Goal: Information Seeking & Learning: Learn about a topic

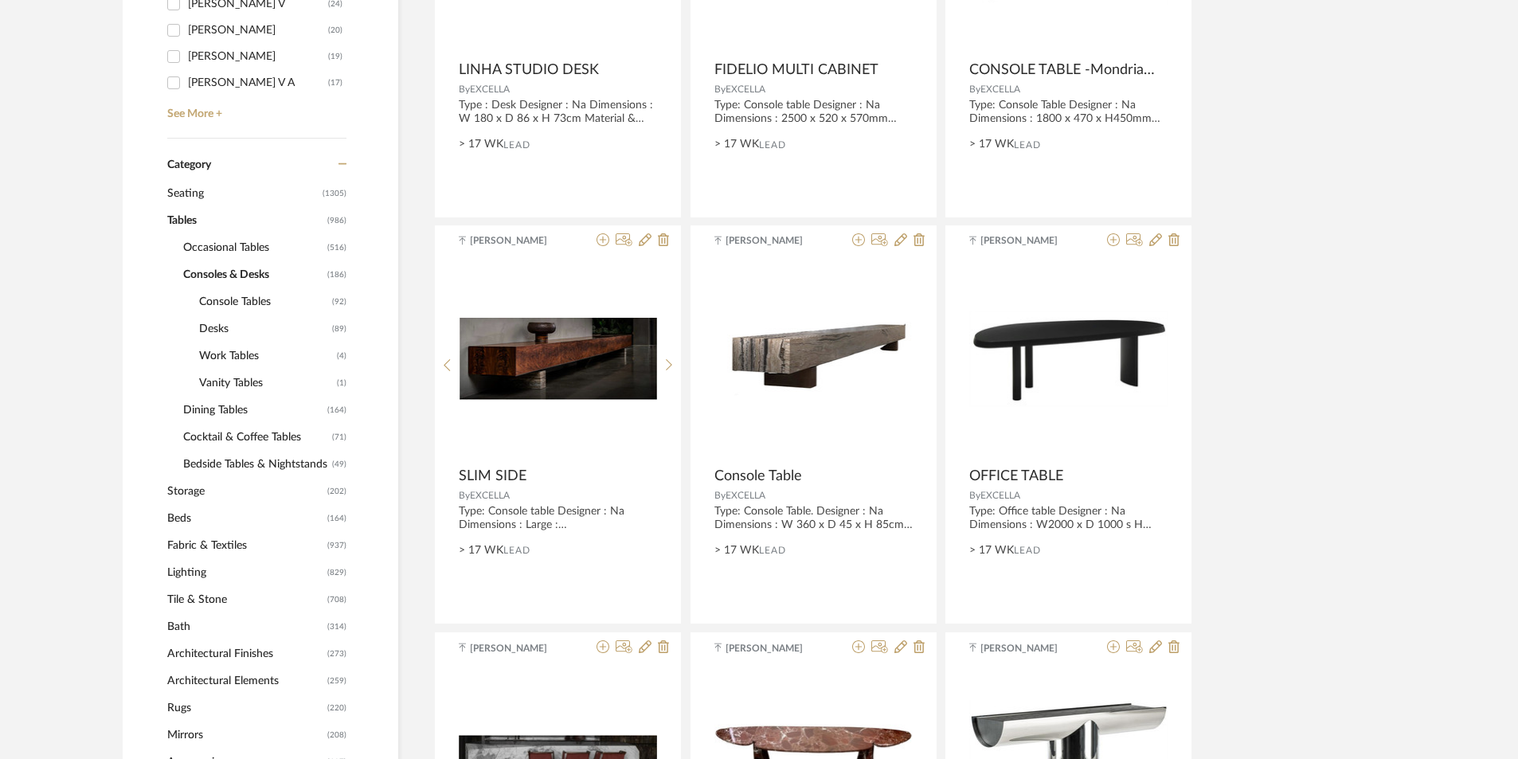
scroll to position [637, 0]
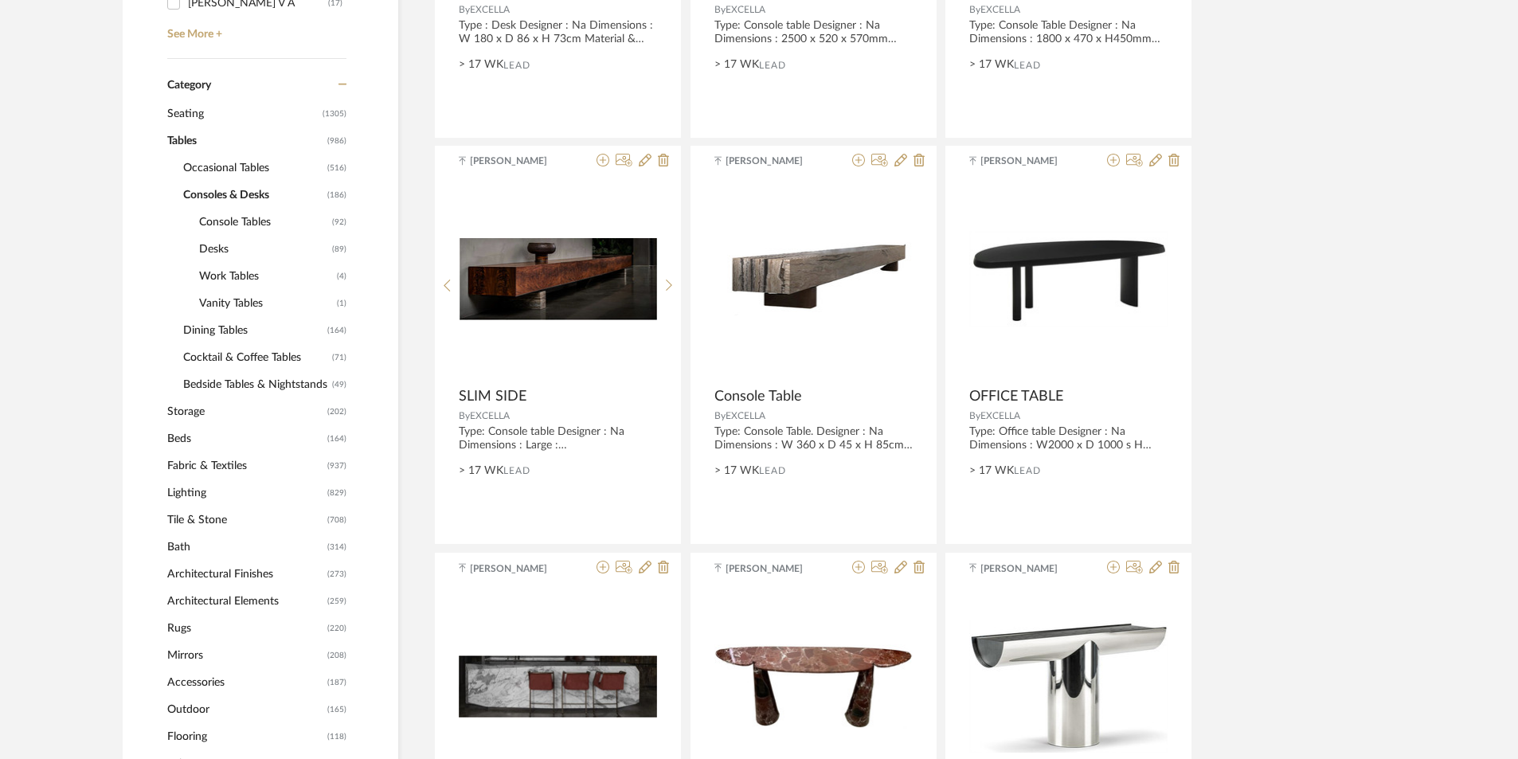
click at [198, 487] on span "Lighting" at bounding box center [245, 492] width 156 height 27
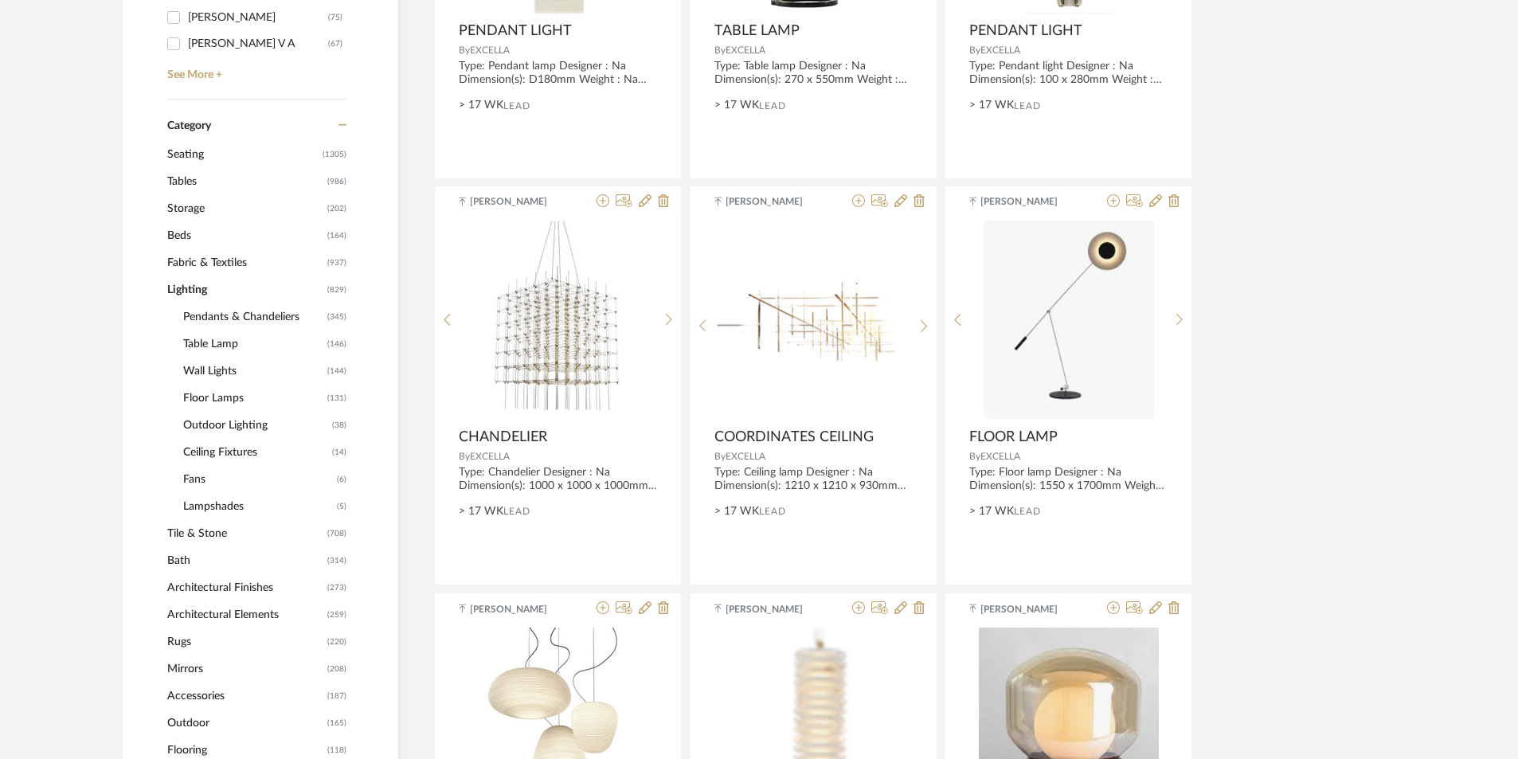
scroll to position [557, 0]
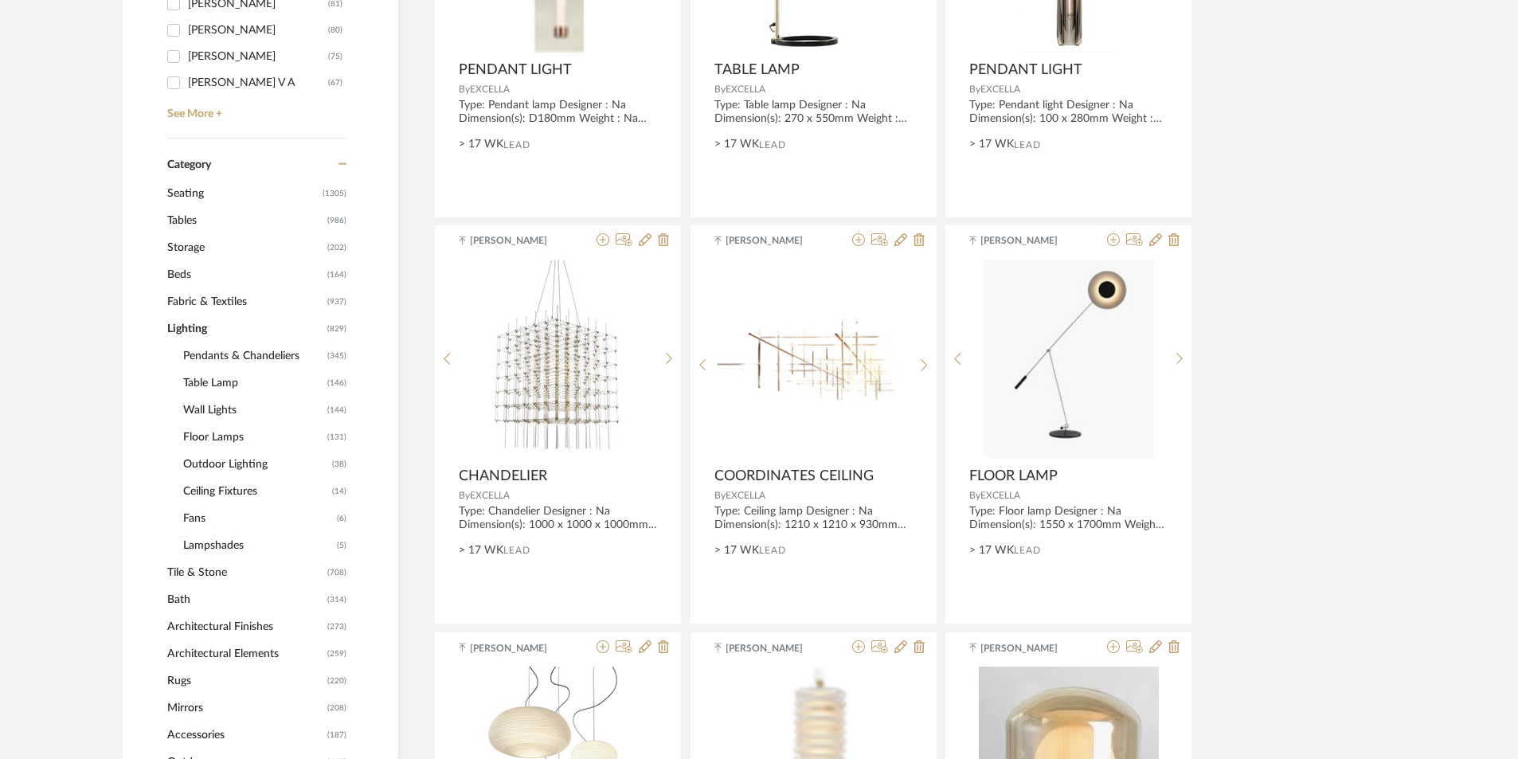
click at [220, 353] on span "Pendants & Chandeliers" at bounding box center [253, 355] width 140 height 27
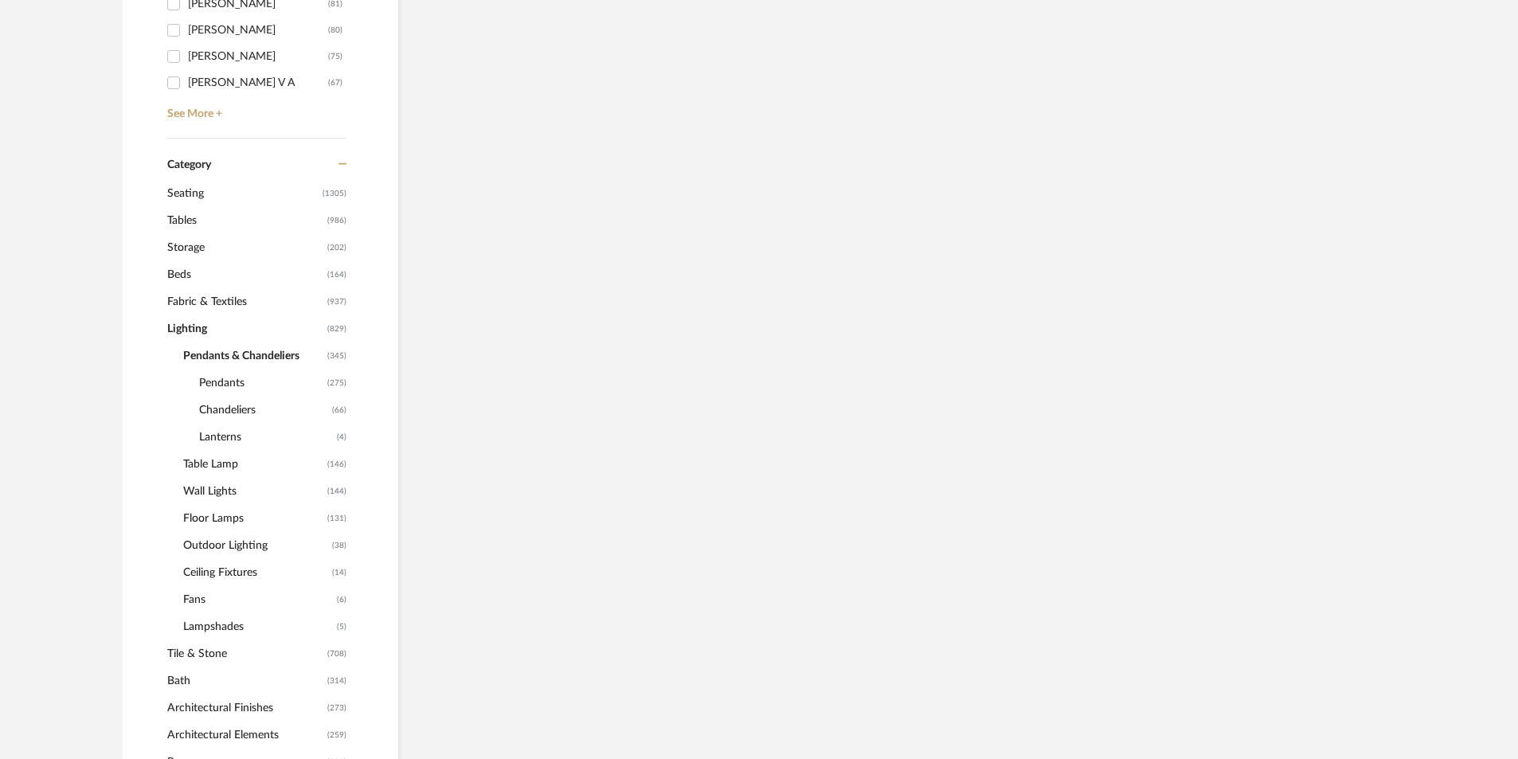
scroll to position [610, 0]
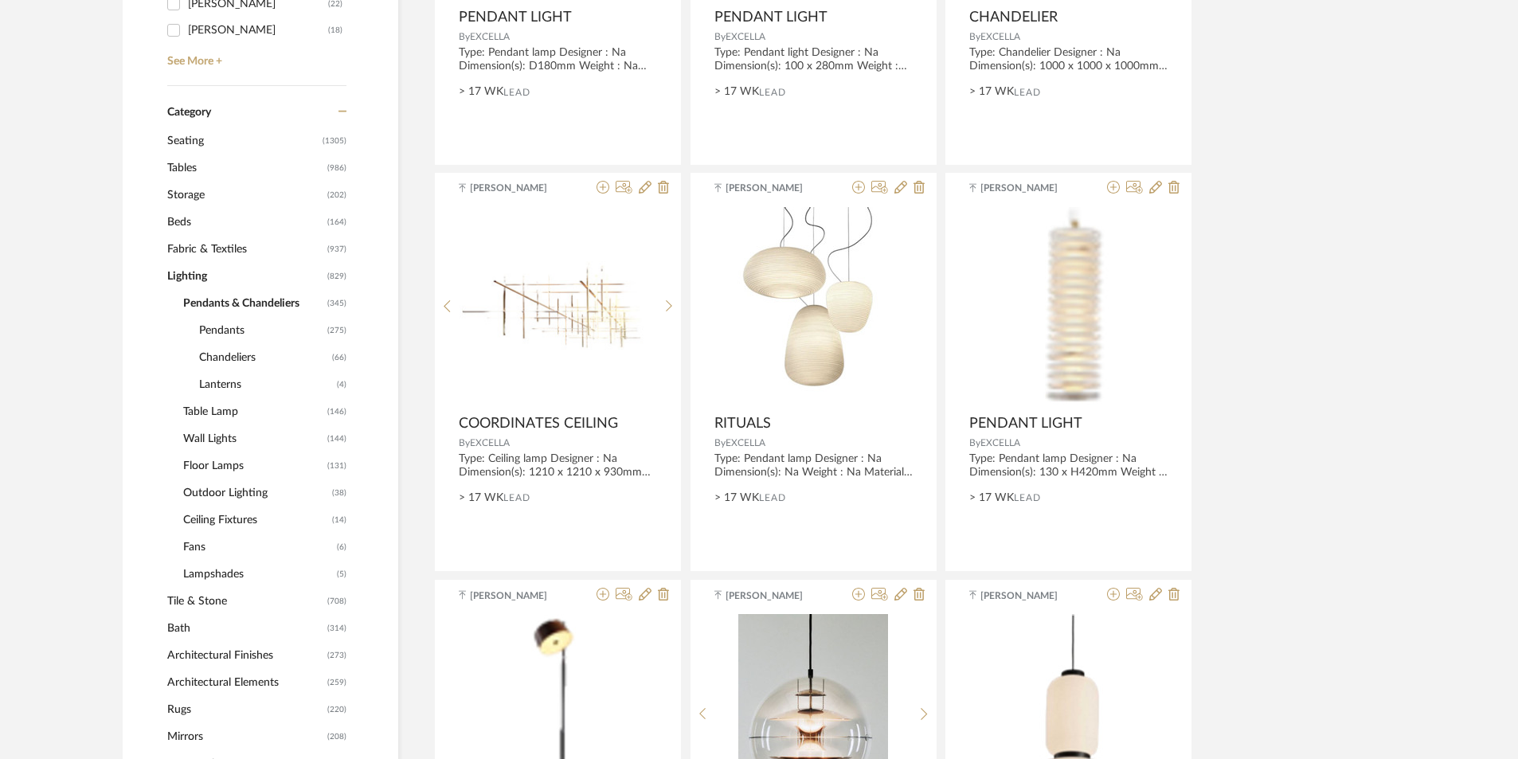
click at [225, 358] on span "Chandeliers" at bounding box center [263, 357] width 129 height 27
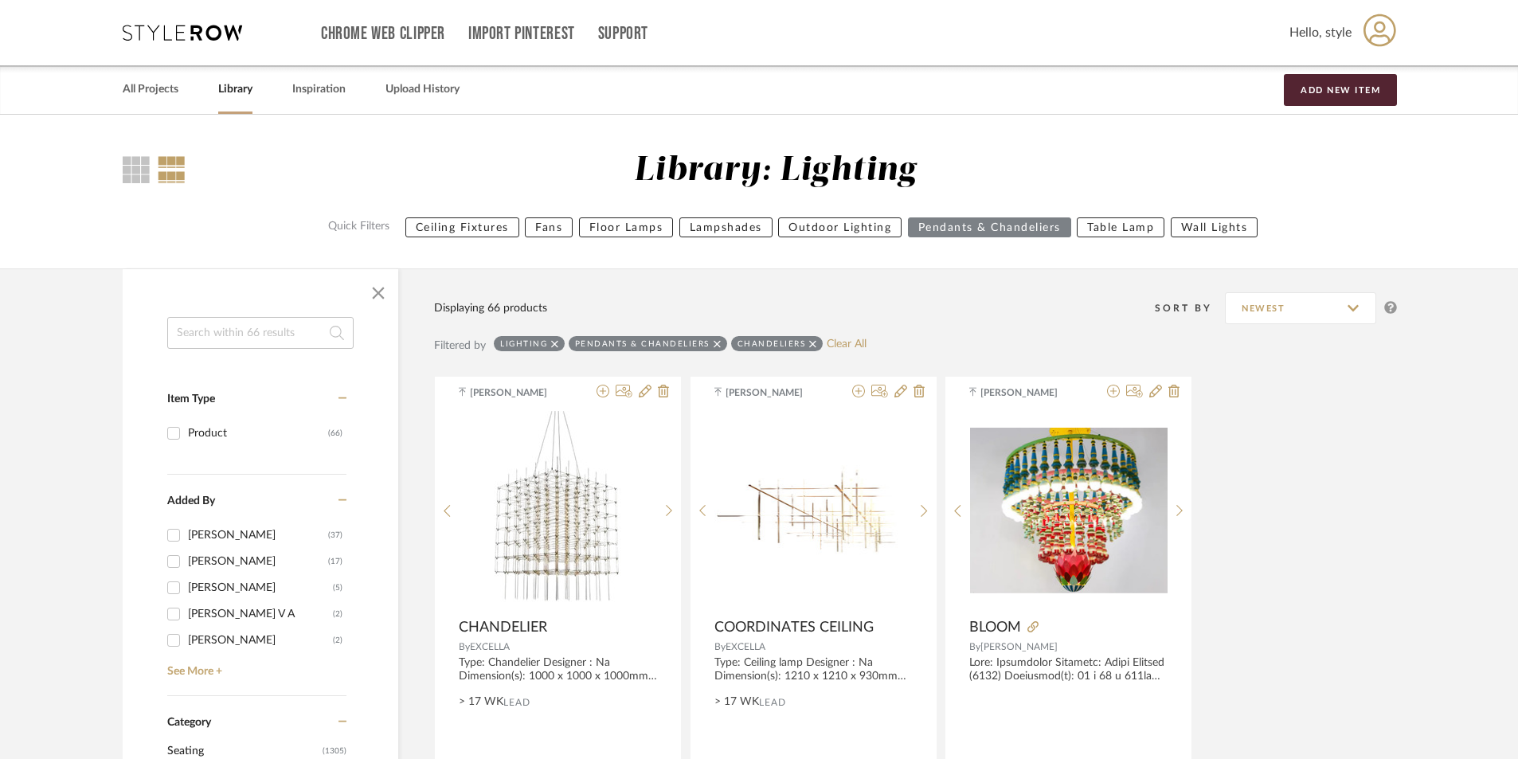
click at [241, 327] on input at bounding box center [260, 333] width 186 height 32
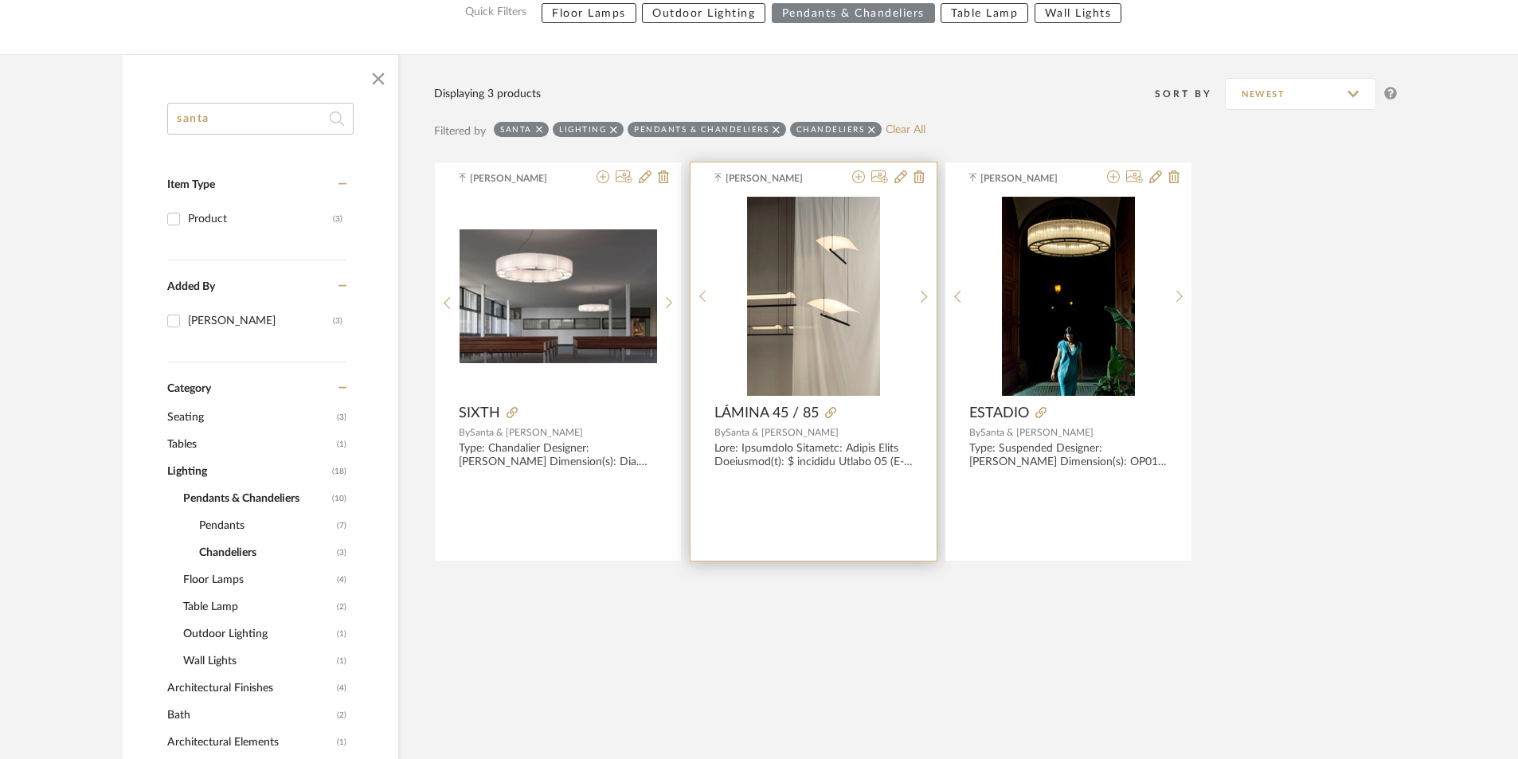
scroll to position [239, 0]
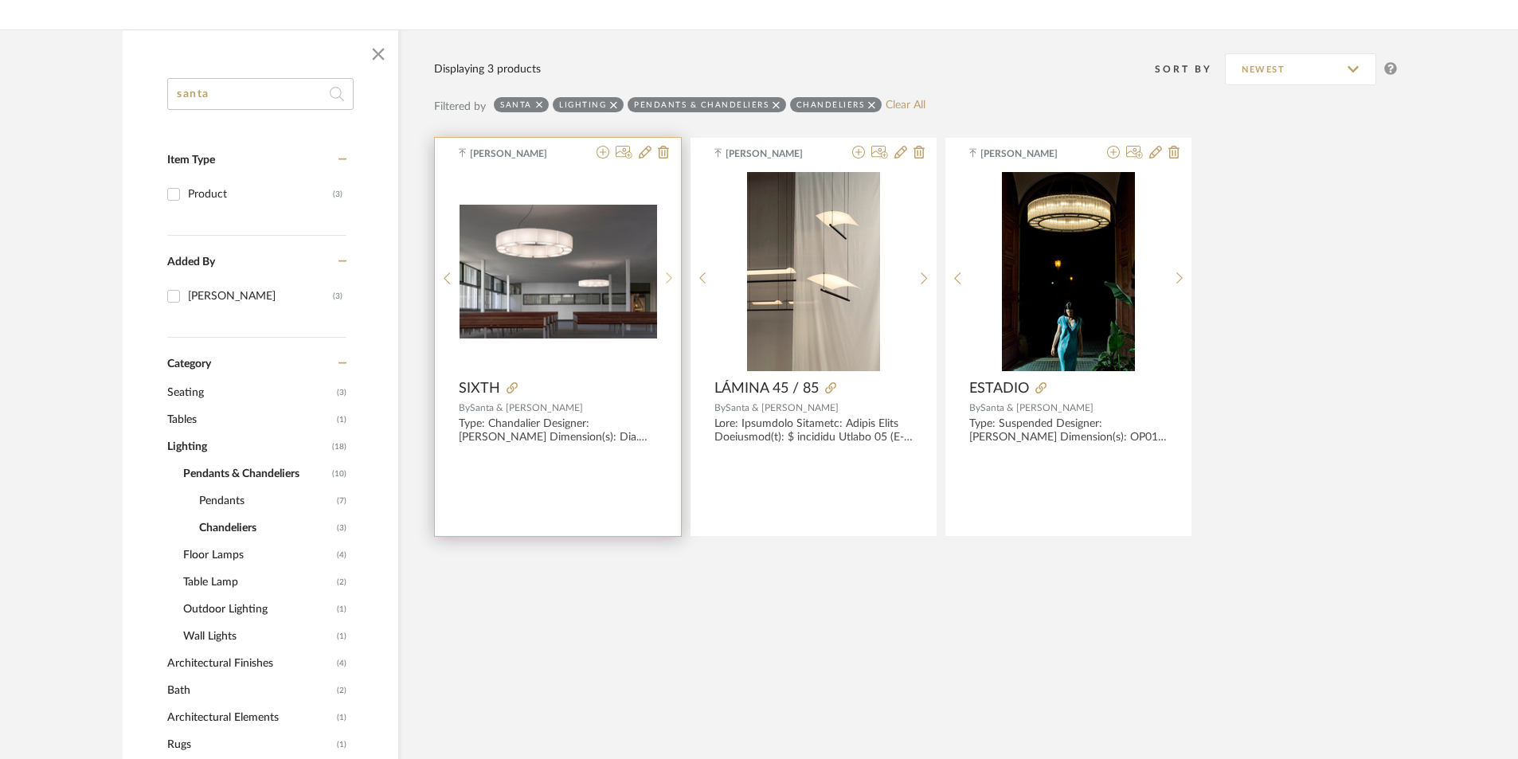
type input "santa"
click at [669, 283] on icon at bounding box center [669, 279] width 7 height 14
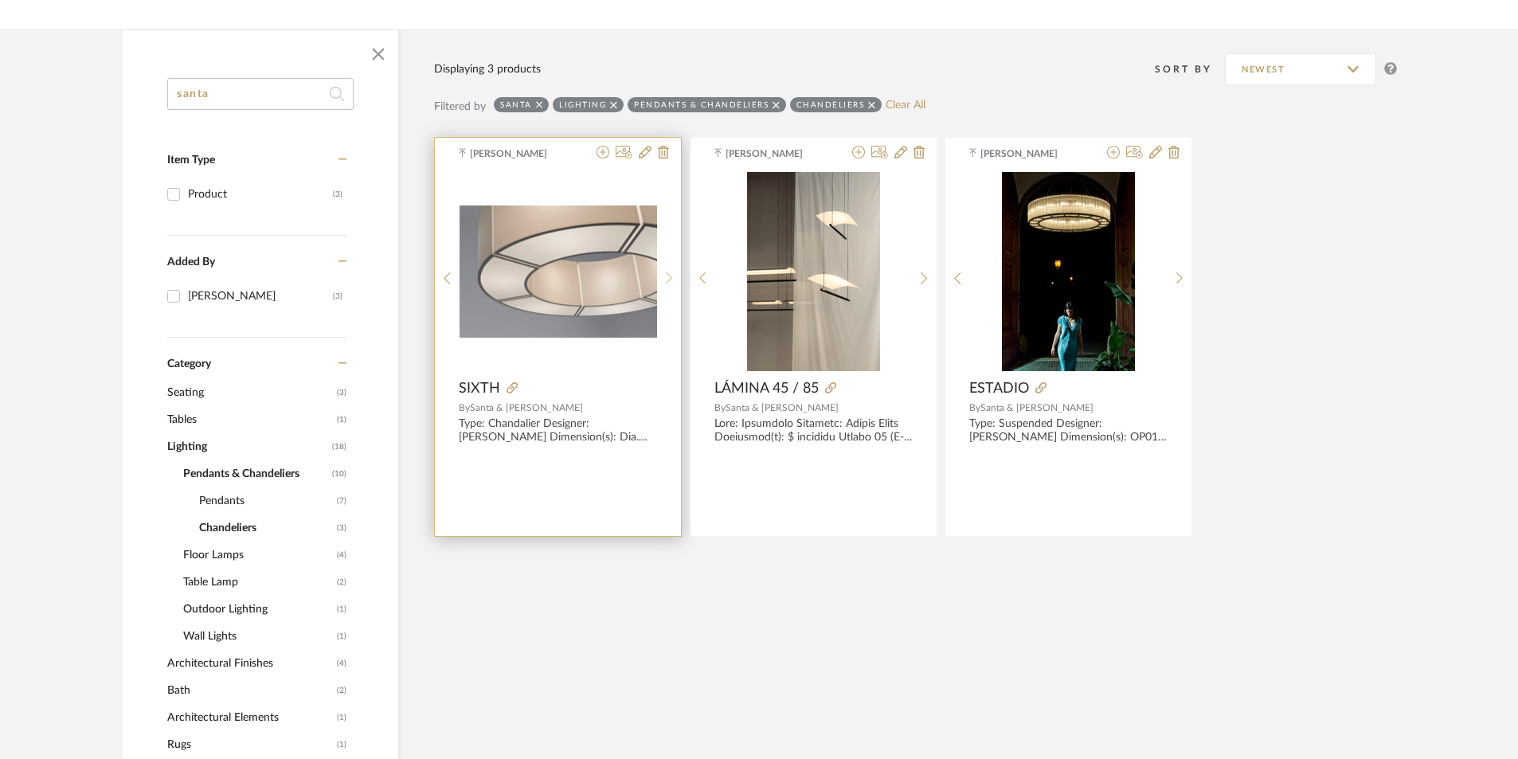
click at [669, 283] on icon at bounding box center [669, 279] width 7 height 14
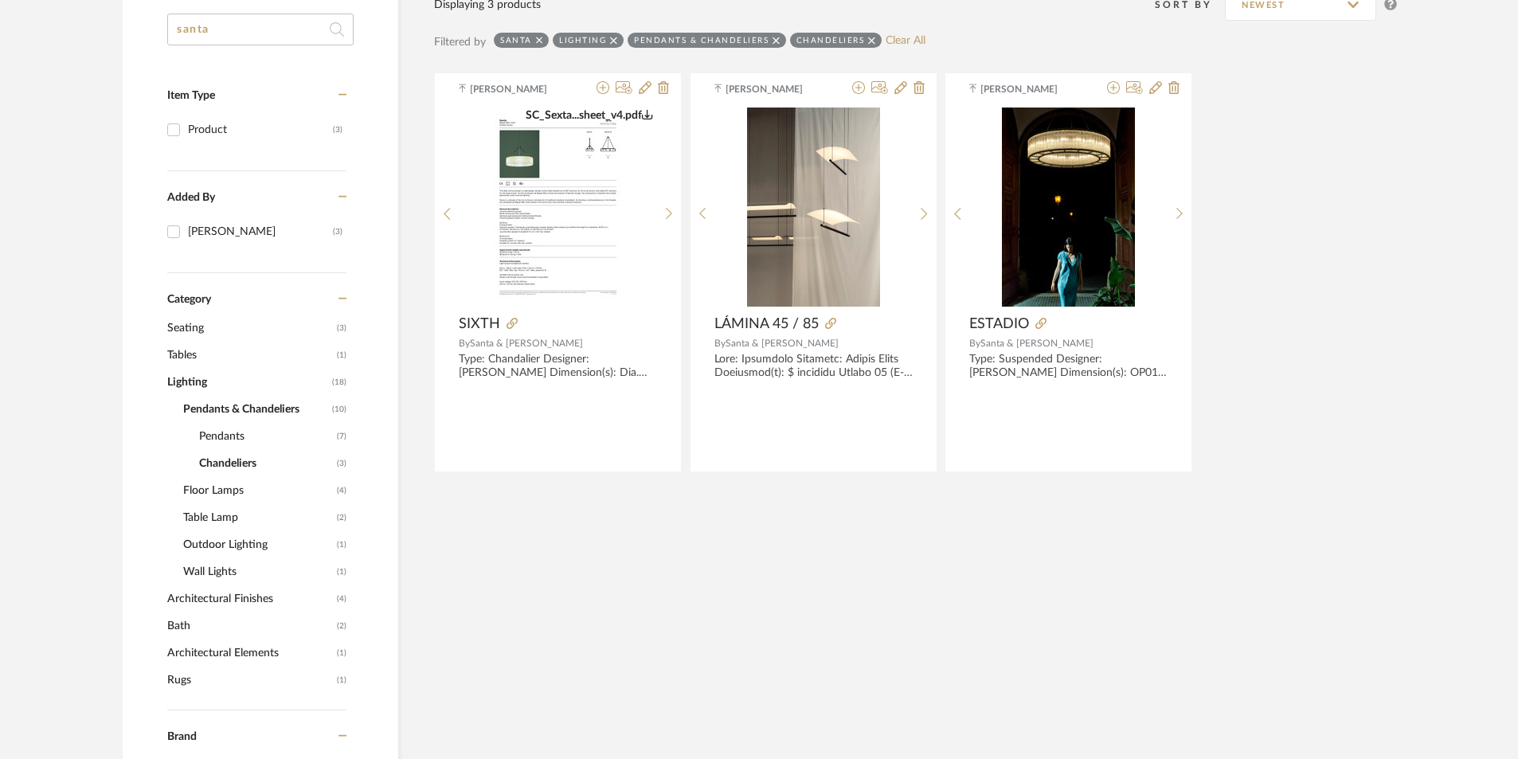
scroll to position [398, 0]
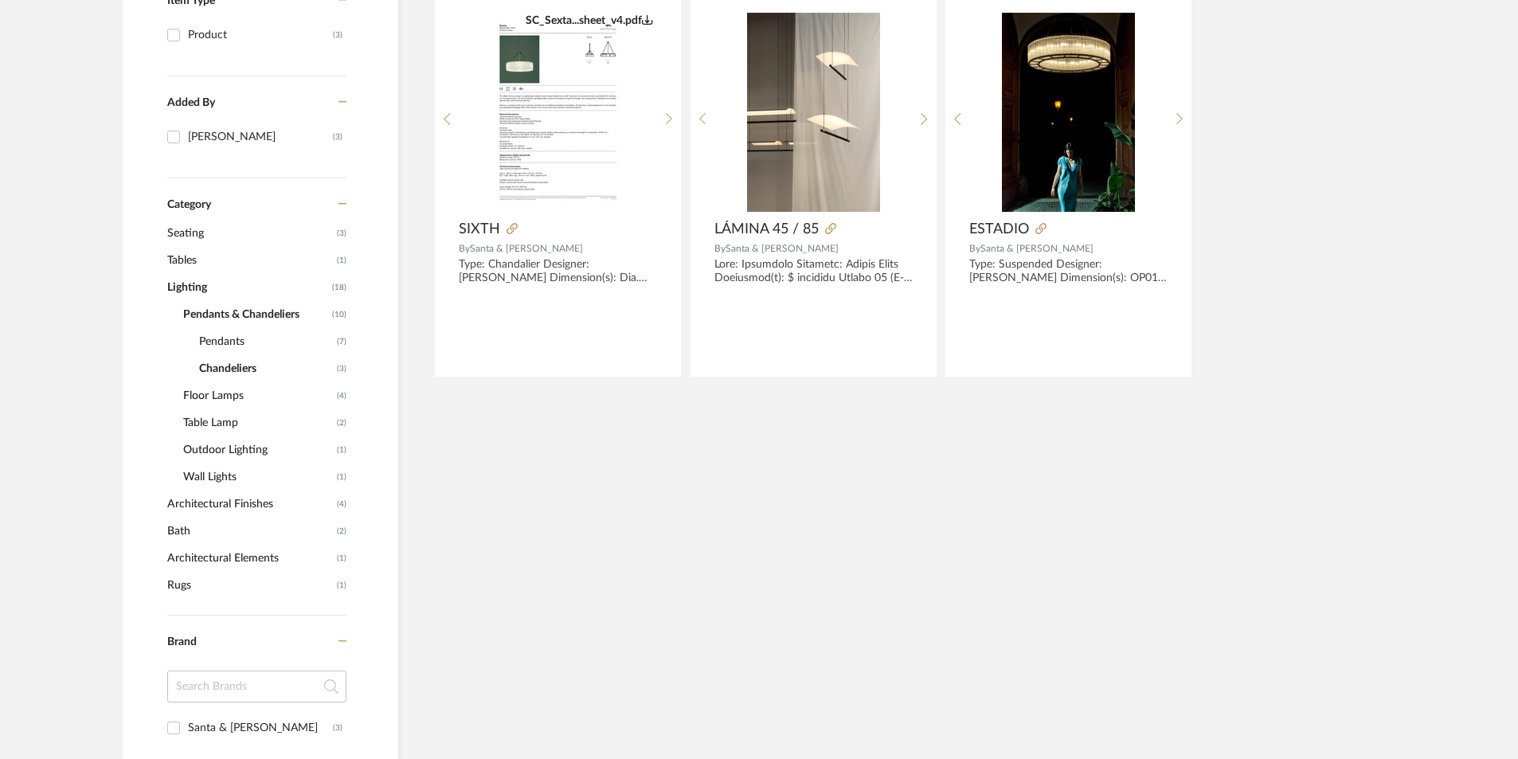
click at [231, 342] on span "Pendants" at bounding box center [266, 341] width 134 height 27
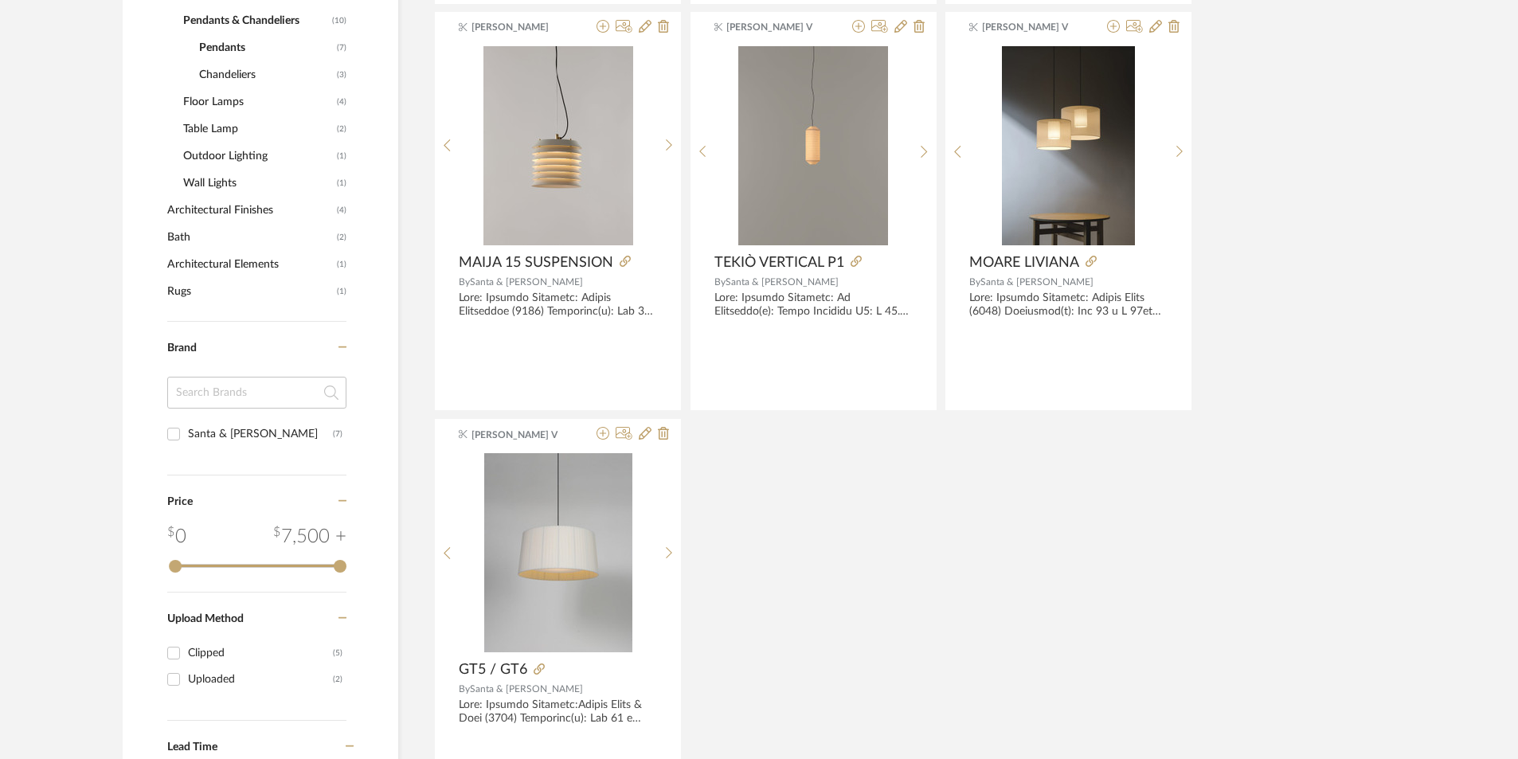
scroll to position [796, 0]
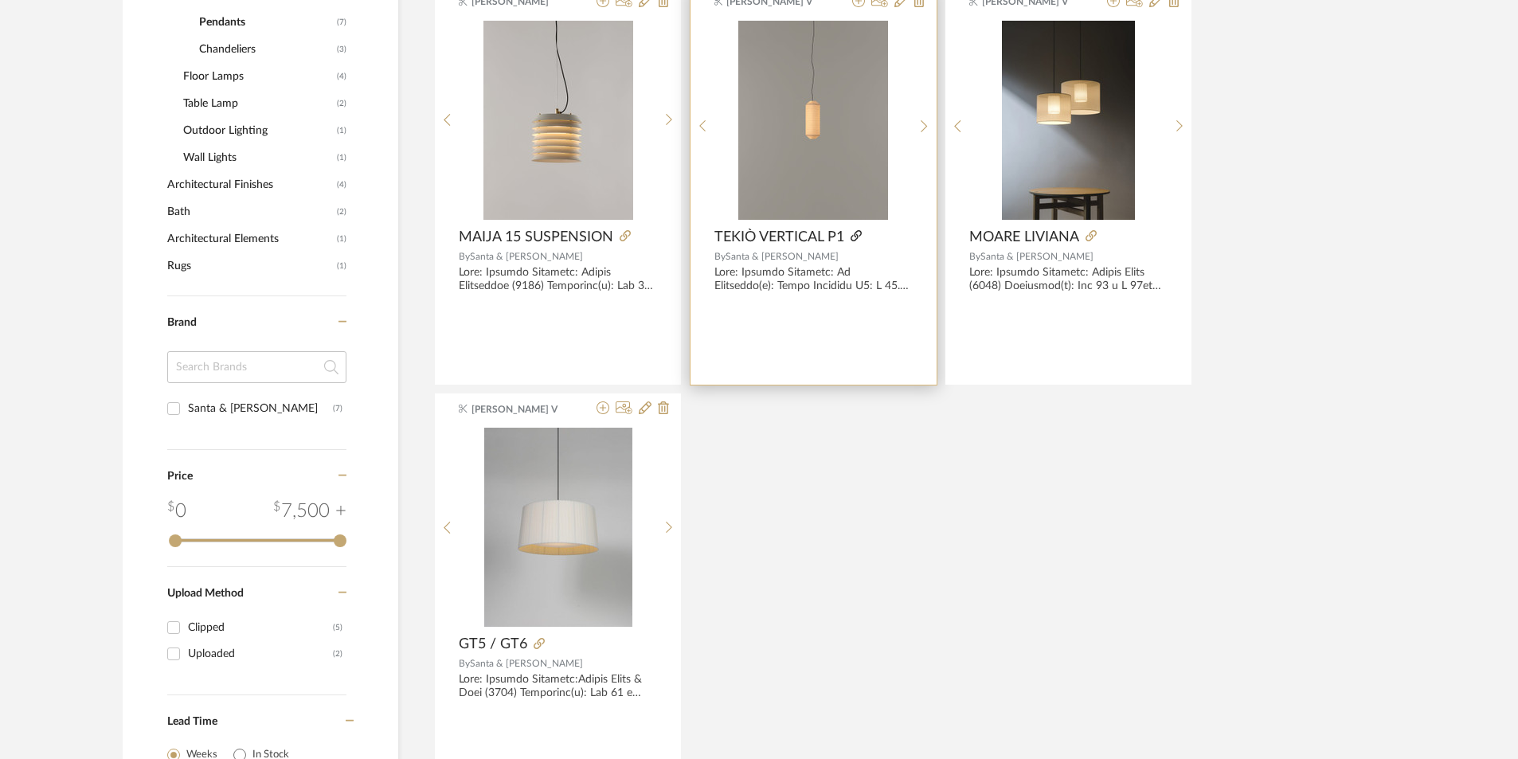
click at [855, 235] on icon at bounding box center [856, 235] width 11 height 11
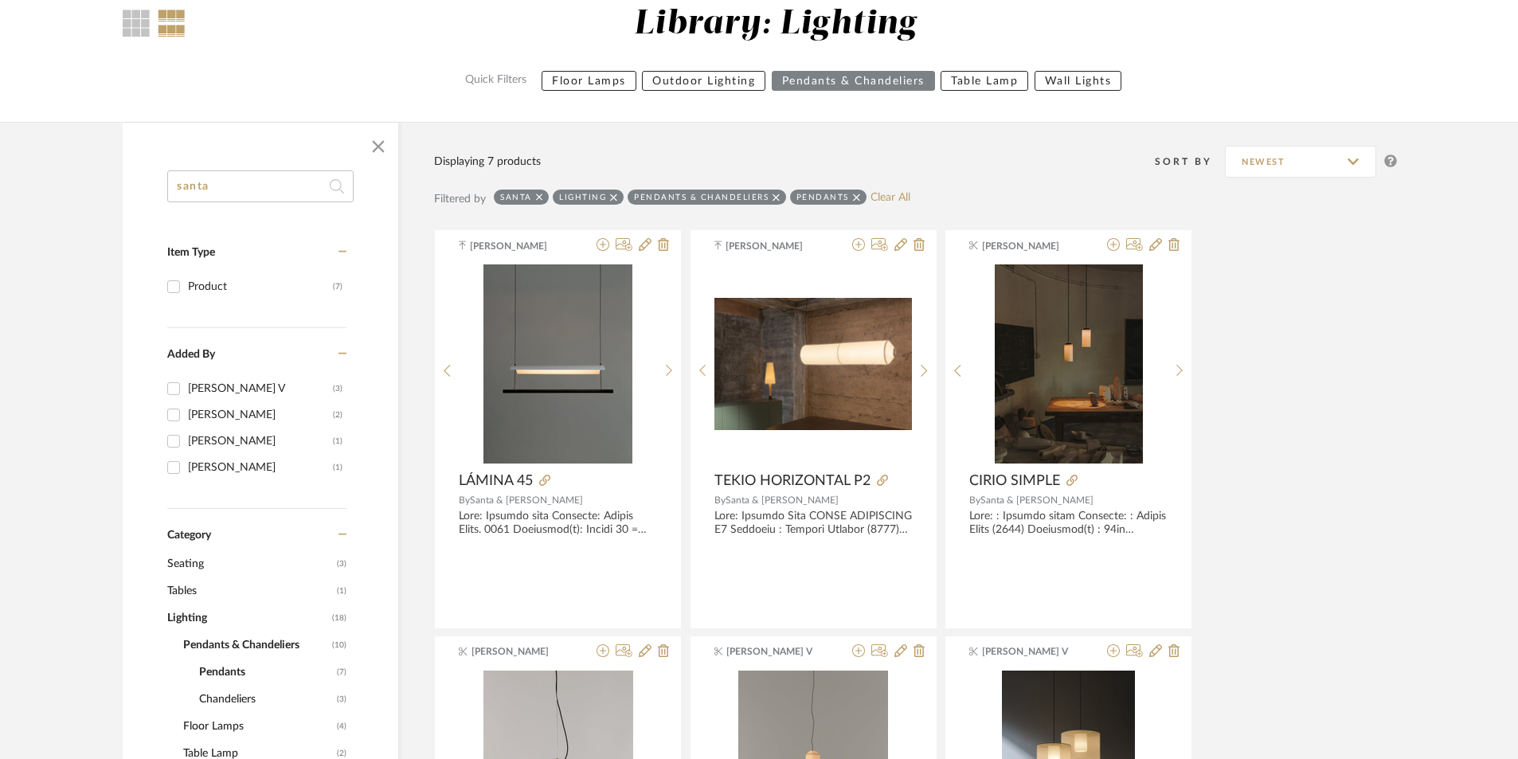
scroll to position [239, 0]
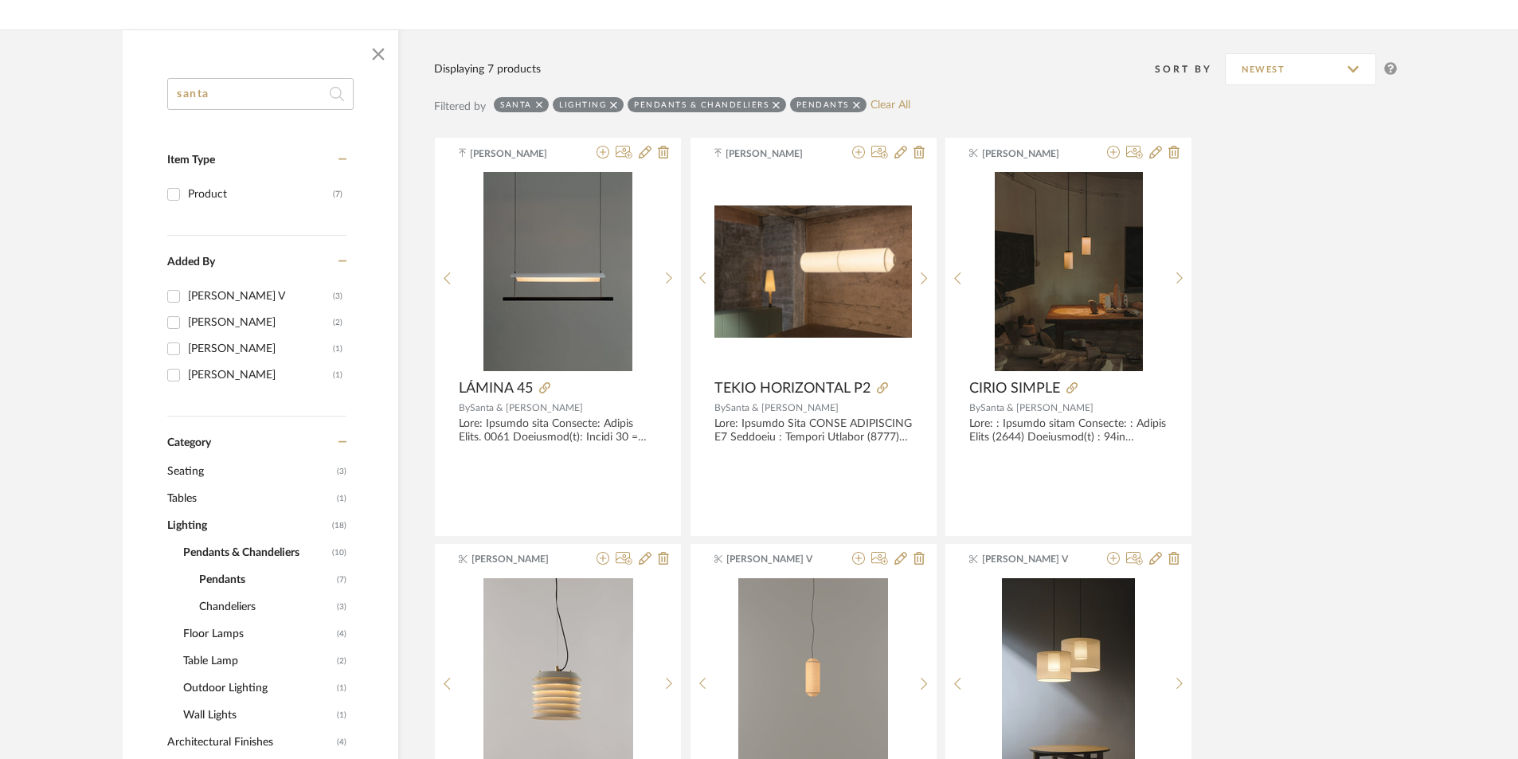
click at [208, 552] on span "Pendants & Chandeliers" at bounding box center [255, 552] width 145 height 27
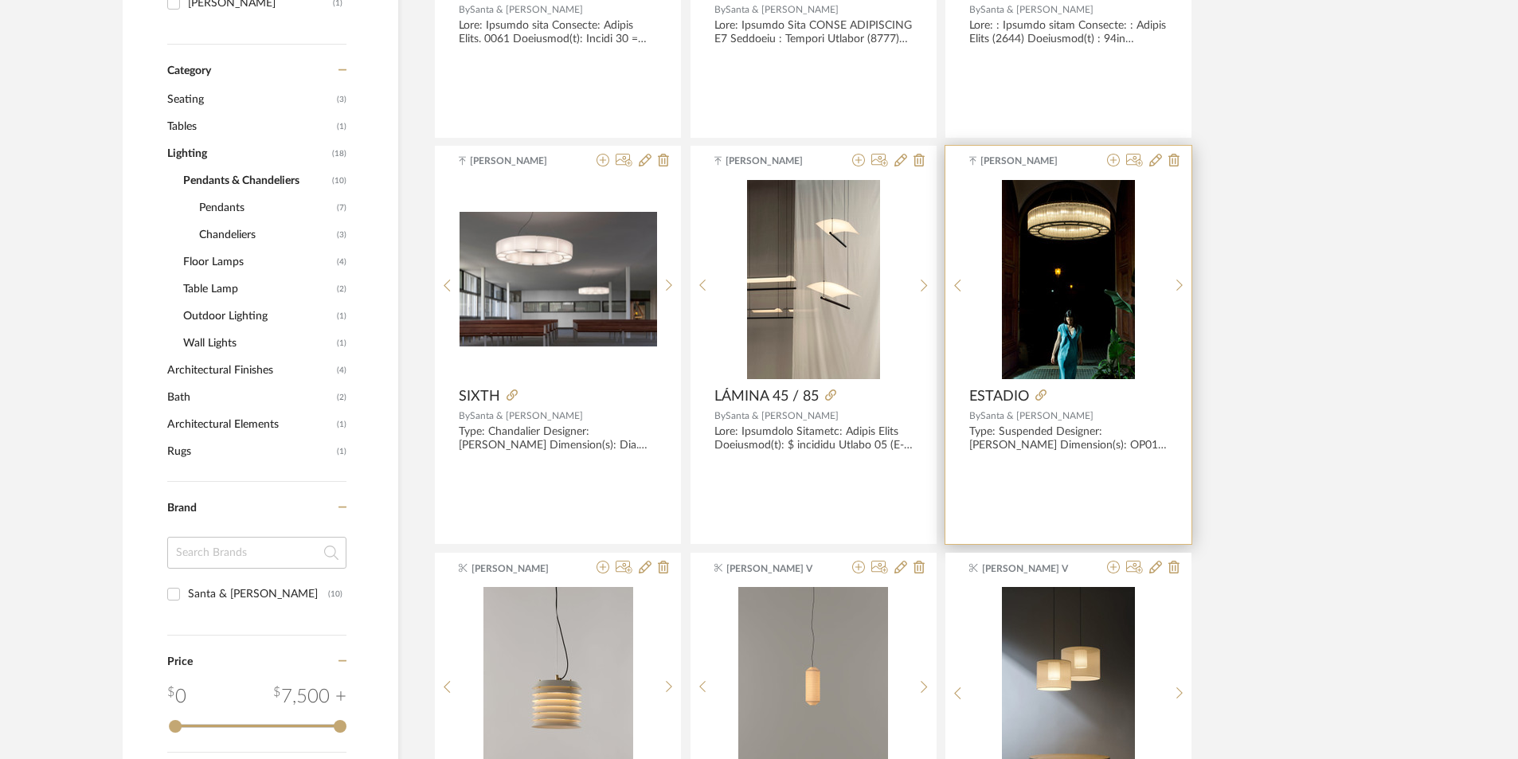
scroll to position [876, 0]
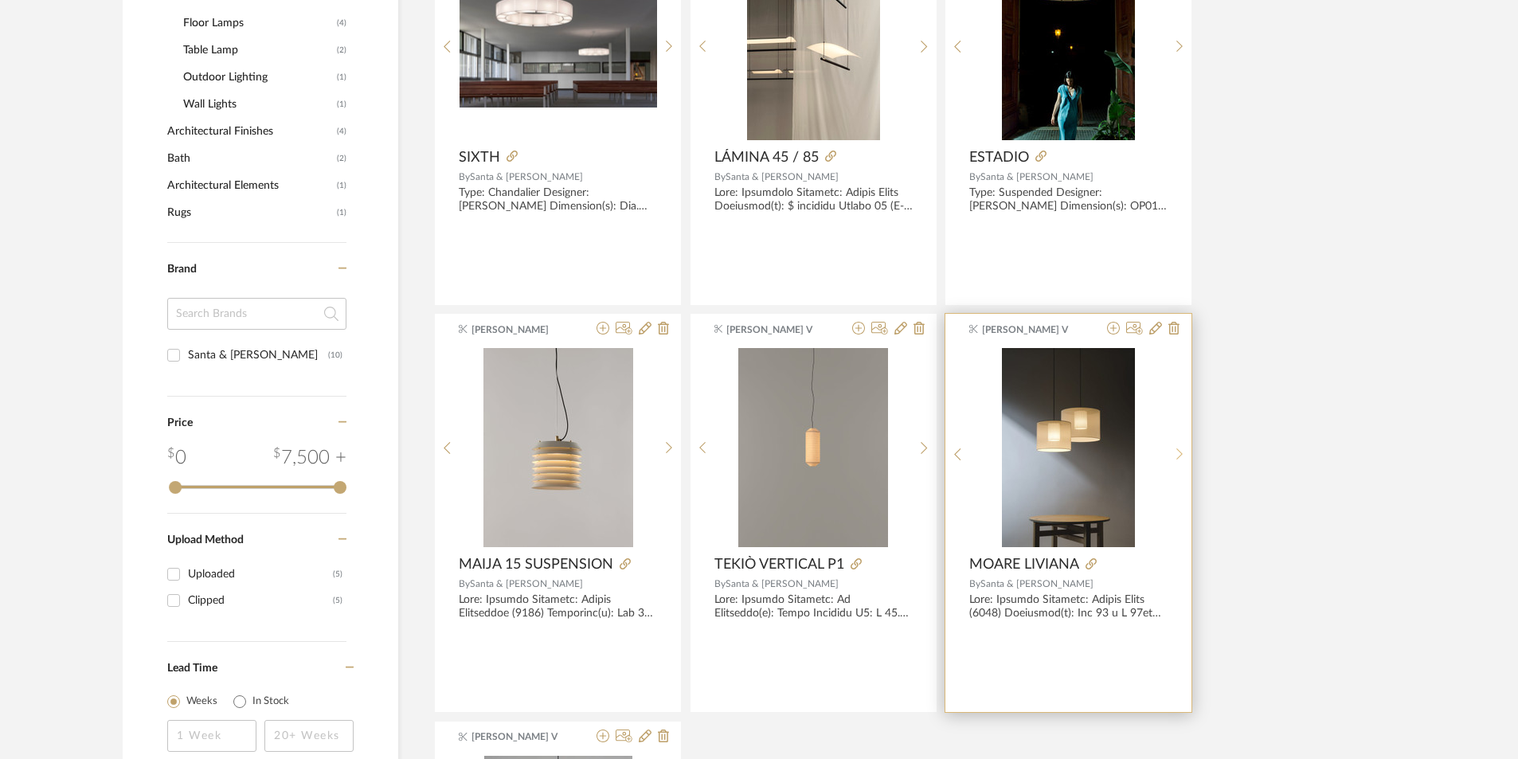
click at [1172, 456] on sr-next-btn at bounding box center [1179, 455] width 25 height 14
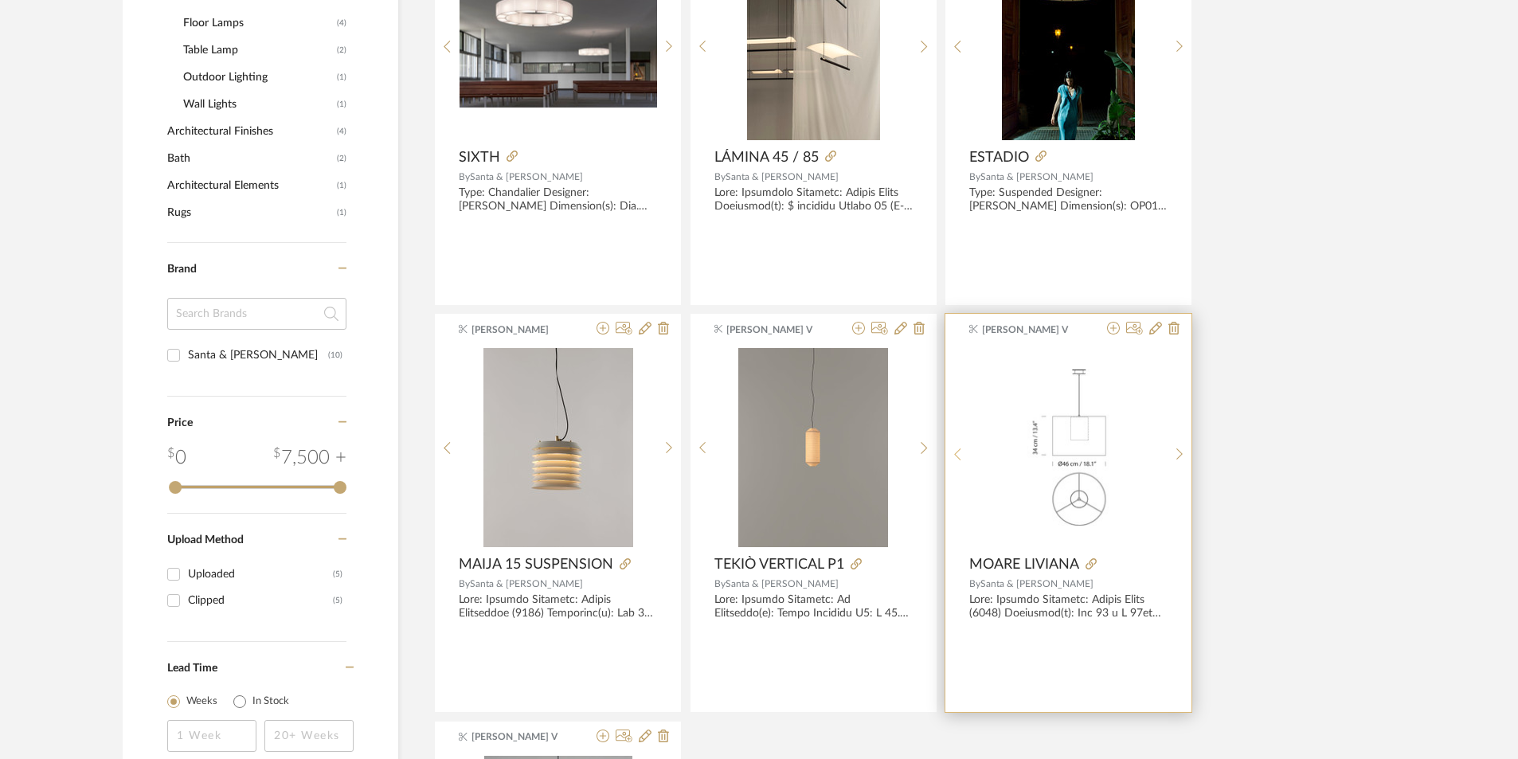
click at [964, 451] on sr-prev-btn at bounding box center [957, 455] width 25 height 14
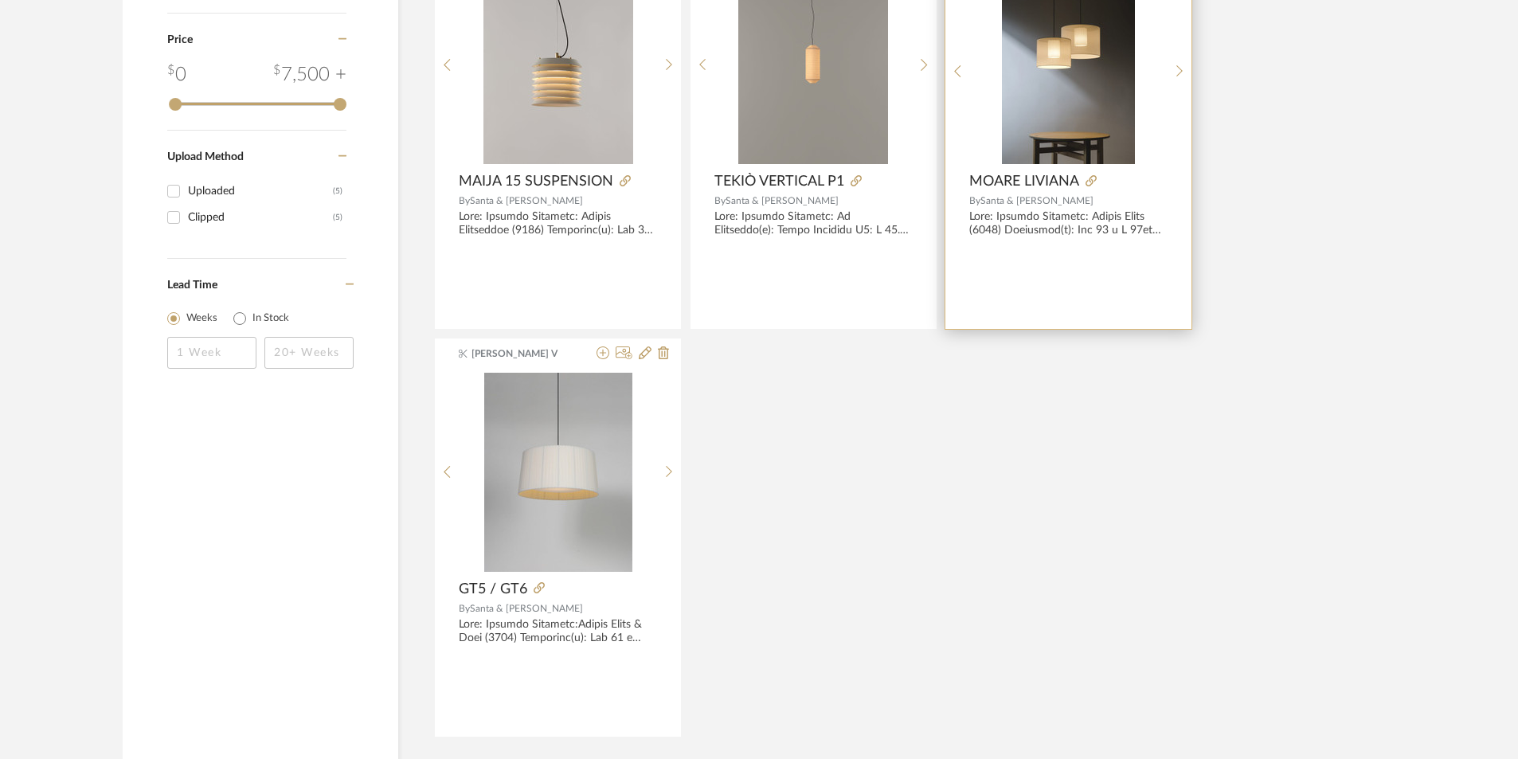
scroll to position [1274, 0]
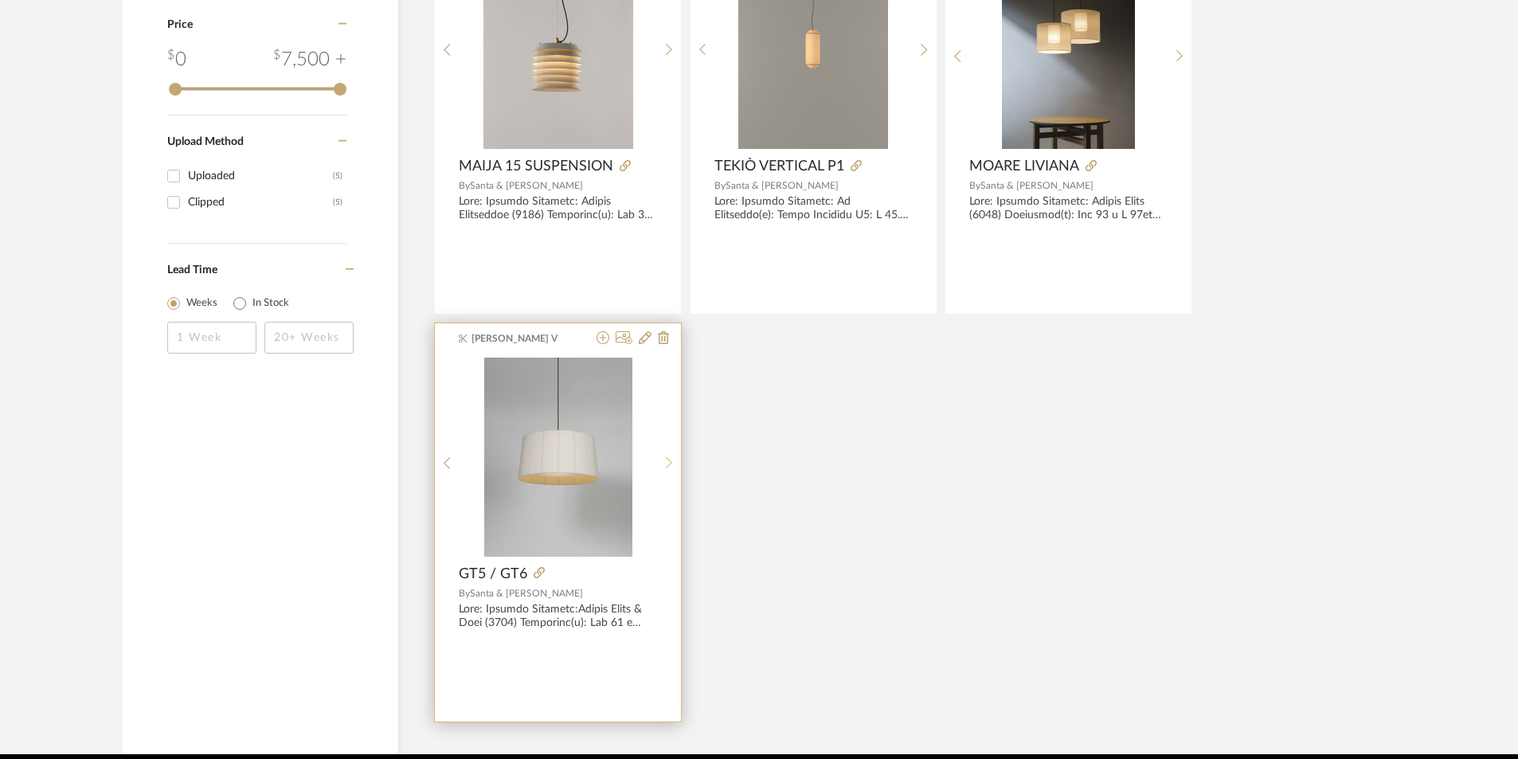
click at [664, 456] on sr-next-btn at bounding box center [669, 463] width 25 height 14
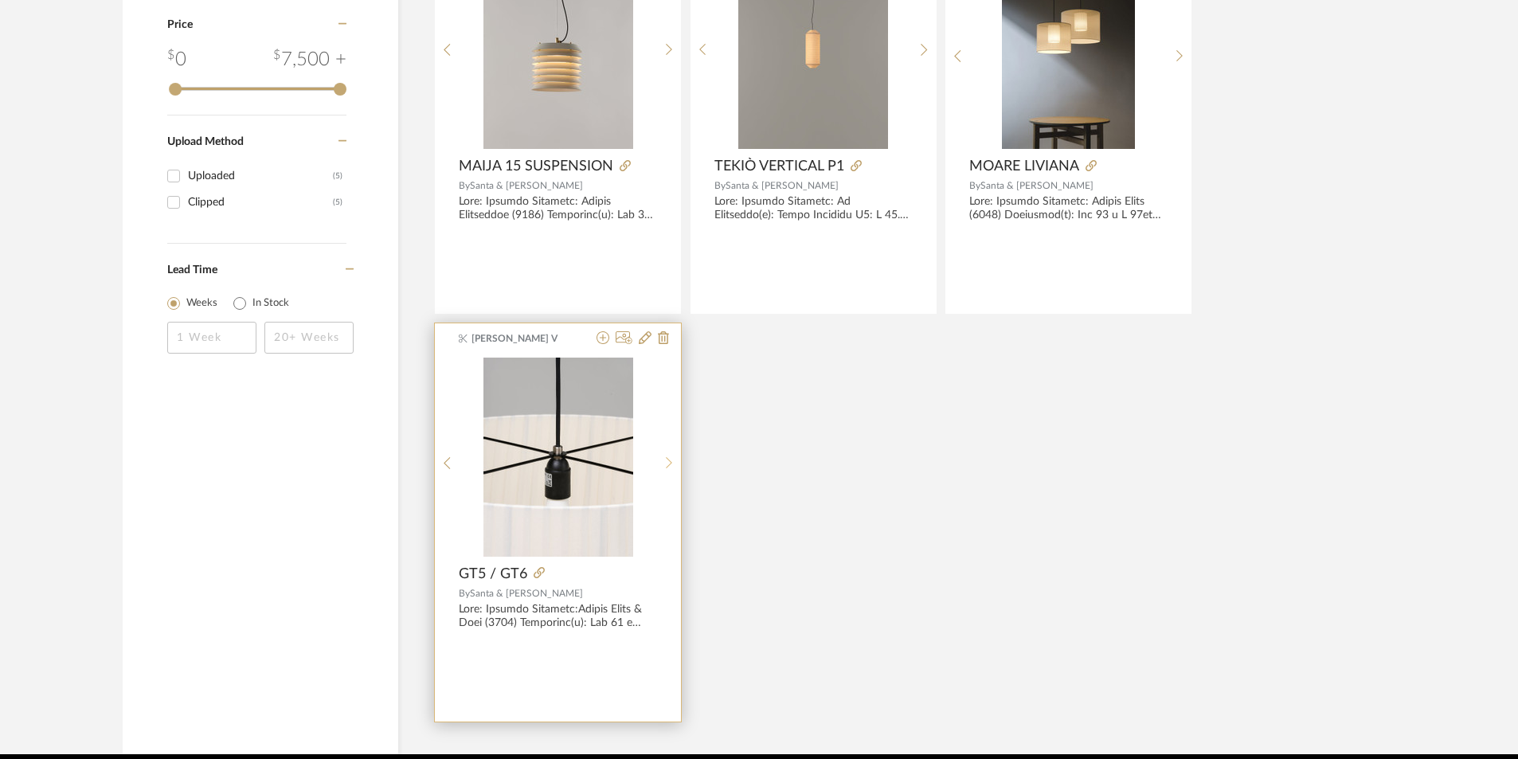
click at [663, 465] on sr-next-btn at bounding box center [669, 463] width 25 height 14
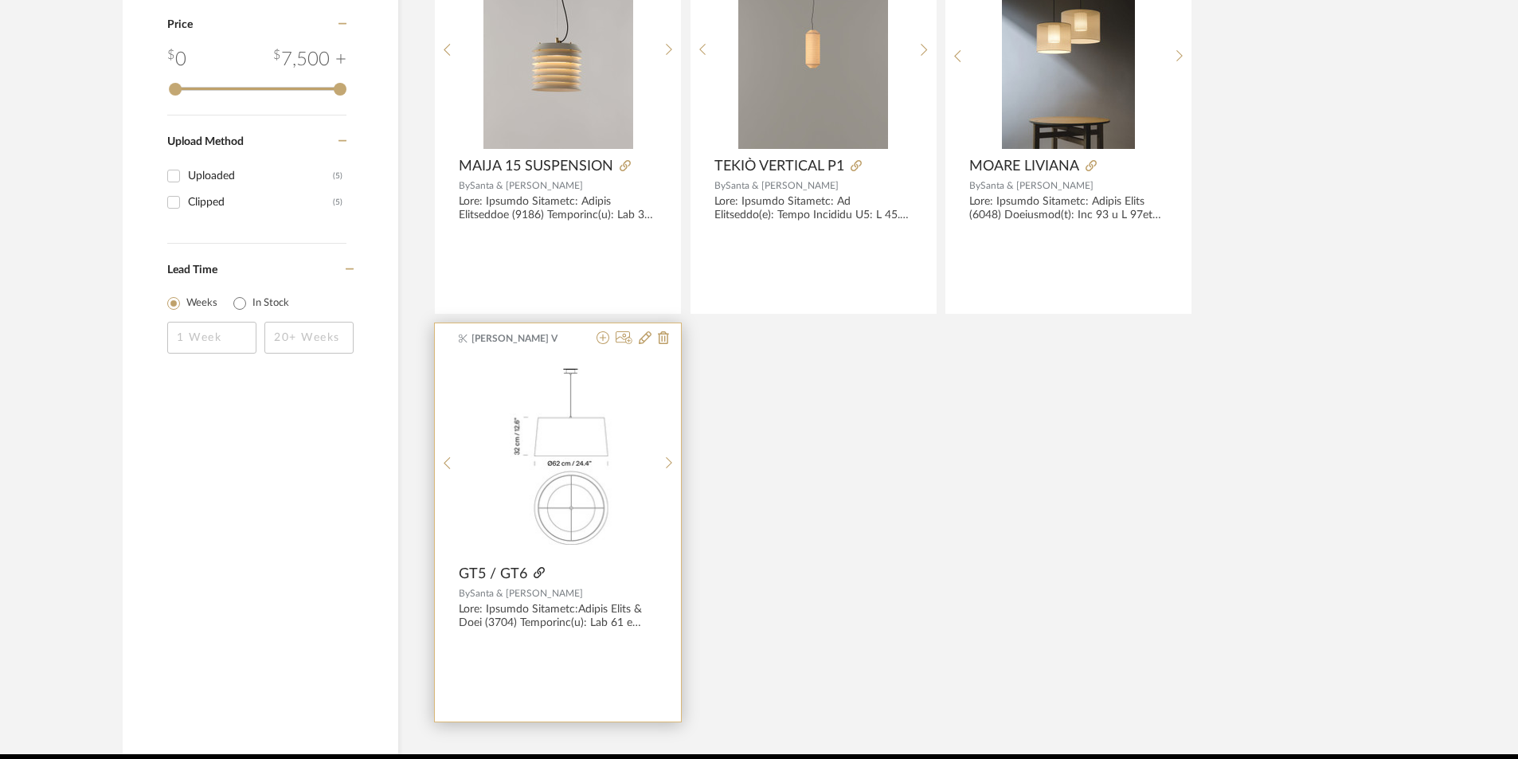
click at [542, 574] on icon at bounding box center [539, 572] width 11 height 11
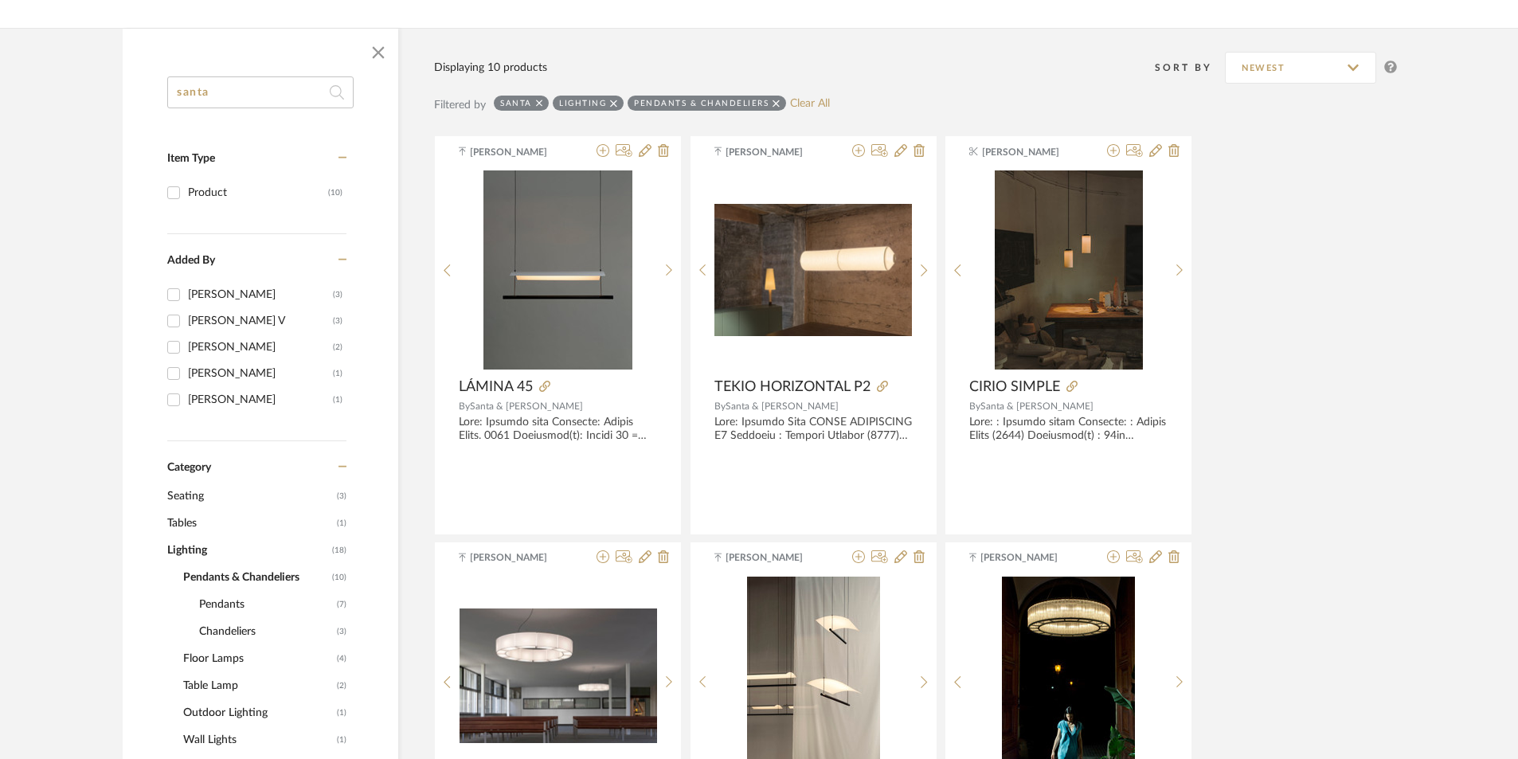
scroll to position [239, 0]
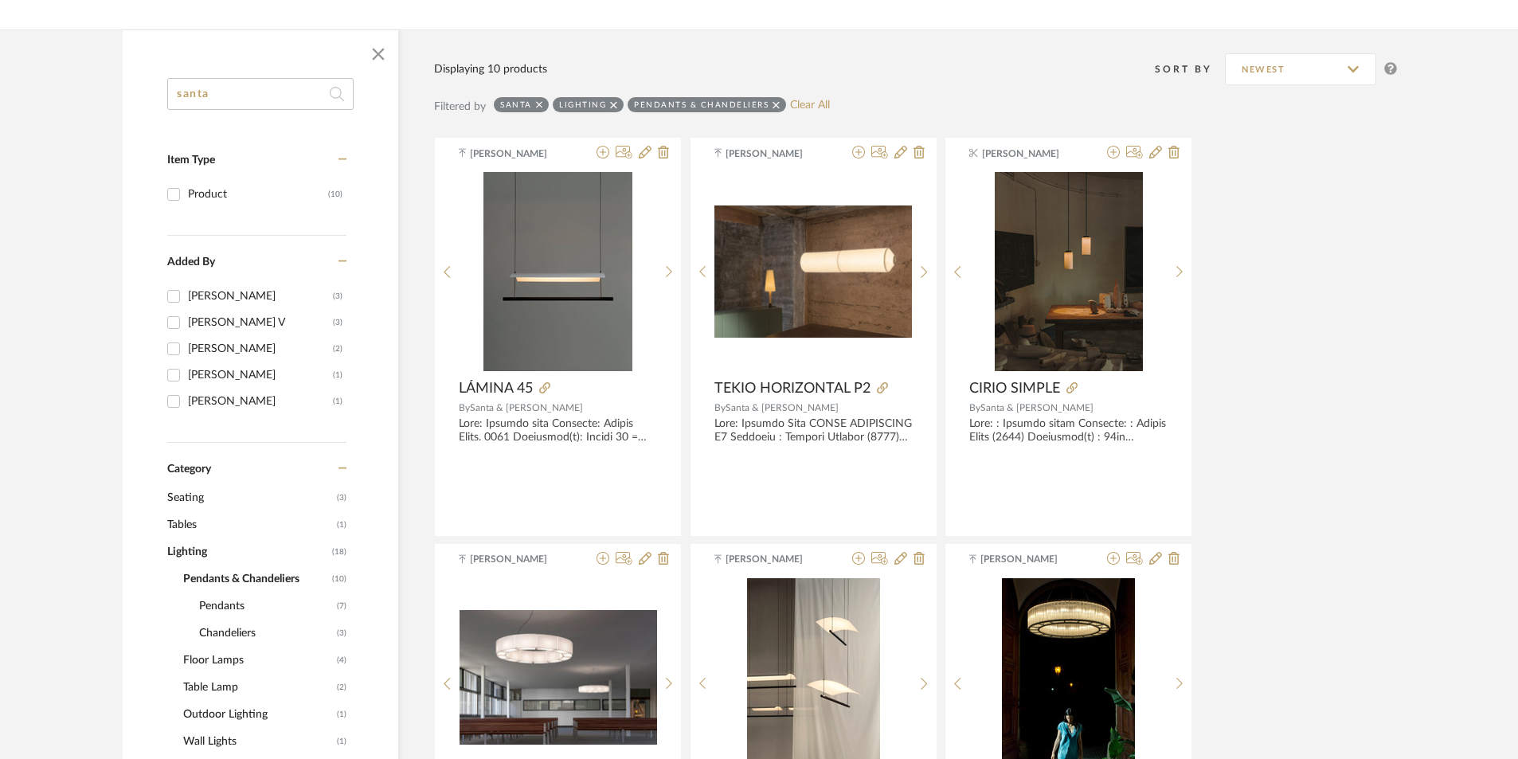
click at [186, 553] on span "Lighting" at bounding box center [247, 551] width 161 height 27
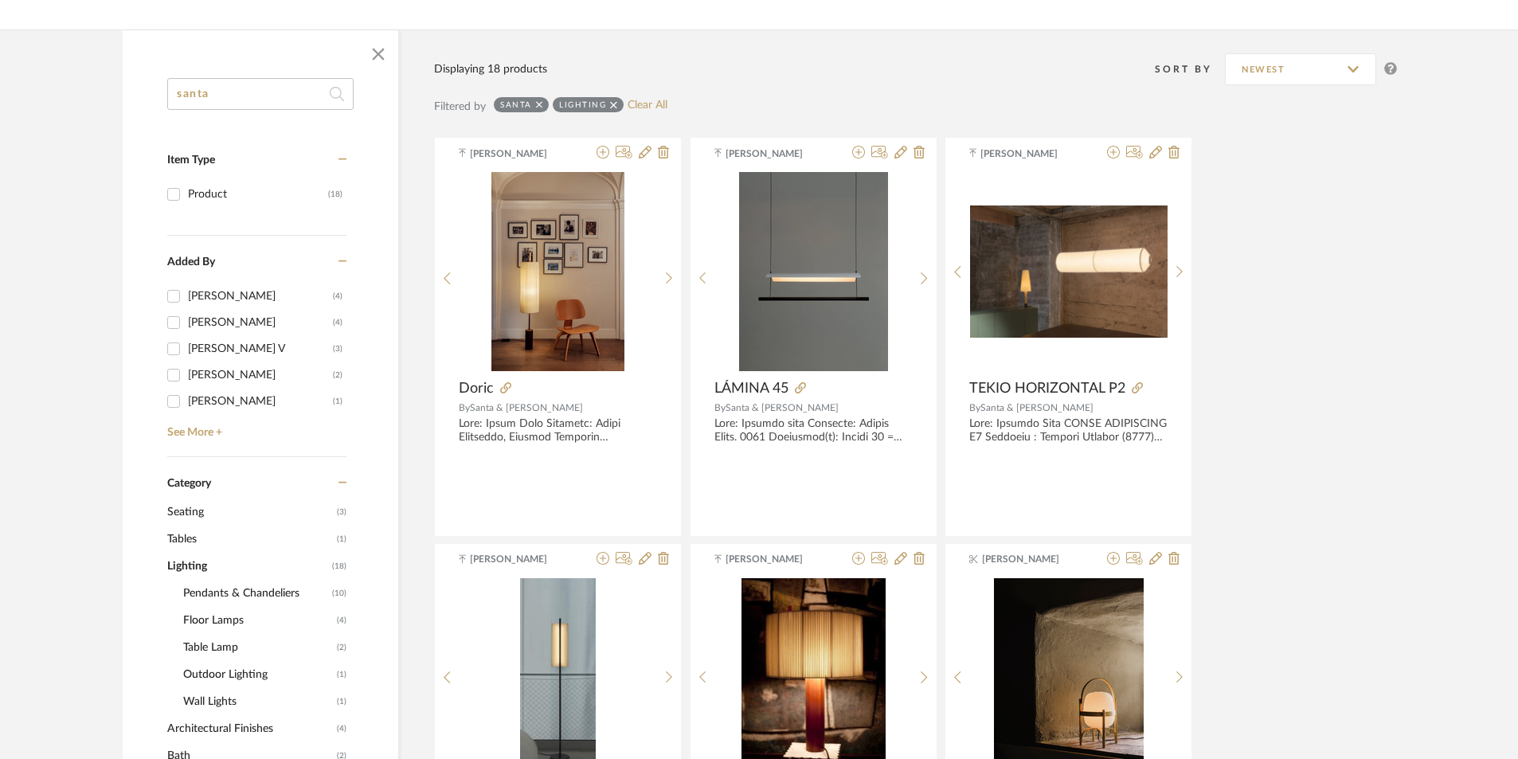
click at [540, 110] on icon at bounding box center [539, 105] width 7 height 11
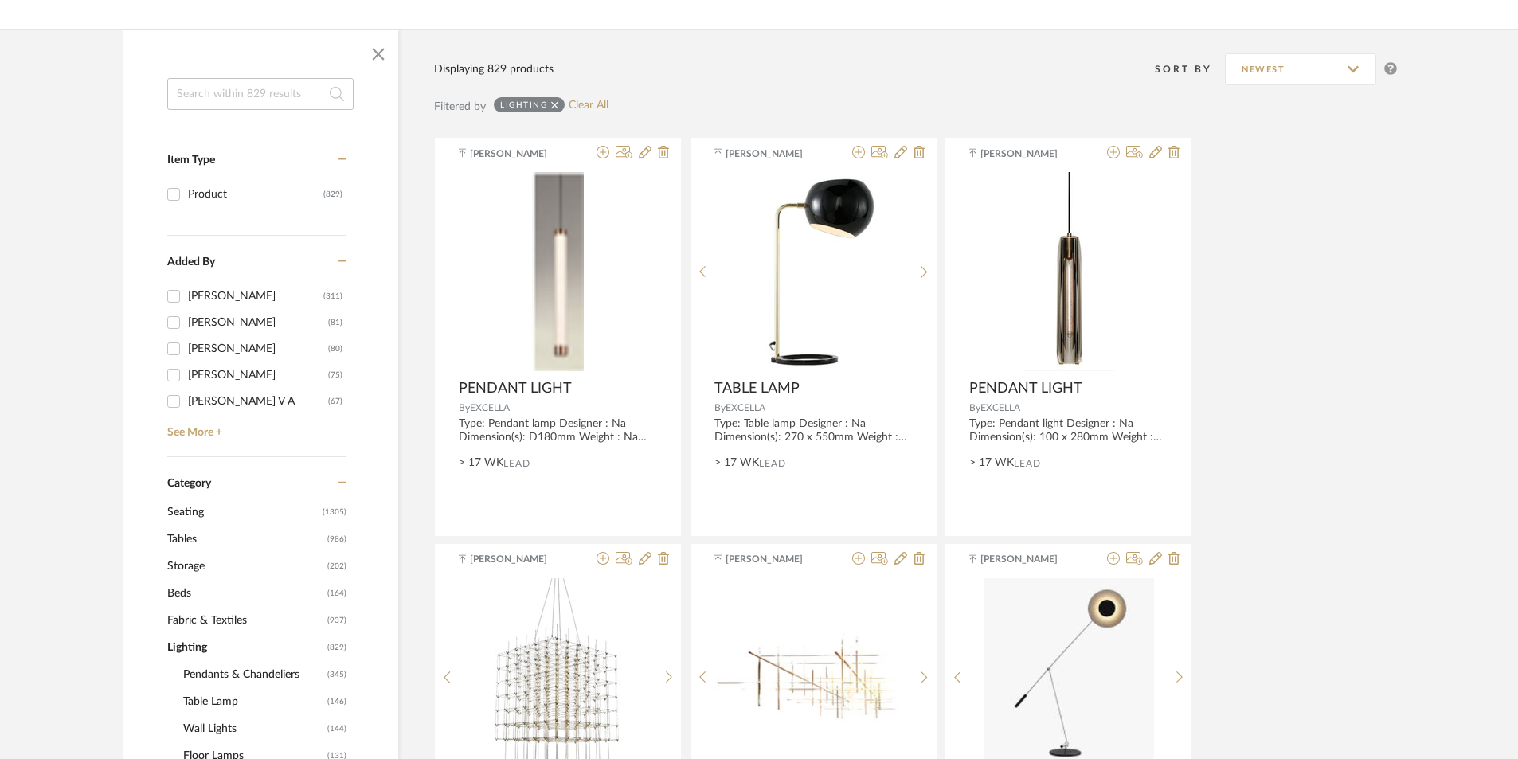
click at [553, 103] on icon at bounding box center [554, 105] width 7 height 11
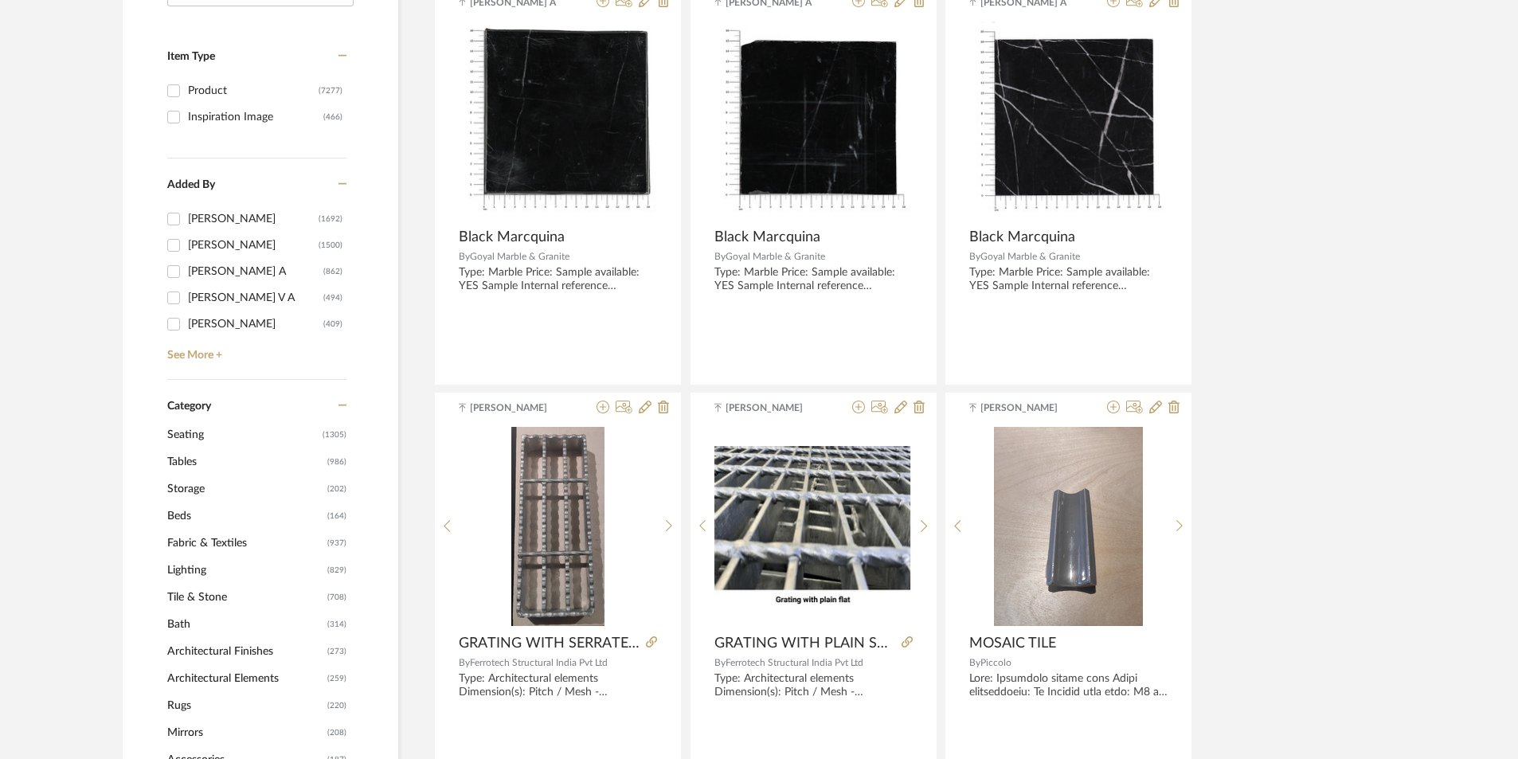
click at [198, 569] on span "Lighting" at bounding box center [245, 570] width 156 height 27
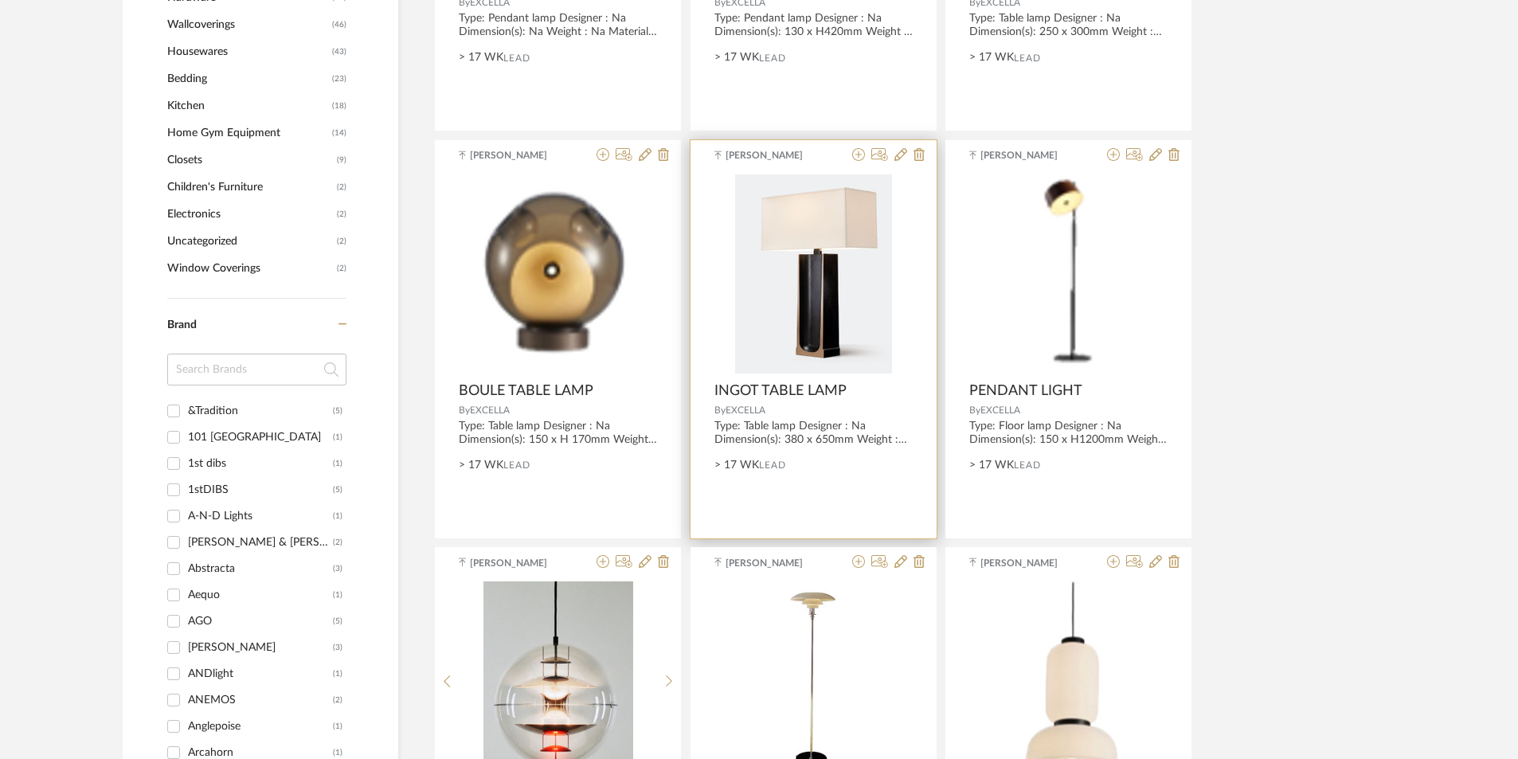
scroll to position [1776, 0]
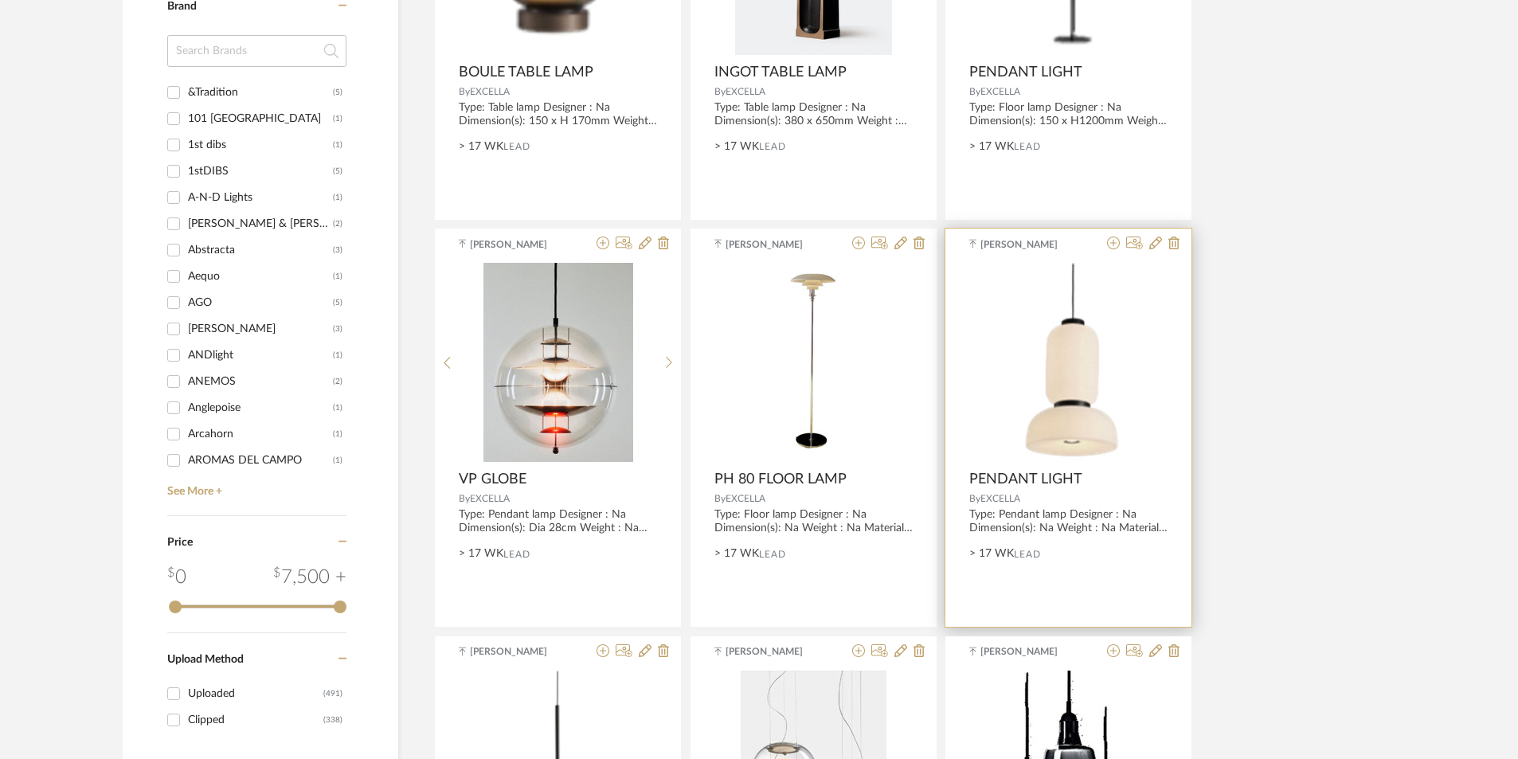
drag, startPoint x: 971, startPoint y: 475, endPoint x: 1029, endPoint y: 499, distance: 62.9
click at [1029, 499] on div "[PERSON_NAME] PENDANT LIGHT By EXCELLA Type: Pendant lamp Designer : Na Dimensi…" at bounding box center [1068, 428] width 246 height 398
copy div "PENDANT LIGHT By EXCELLA"
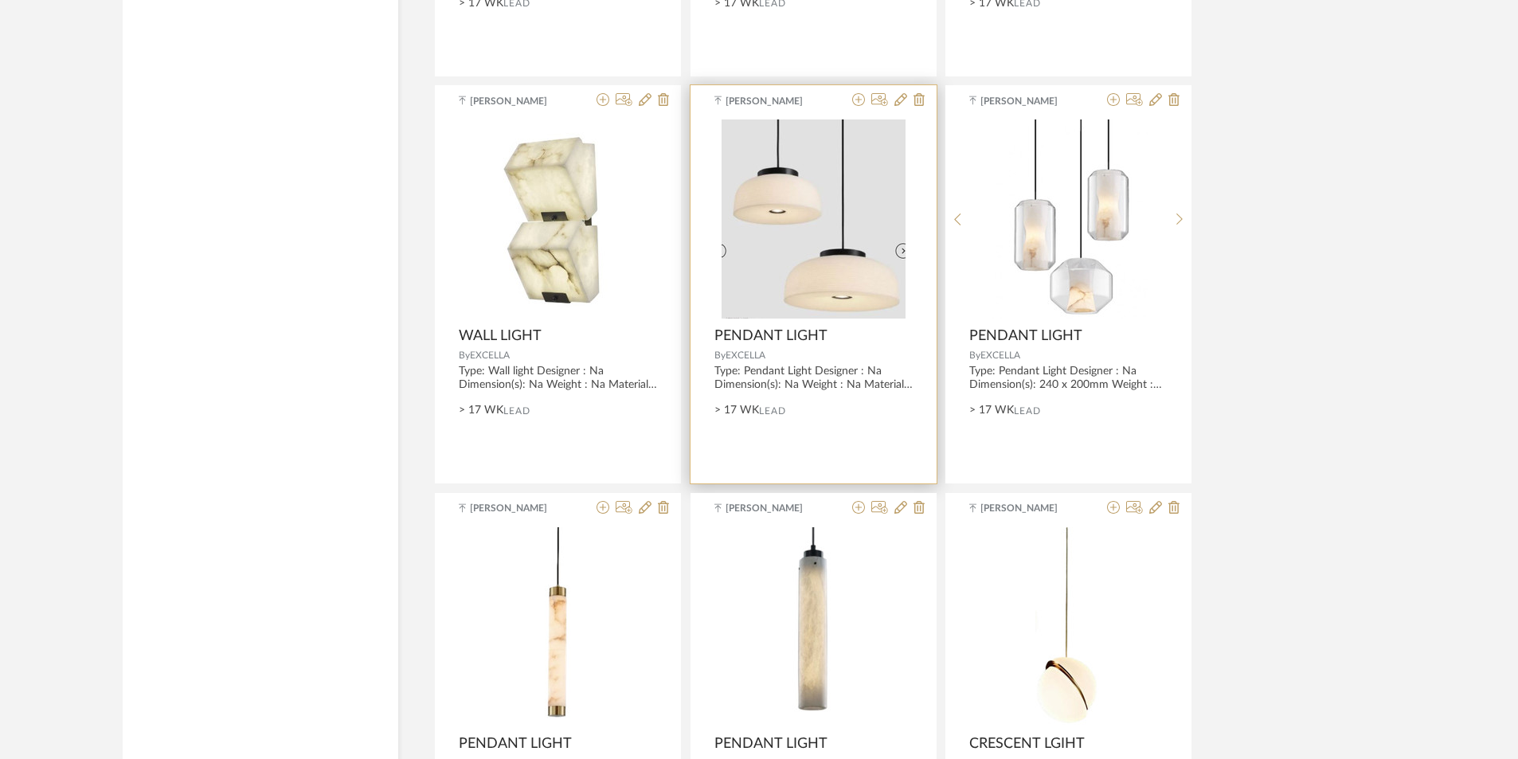
scroll to position [4665, 0]
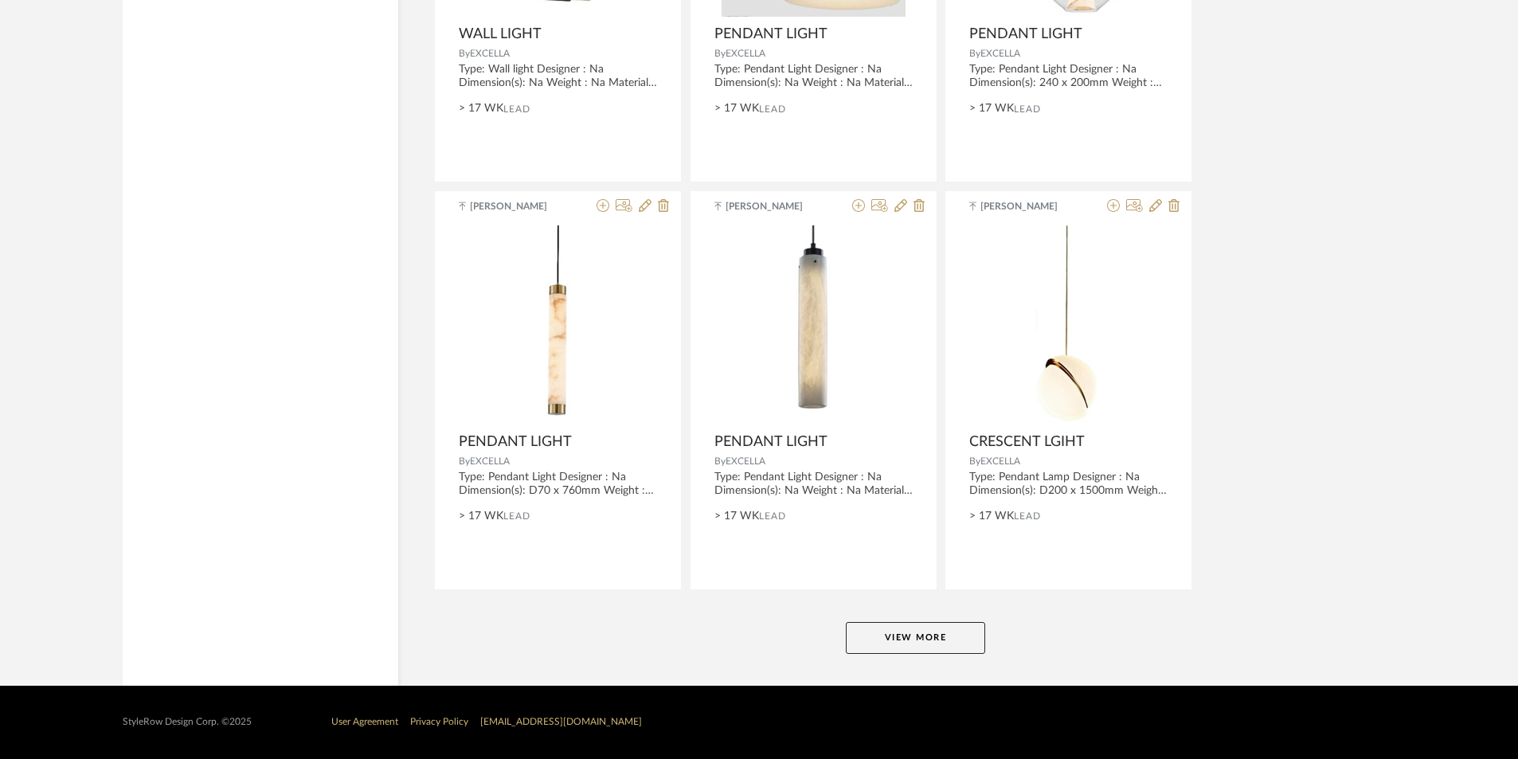
click at [913, 632] on button "View More" at bounding box center [915, 638] width 139 height 32
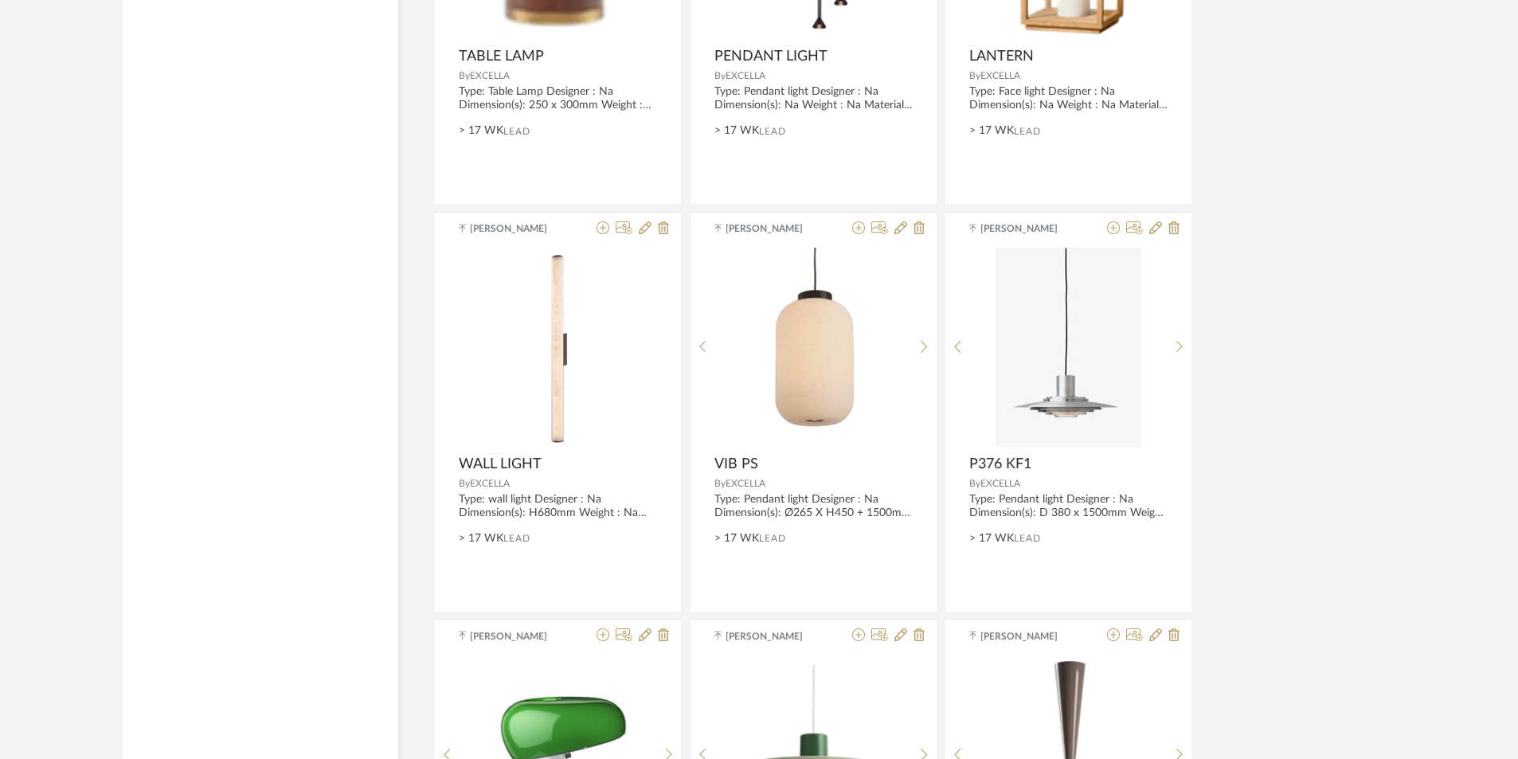
scroll to position [5462, 0]
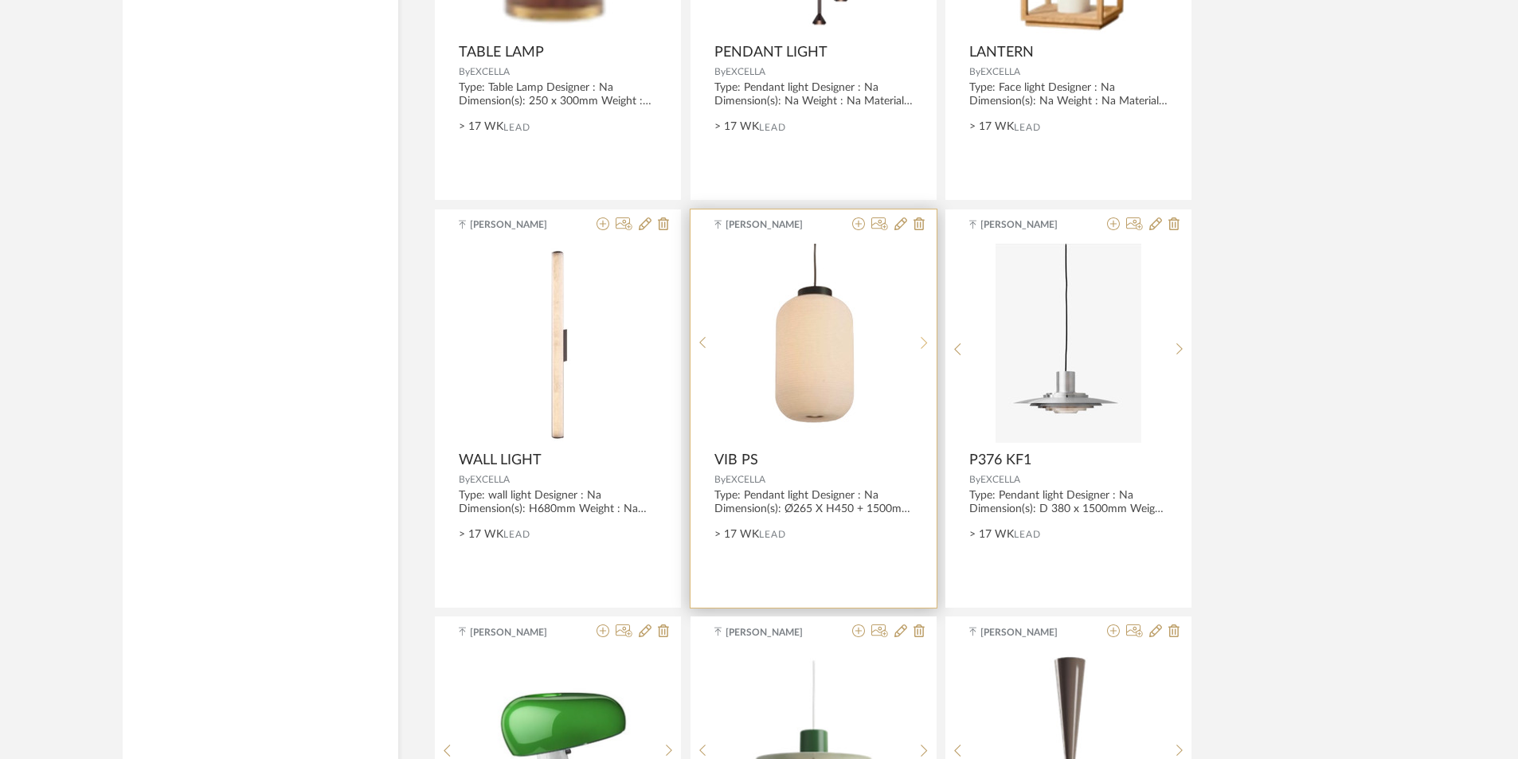
click at [915, 347] on sr-next-btn at bounding box center [924, 343] width 25 height 14
click at [915, 347] on sr-next-btn at bounding box center [924, 349] width 25 height 14
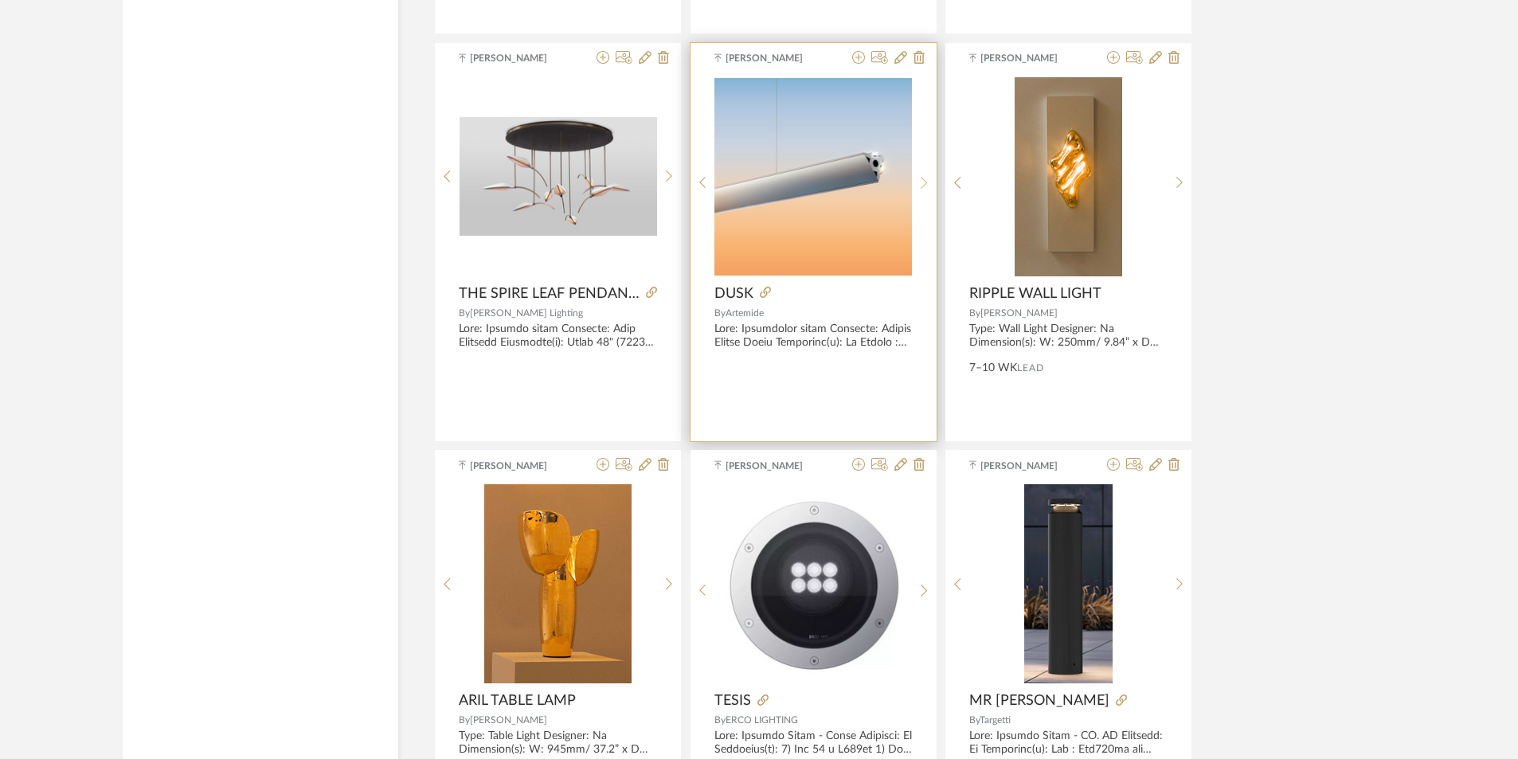
scroll to position [8806, 0]
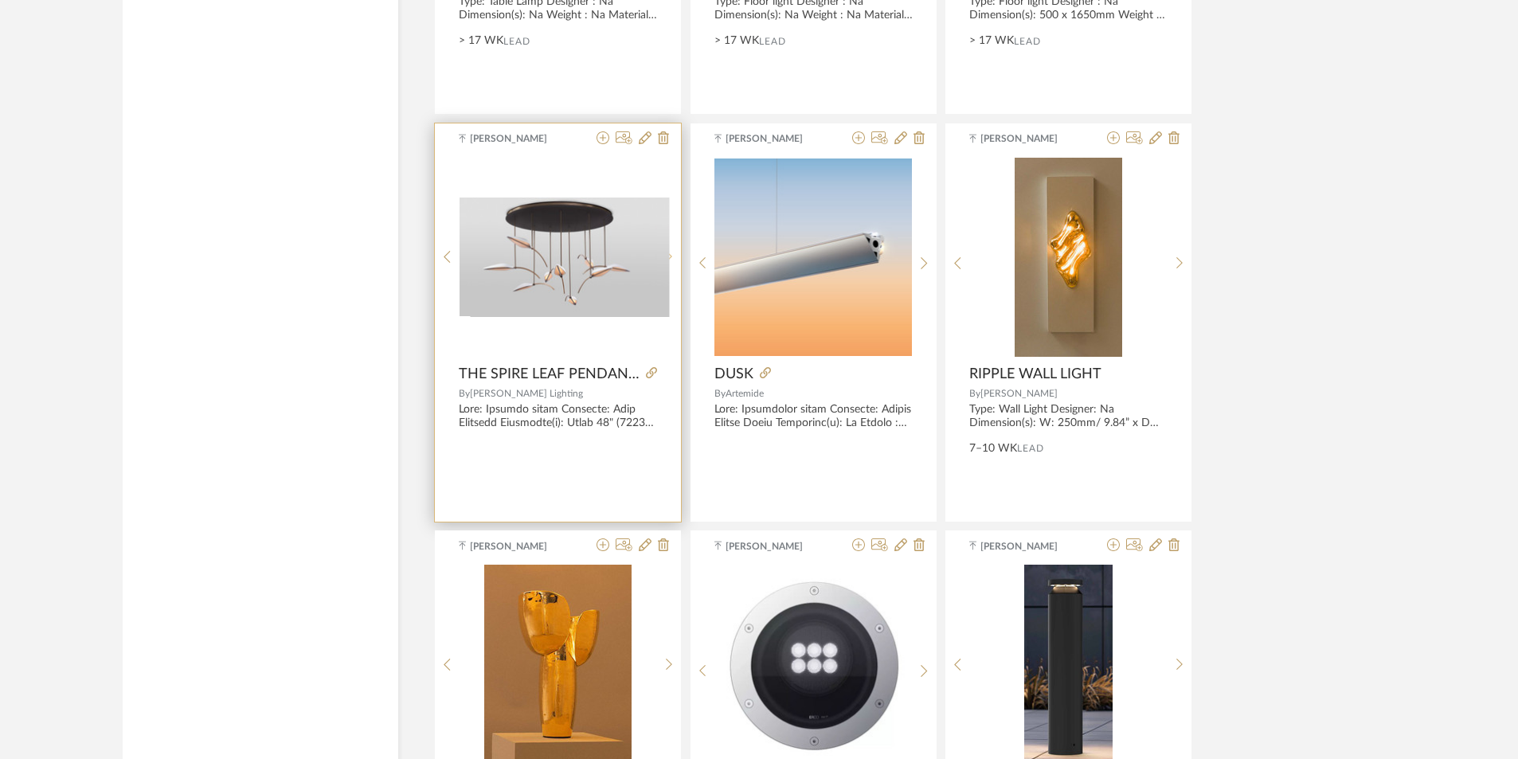
click at [667, 264] on icon at bounding box center [669, 257] width 7 height 14
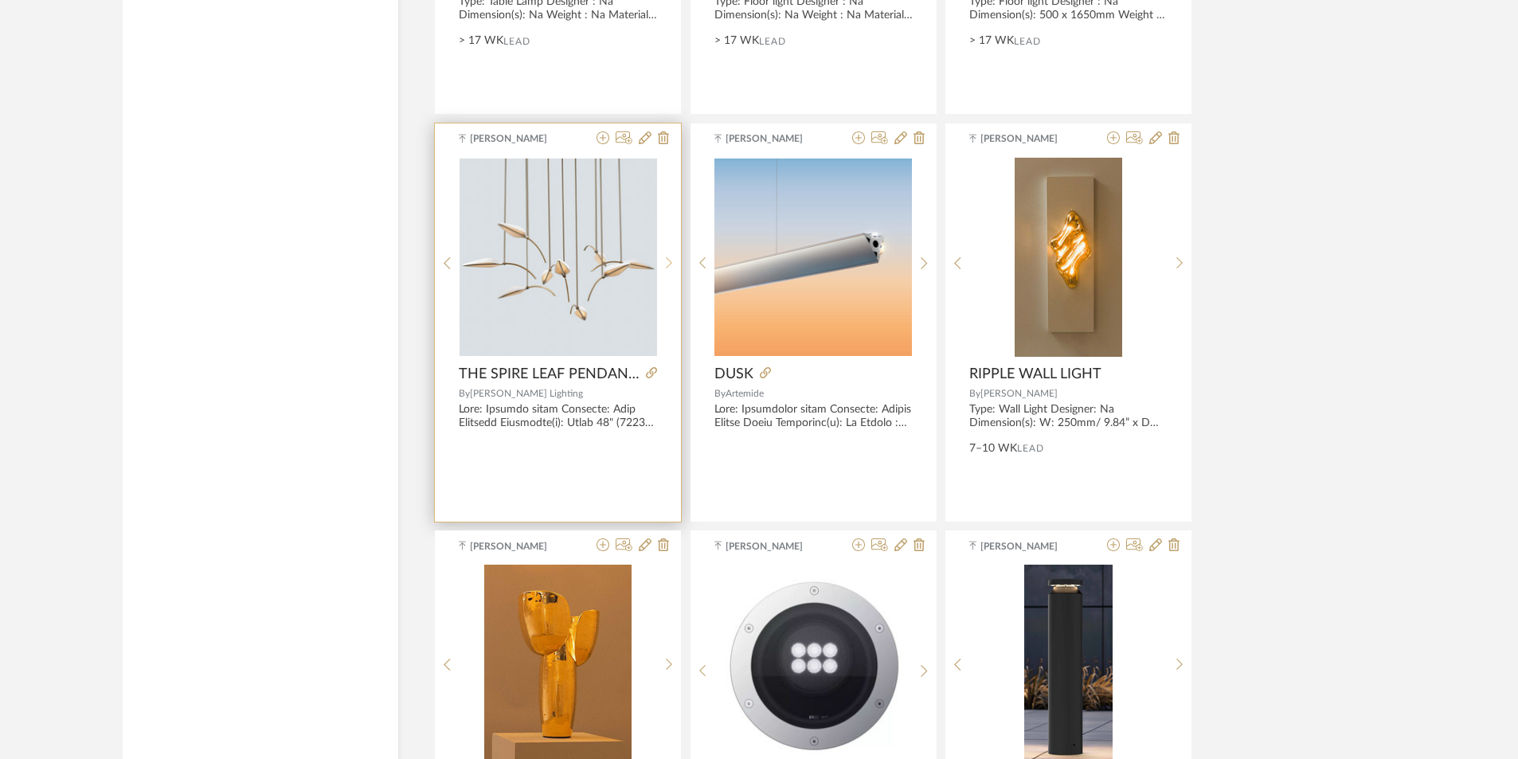
click at [667, 264] on icon at bounding box center [669, 263] width 7 height 14
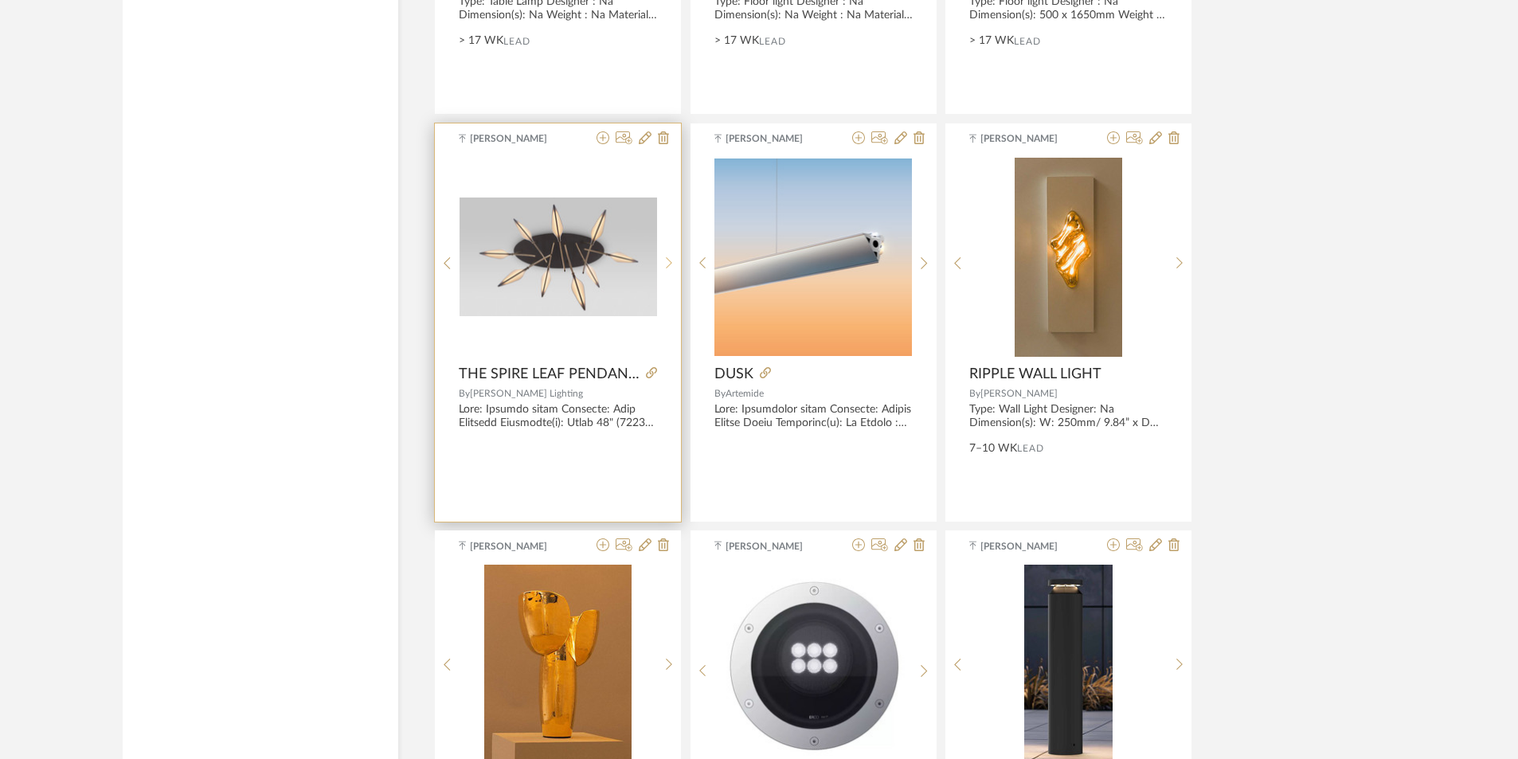
click at [667, 264] on icon at bounding box center [669, 263] width 7 height 14
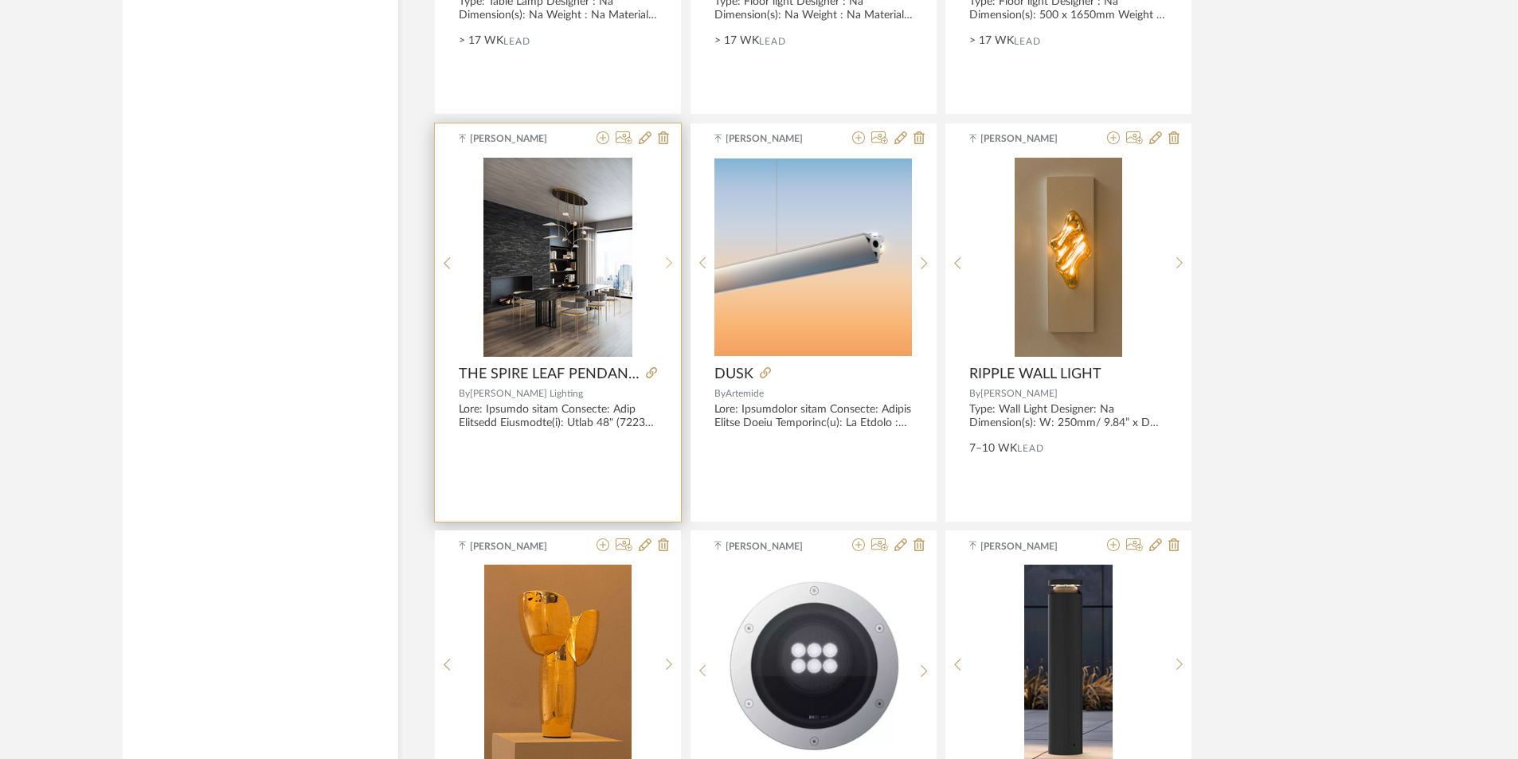
click at [663, 273] on div at bounding box center [669, 264] width 25 height 212
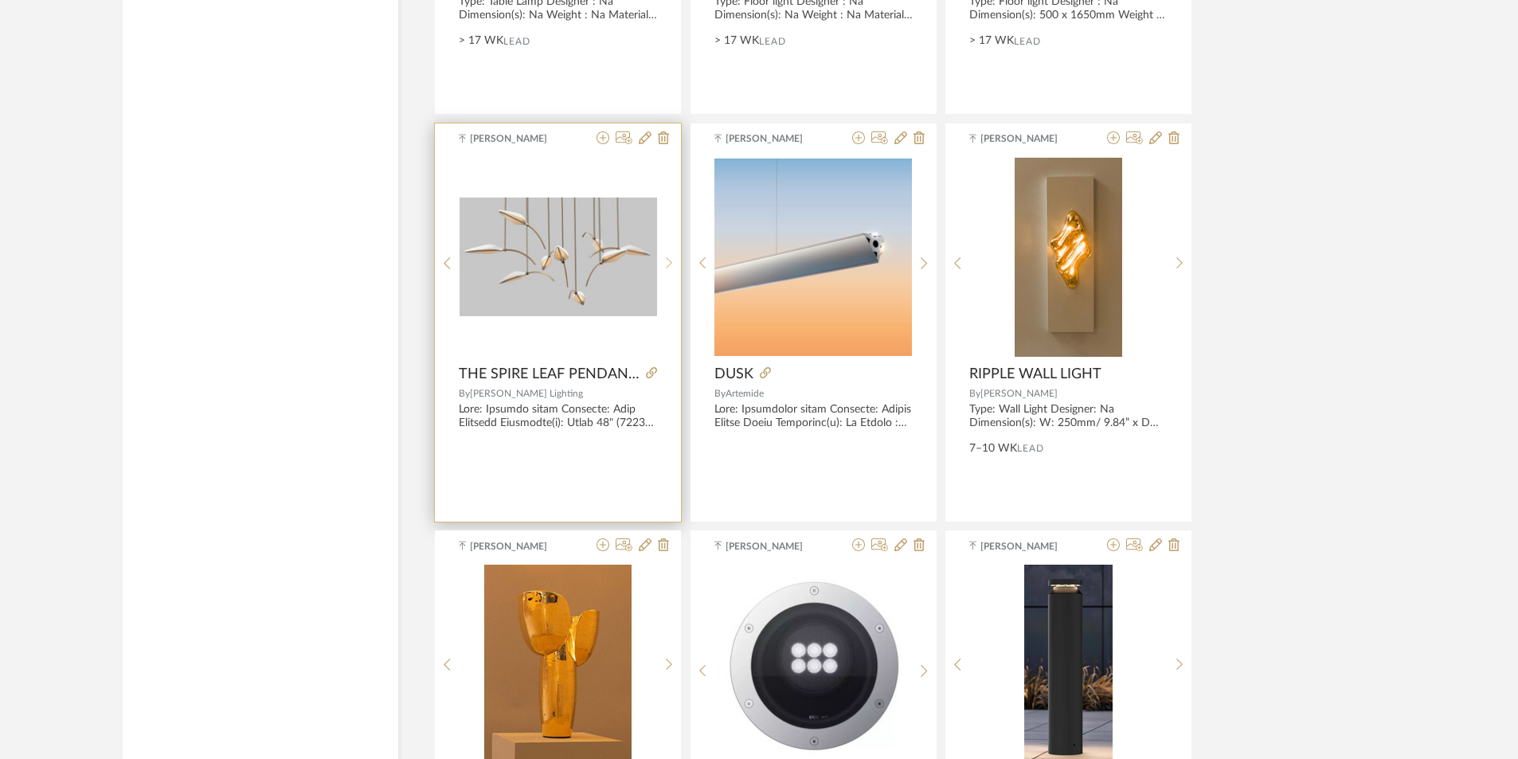
click at [663, 273] on div at bounding box center [669, 264] width 25 height 212
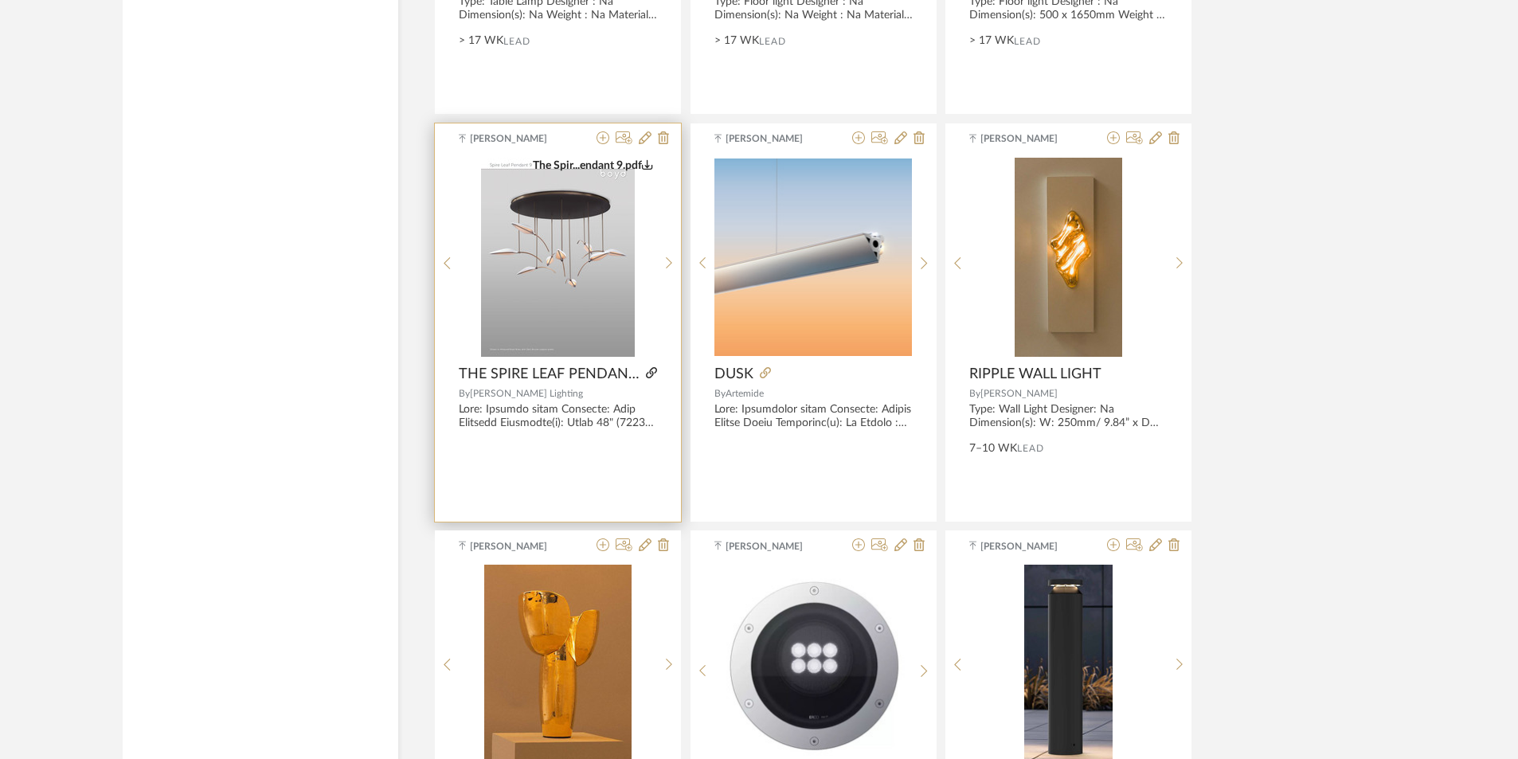
click at [654, 370] on icon at bounding box center [651, 372] width 11 height 11
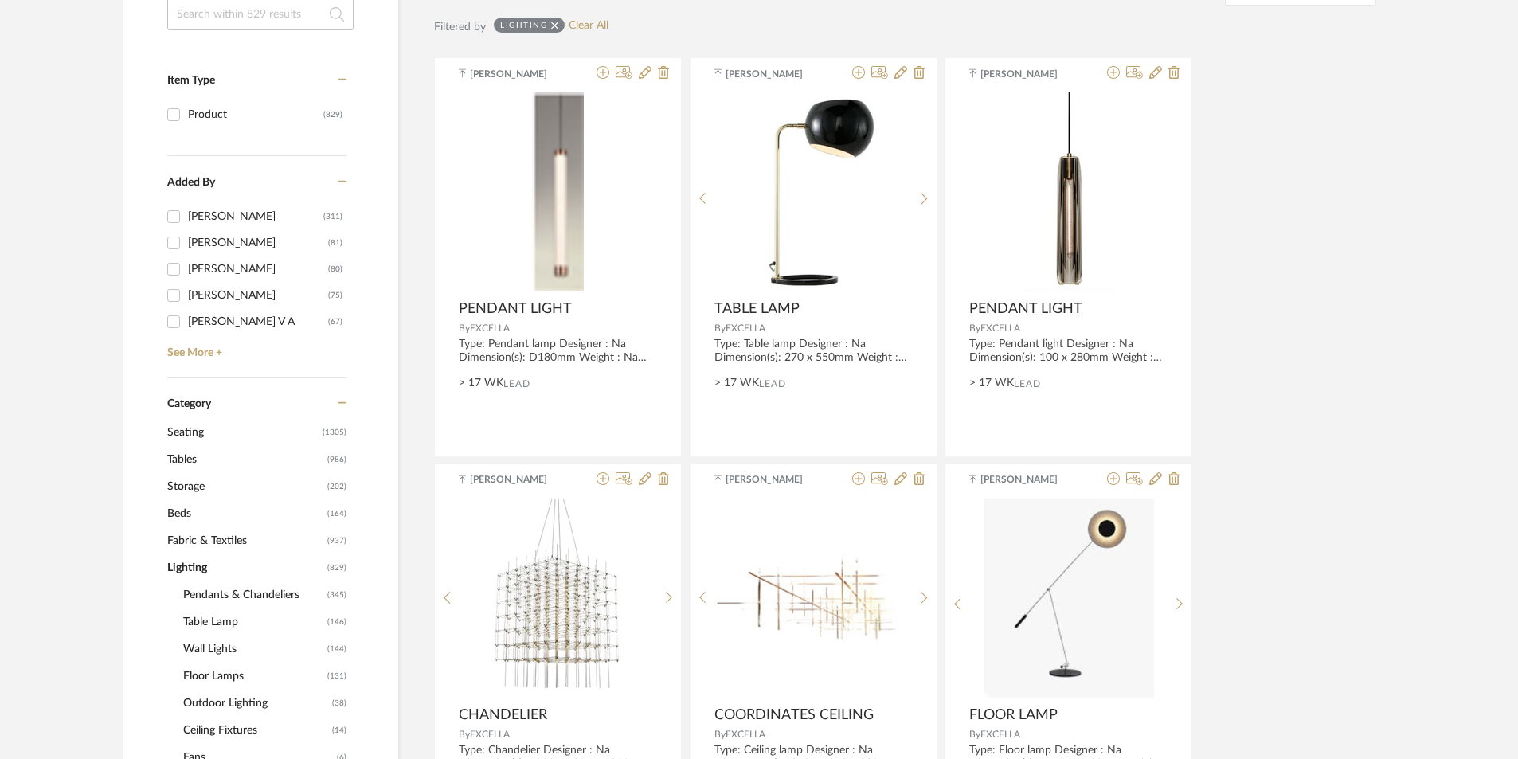
scroll to position [398, 0]
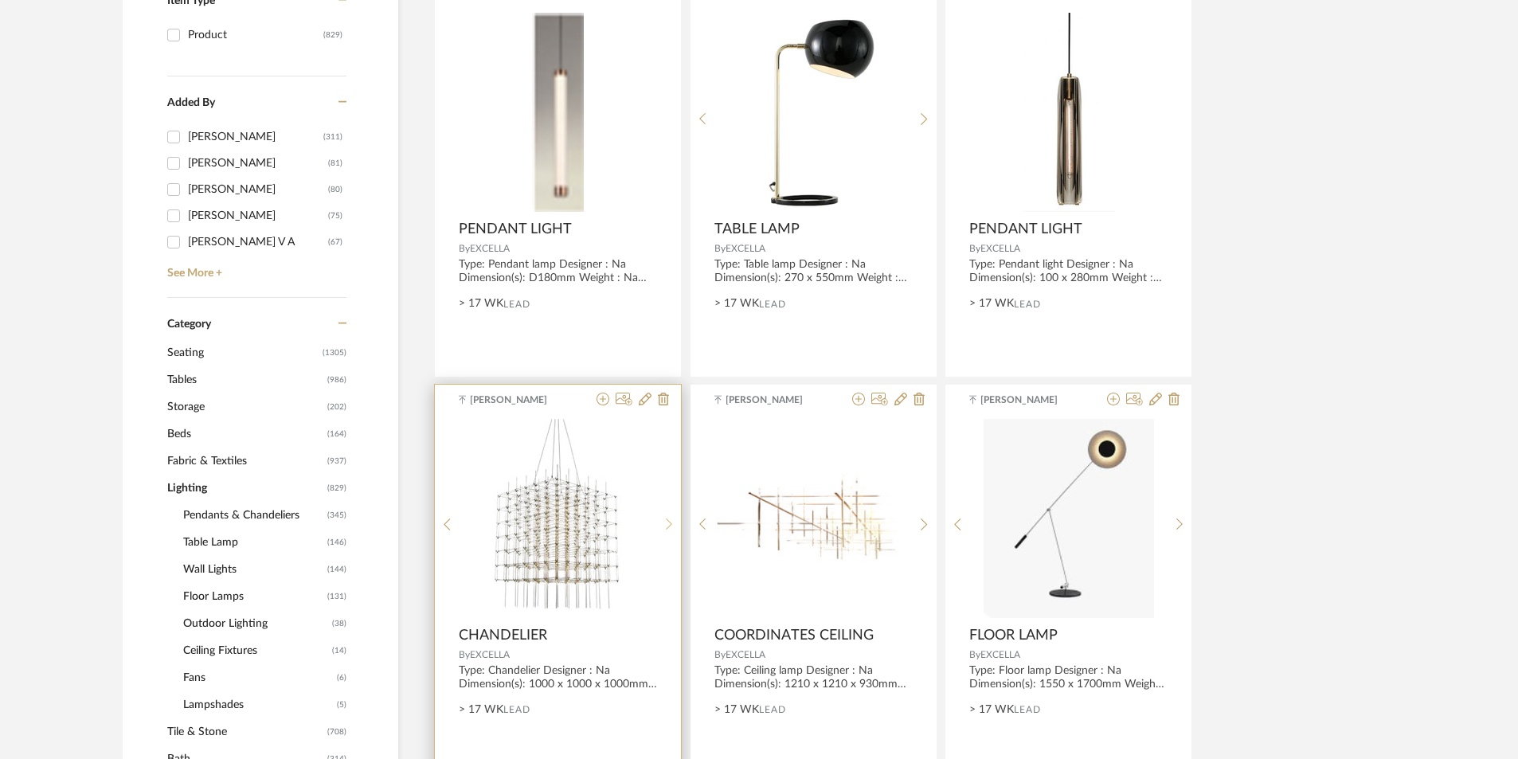
click at [663, 532] on div at bounding box center [669, 525] width 25 height 212
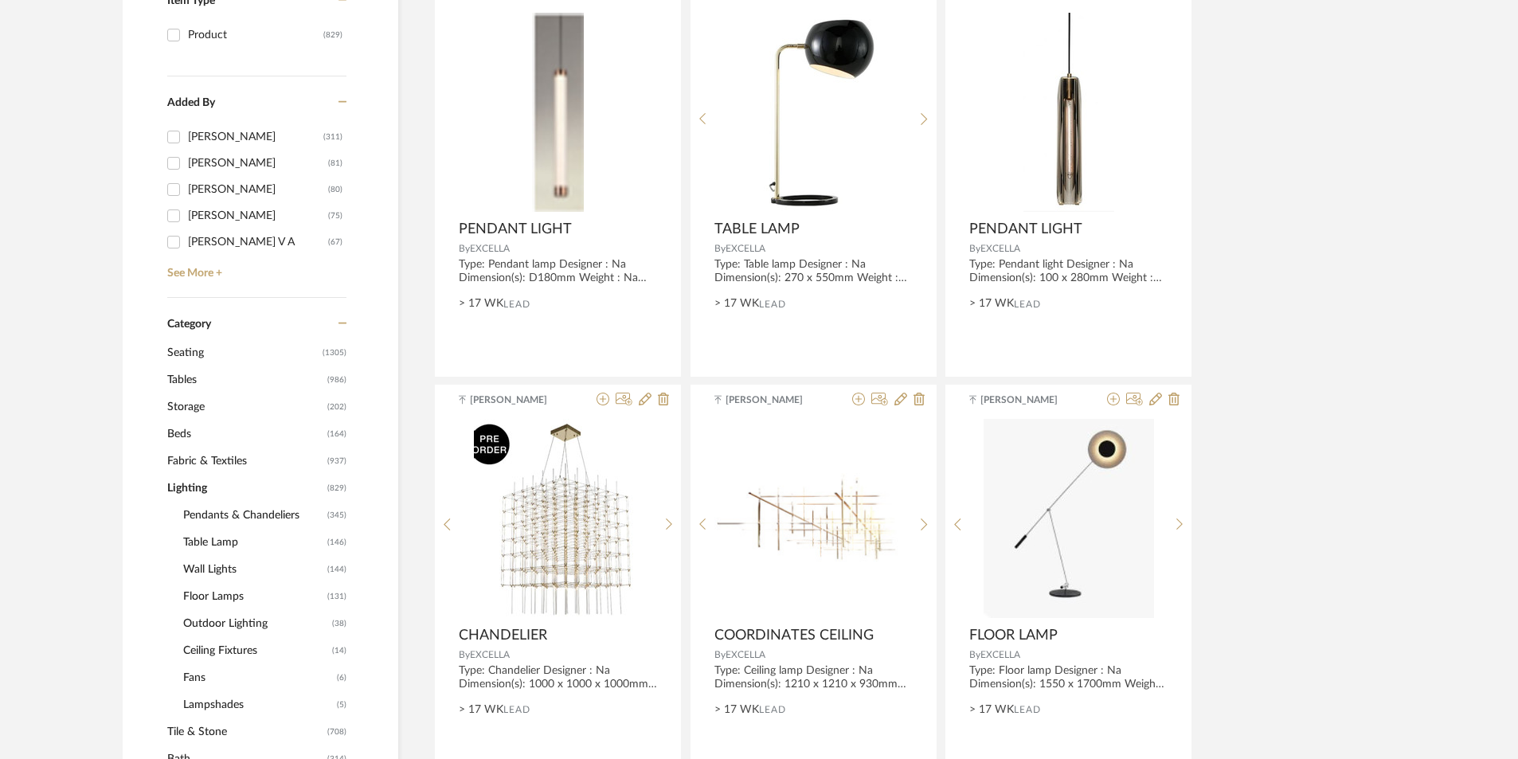
click at [220, 591] on span "Floor Lamps" at bounding box center [253, 596] width 140 height 27
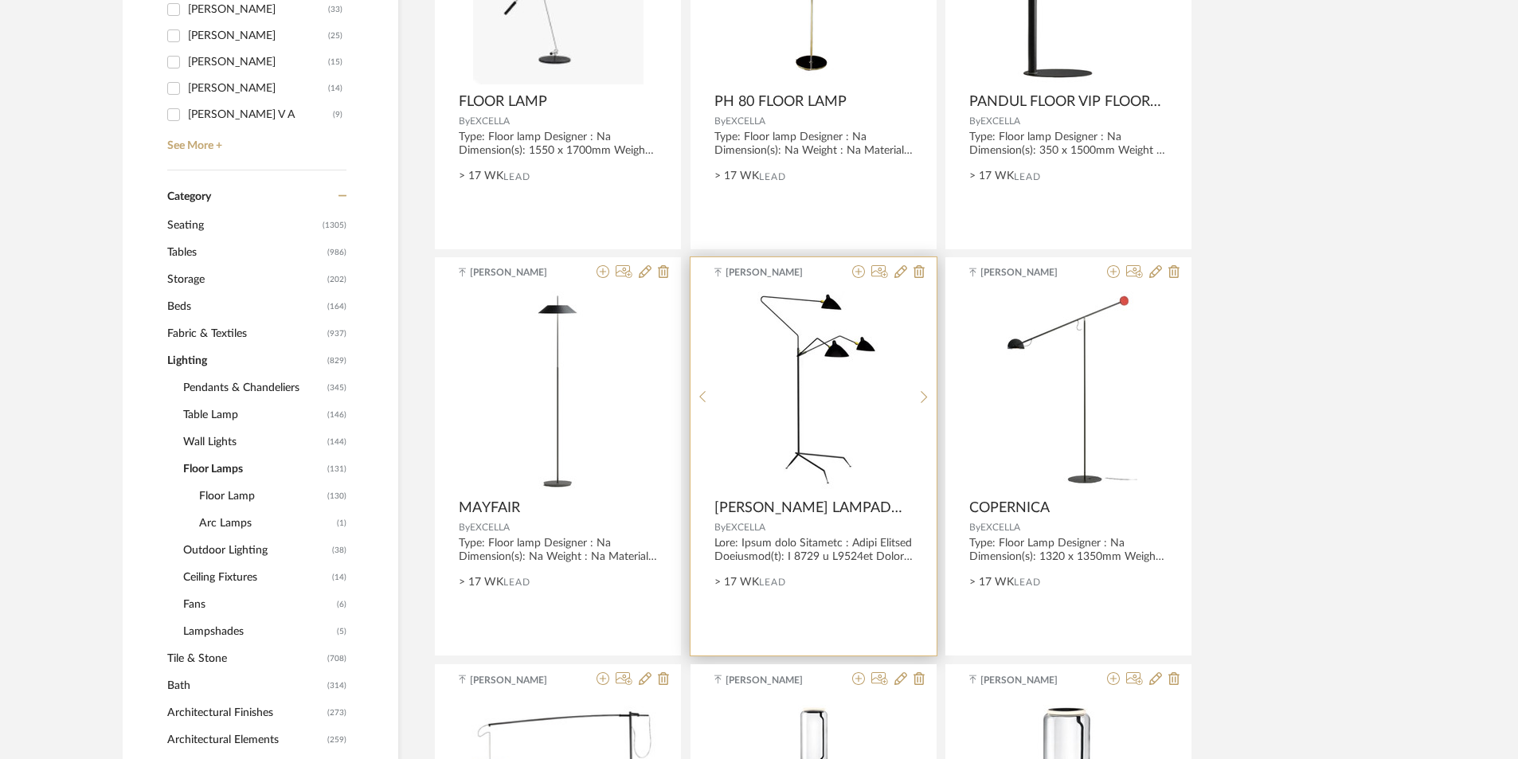
scroll to position [319, 0]
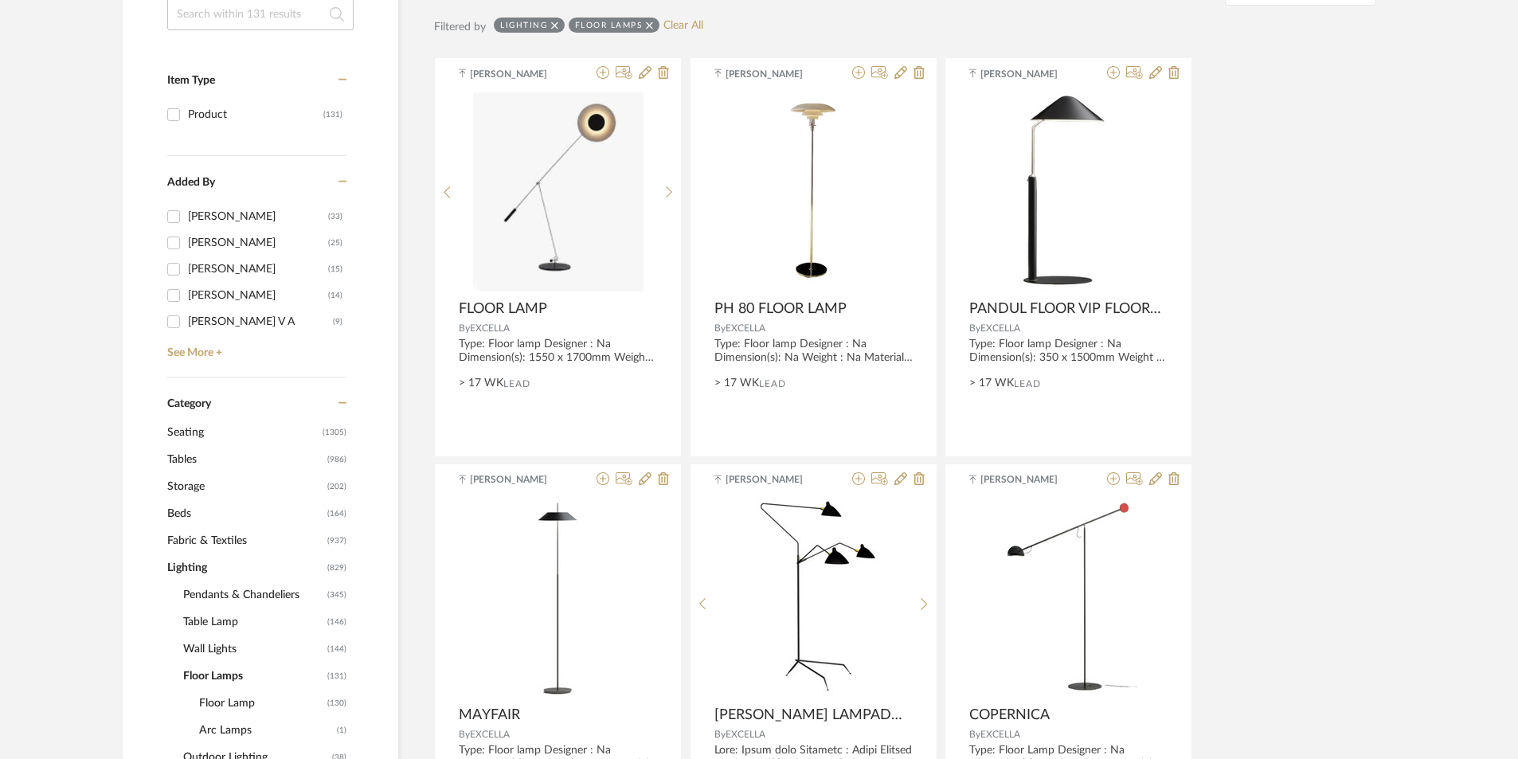
click at [213, 598] on span "Pendants & Chandeliers" at bounding box center [253, 594] width 140 height 27
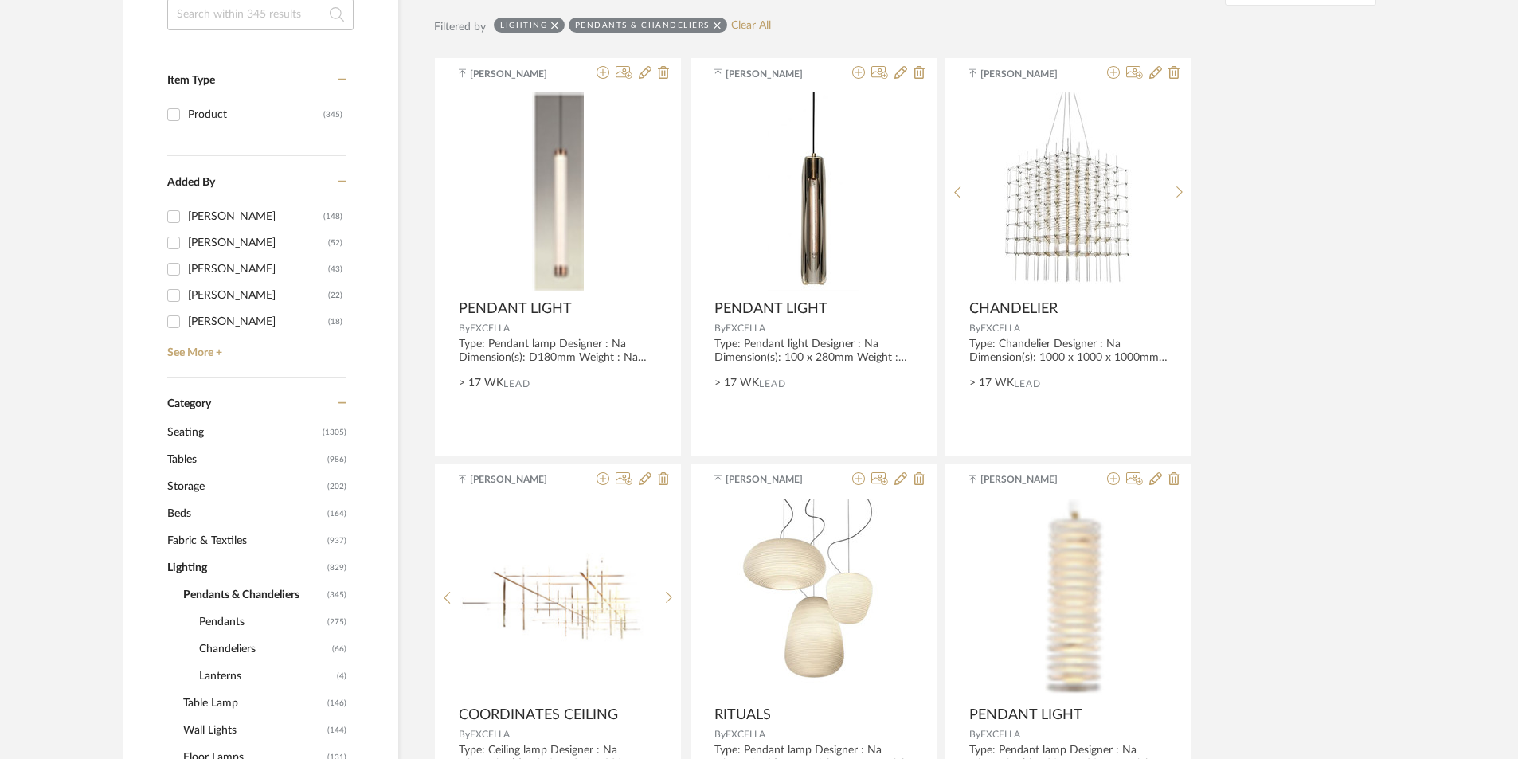
click at [235, 642] on span "Chandeliers" at bounding box center [263, 649] width 129 height 27
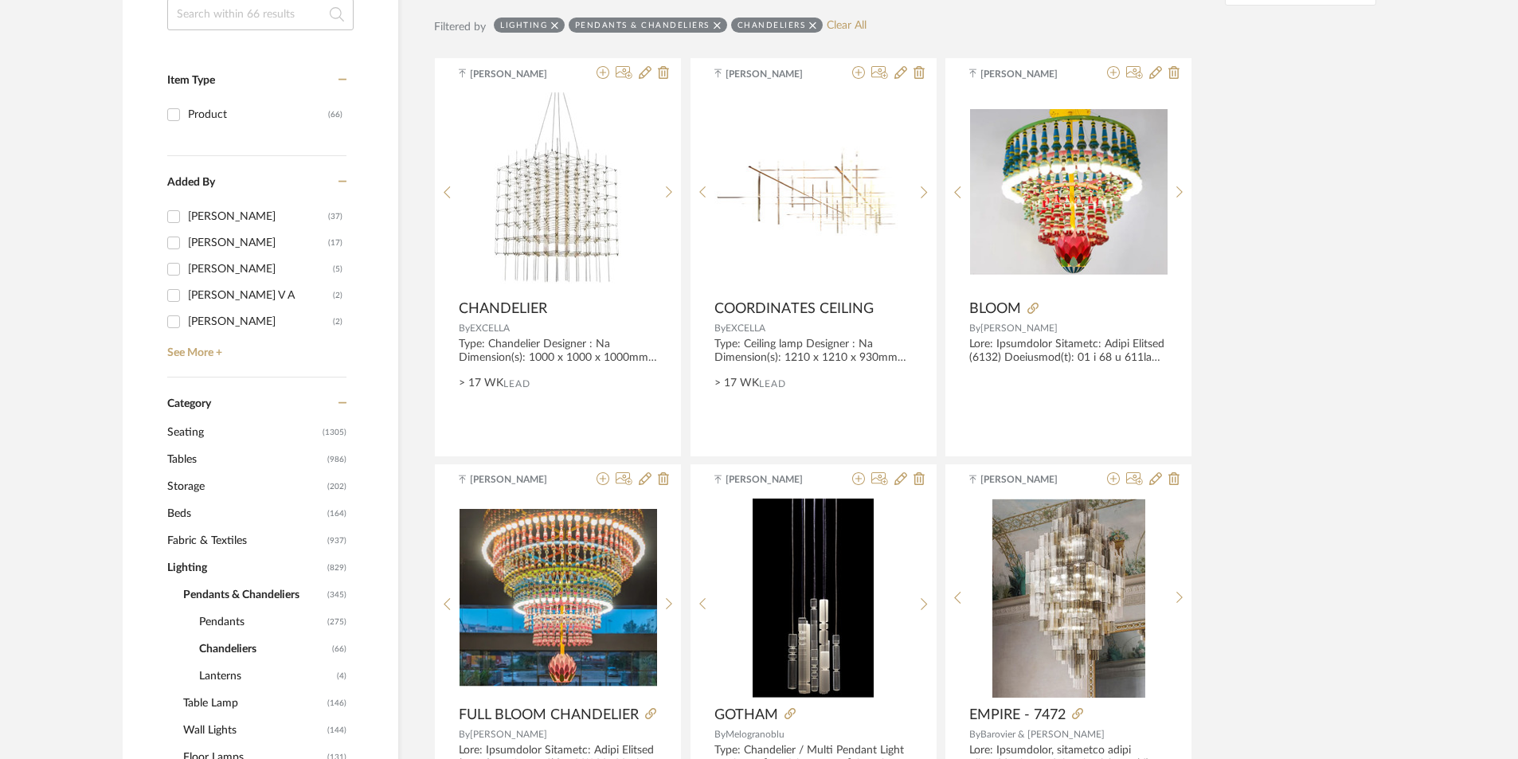
click at [226, 612] on span "Pendants" at bounding box center [261, 621] width 124 height 27
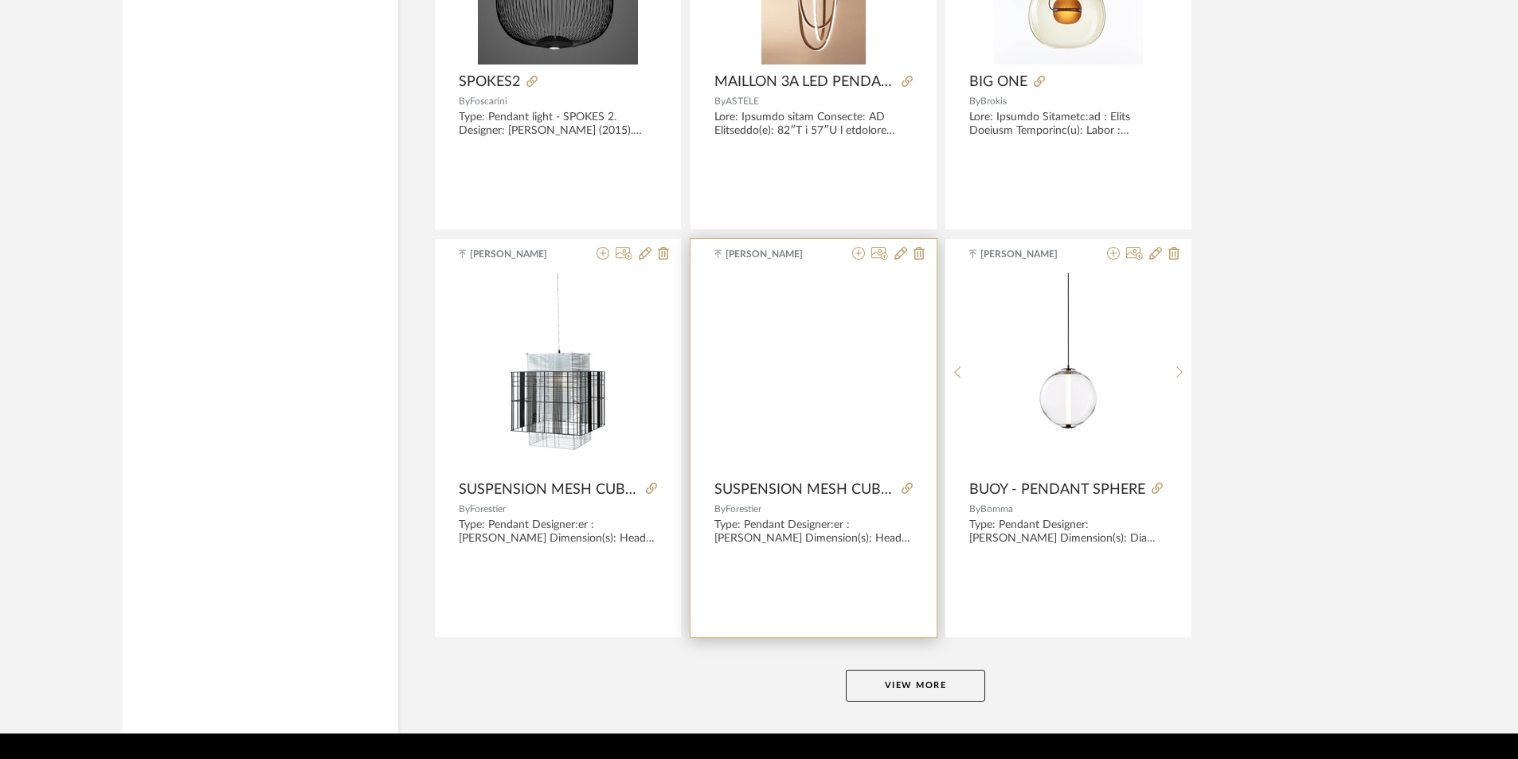
scroll to position [4619, 0]
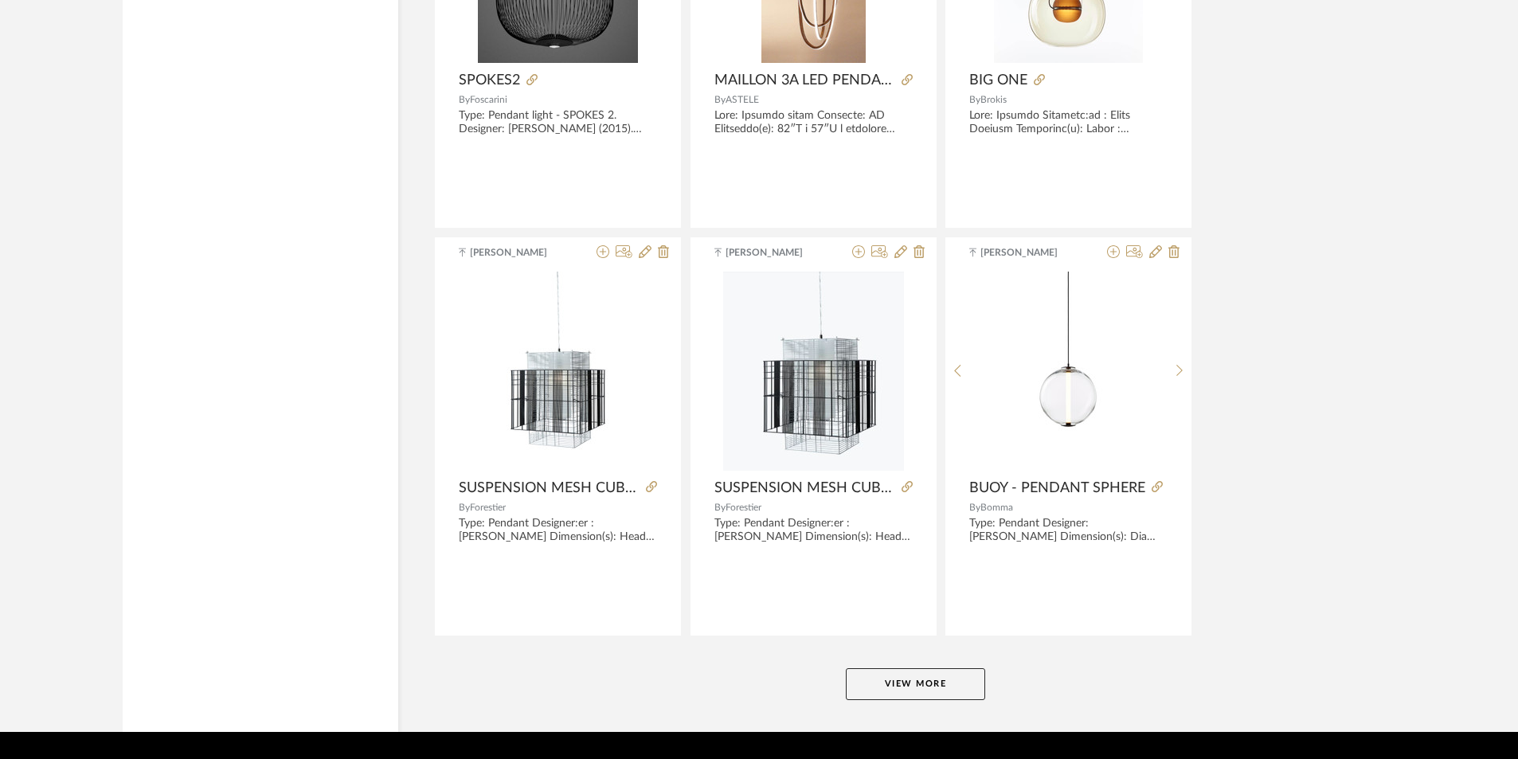
click at [940, 682] on button "View More" at bounding box center [915, 684] width 139 height 32
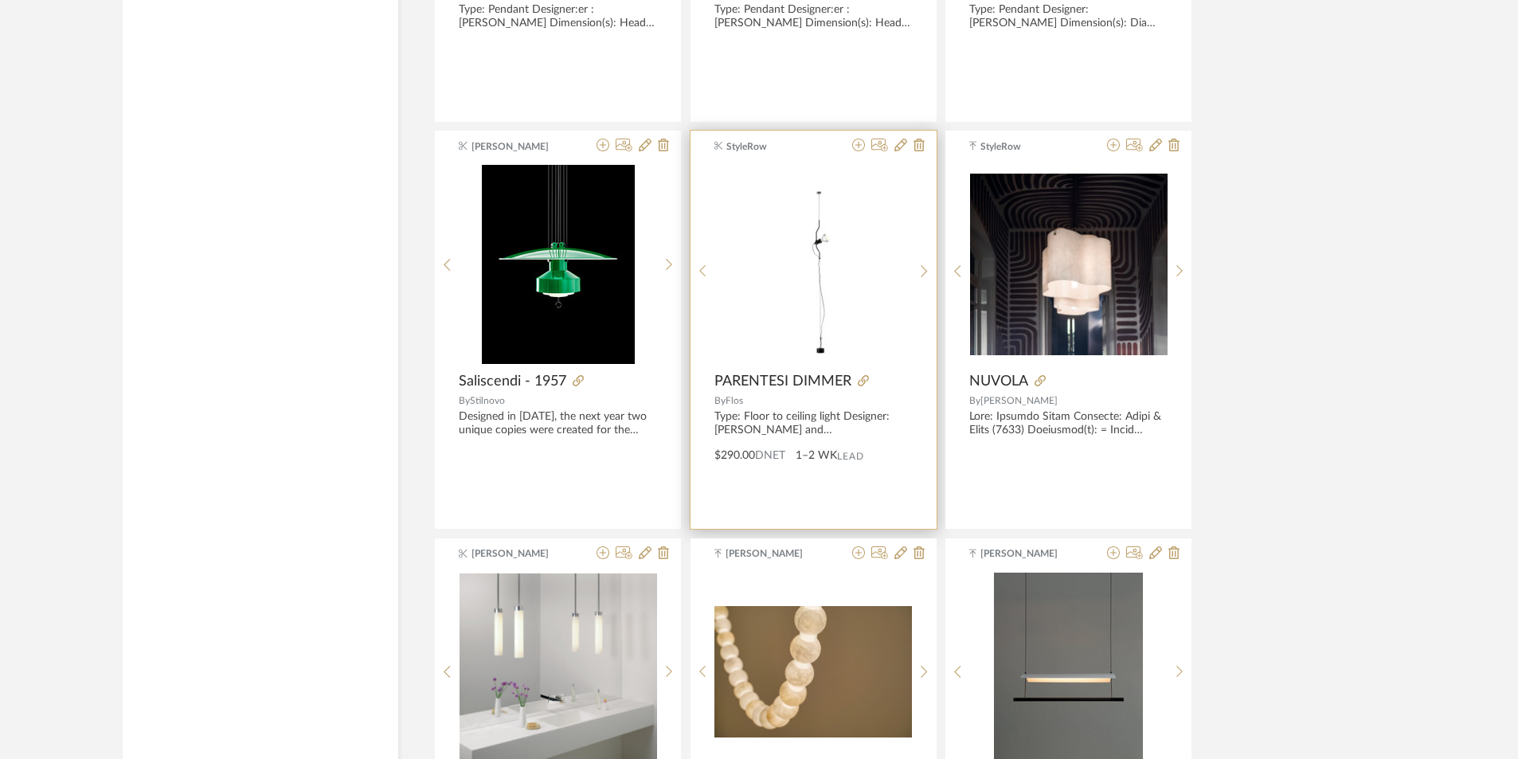
scroll to position [5336, 0]
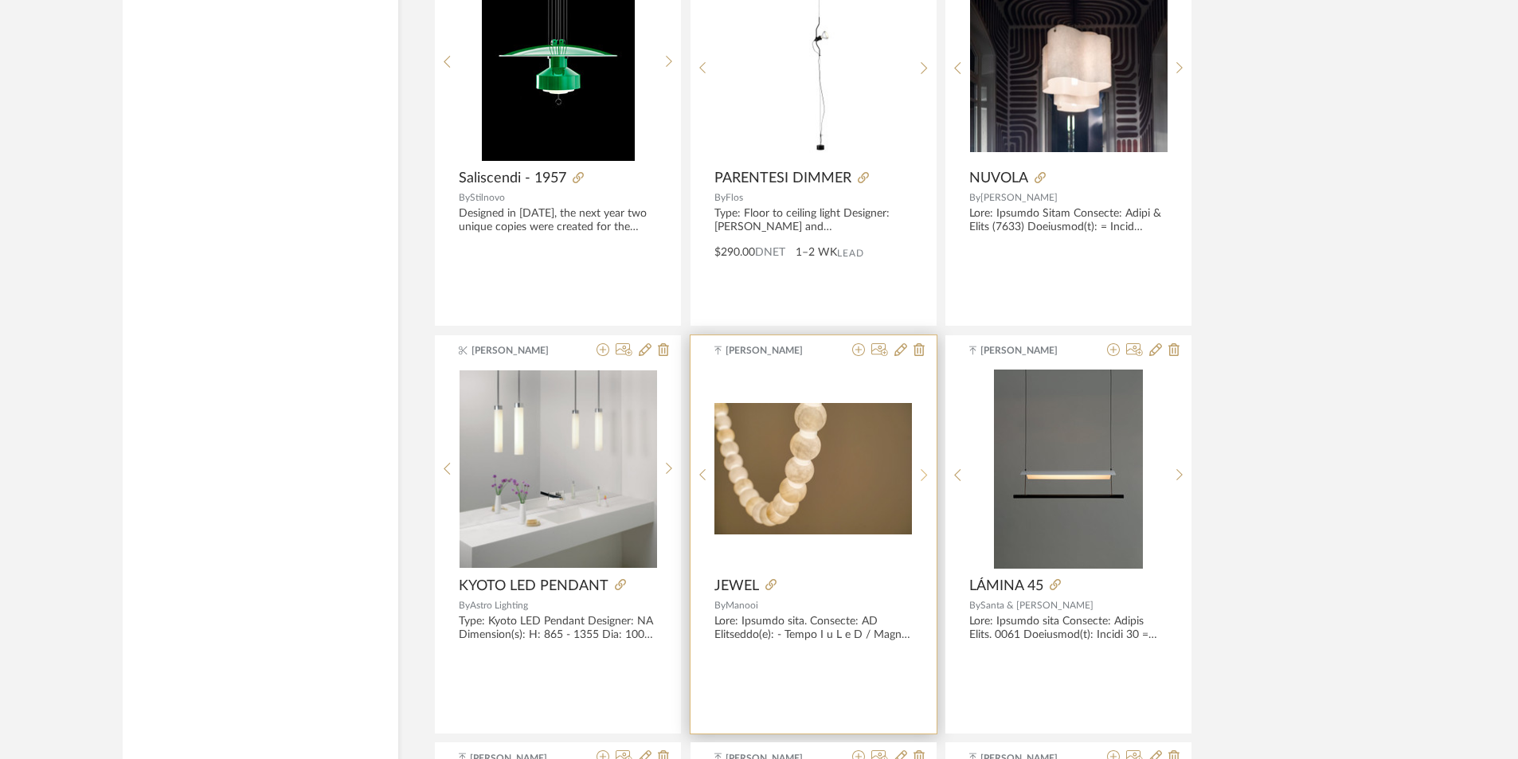
click at [931, 469] on sr-next-btn at bounding box center [924, 475] width 25 height 14
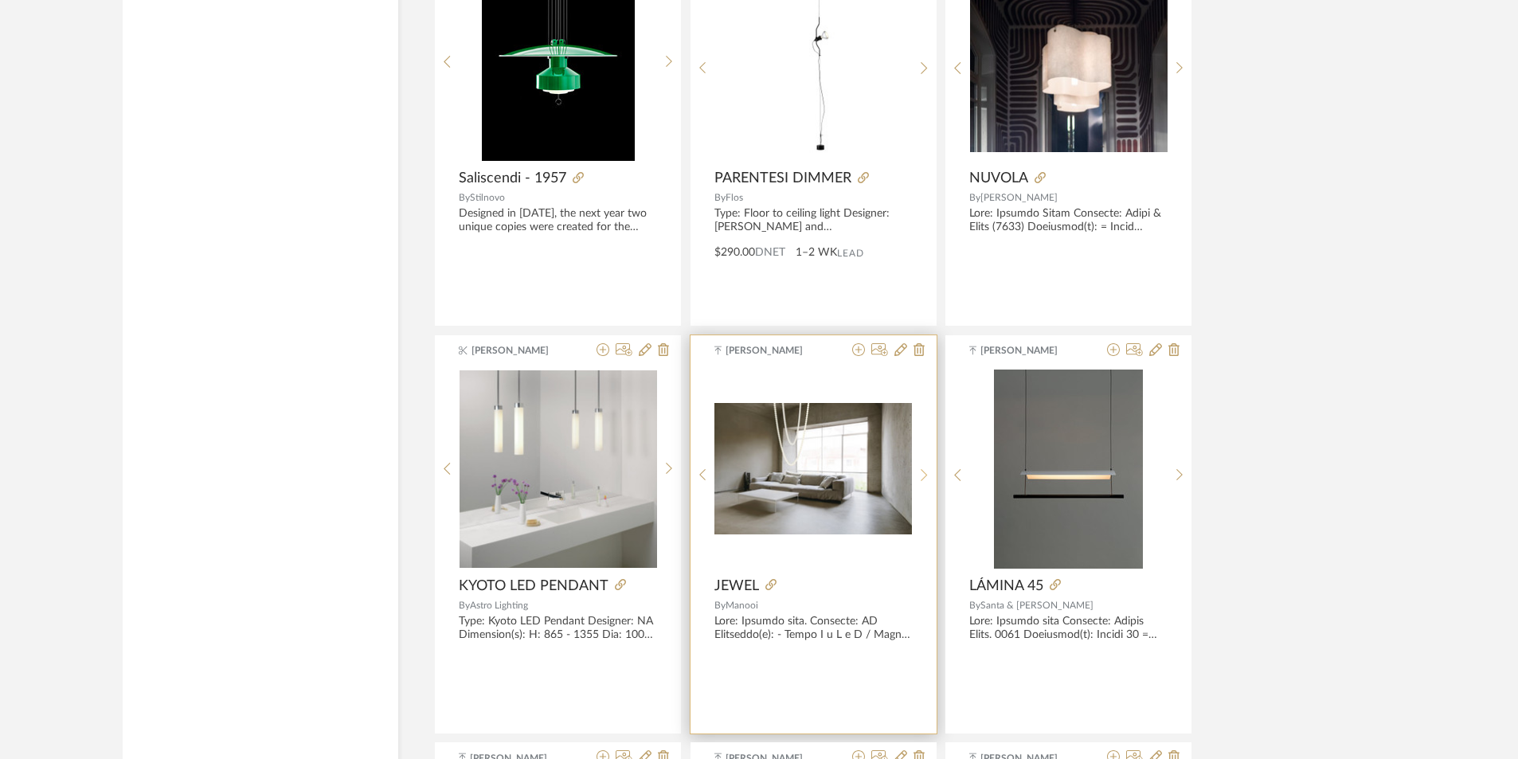
click at [931, 469] on sr-next-btn at bounding box center [924, 475] width 25 height 14
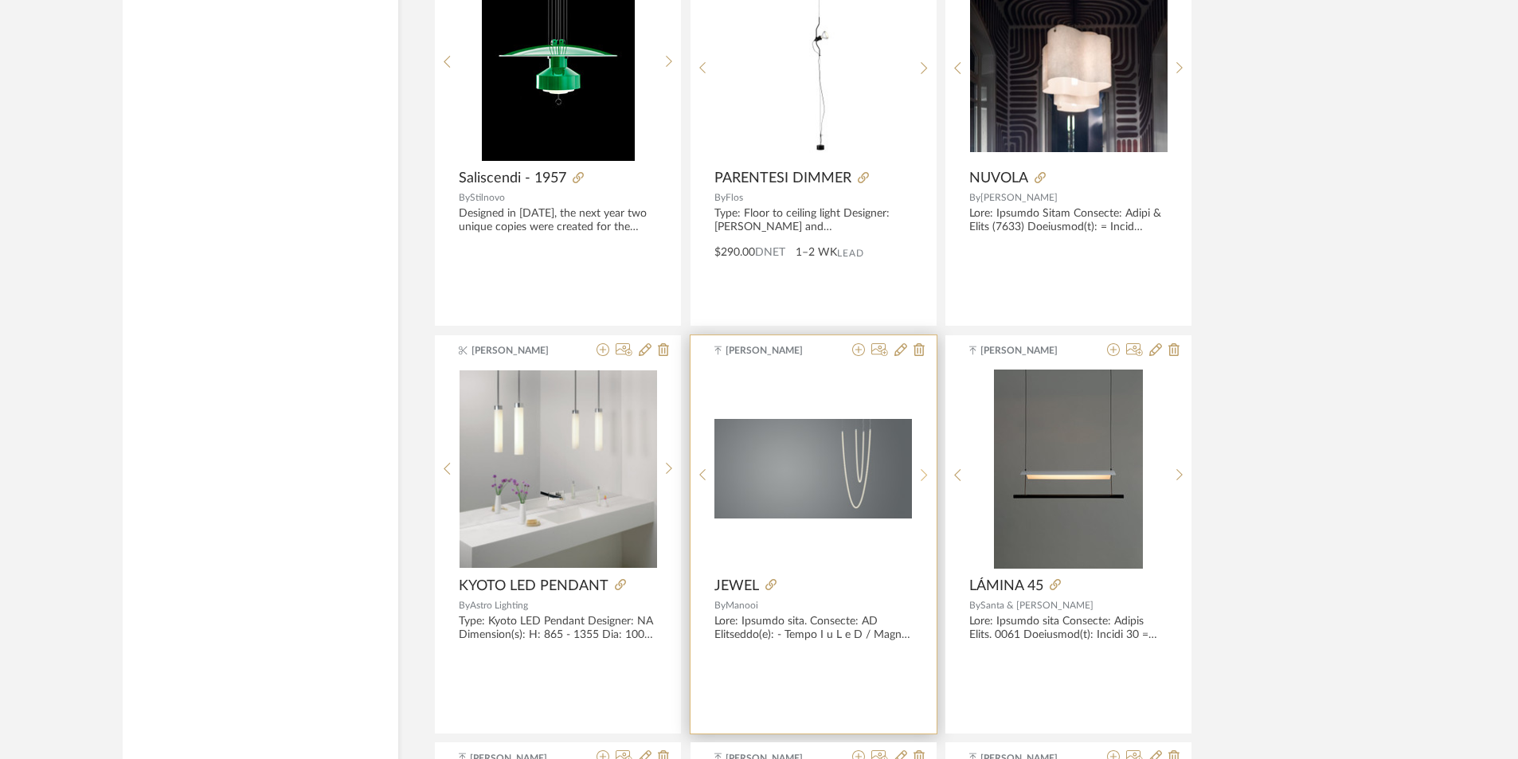
click at [931, 469] on sr-next-btn at bounding box center [924, 475] width 25 height 14
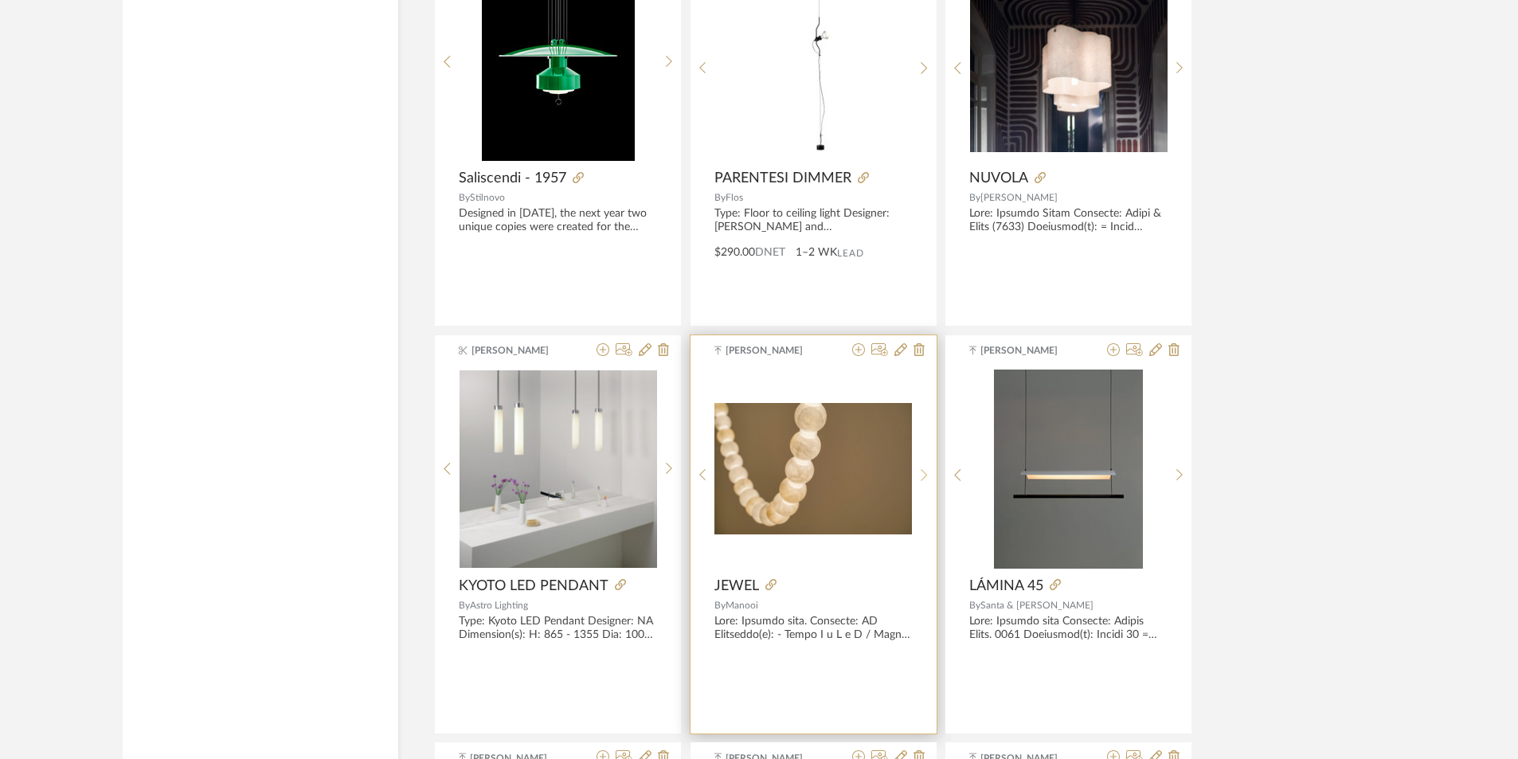
click at [931, 469] on sr-next-btn at bounding box center [924, 475] width 25 height 14
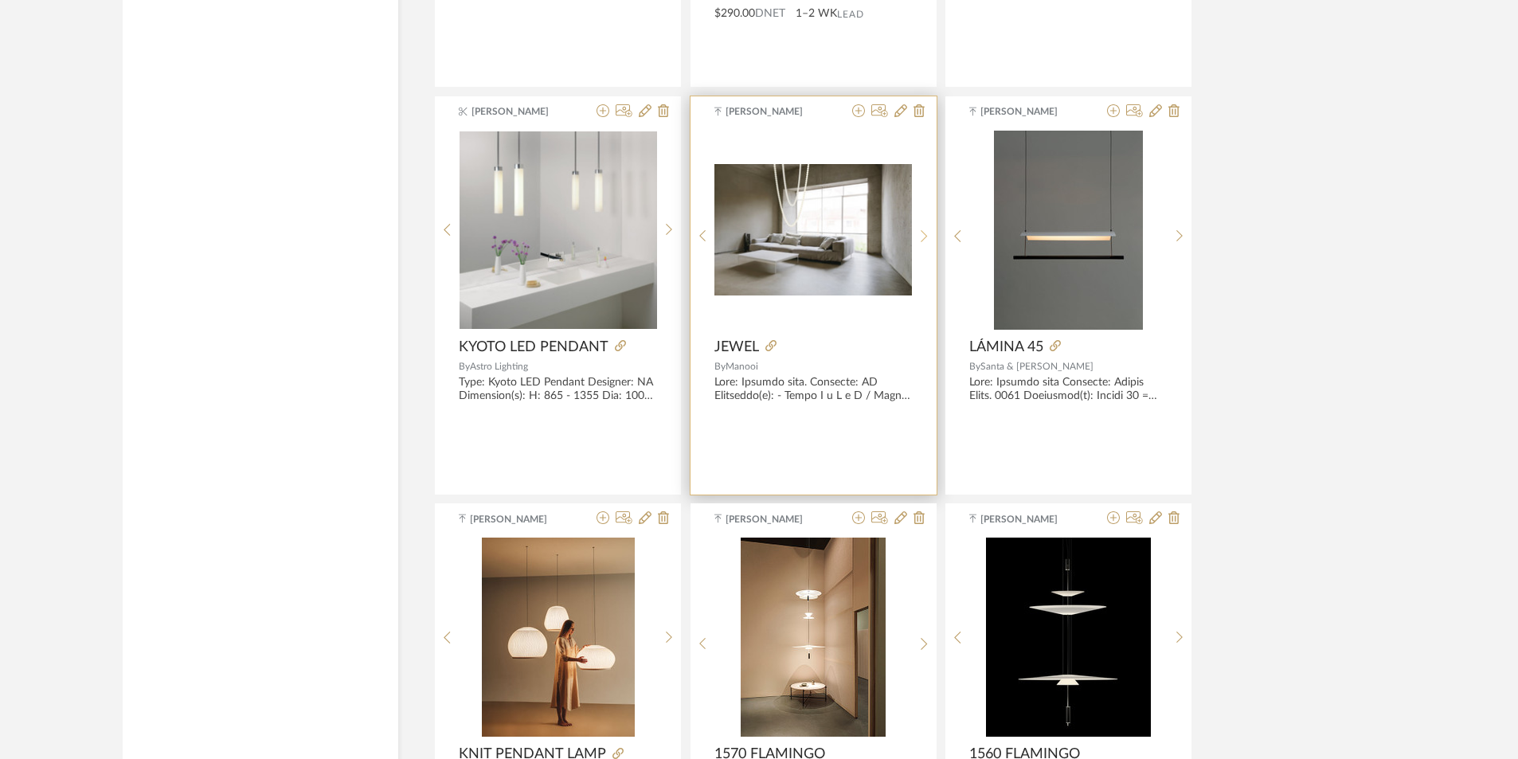
scroll to position [5973, 0]
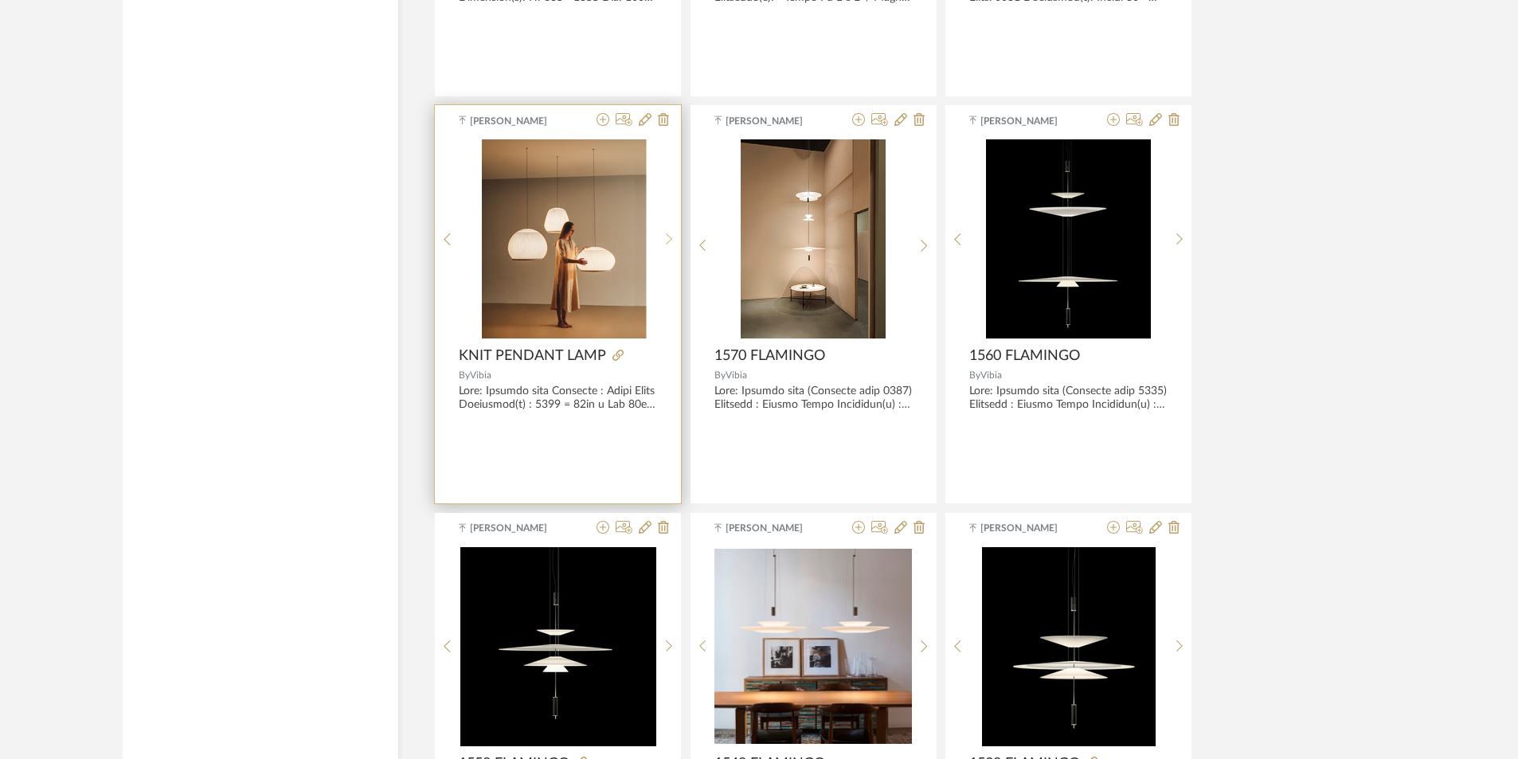
click at [668, 244] on icon at bounding box center [669, 240] width 7 height 14
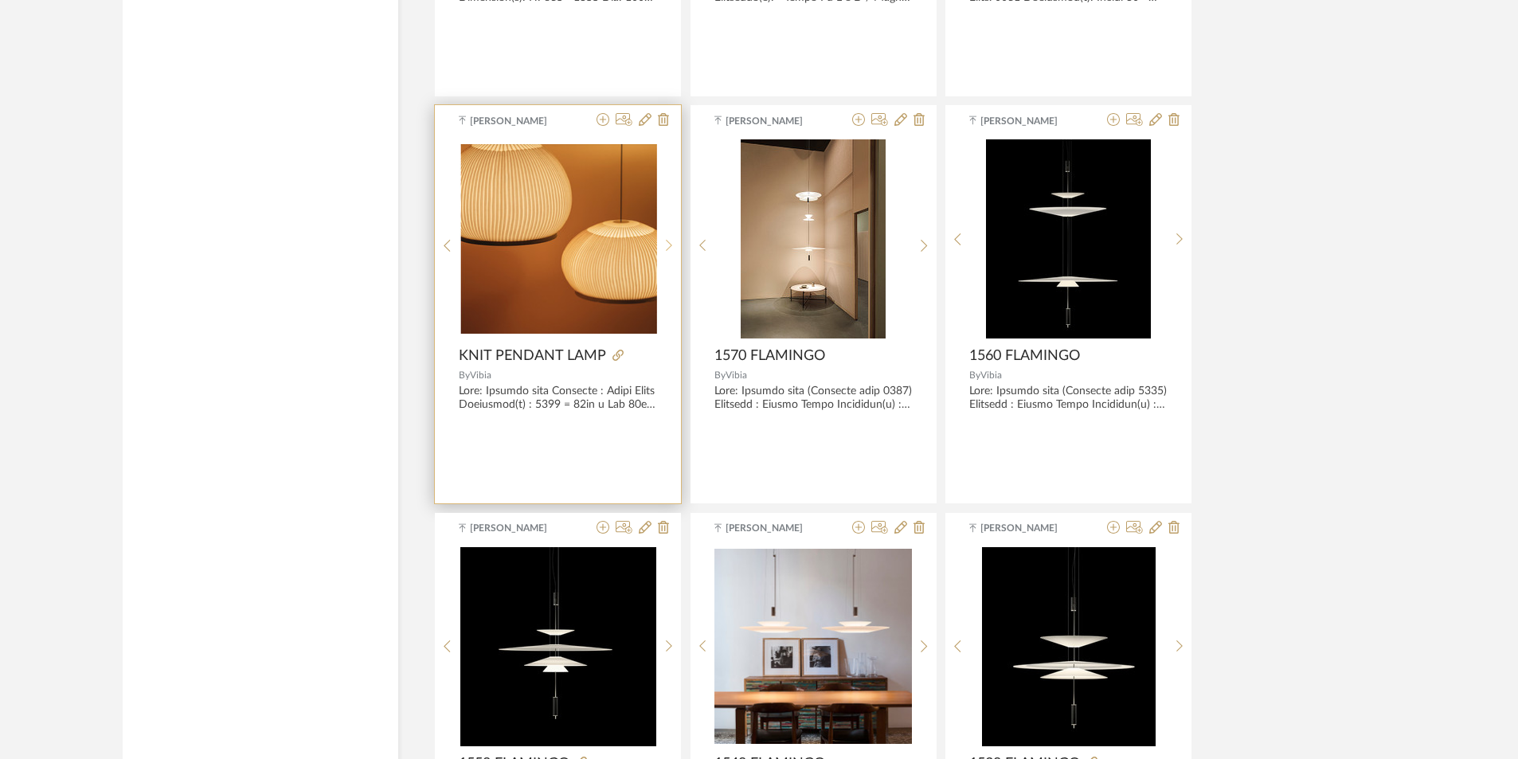
click at [668, 244] on icon at bounding box center [669, 246] width 7 height 14
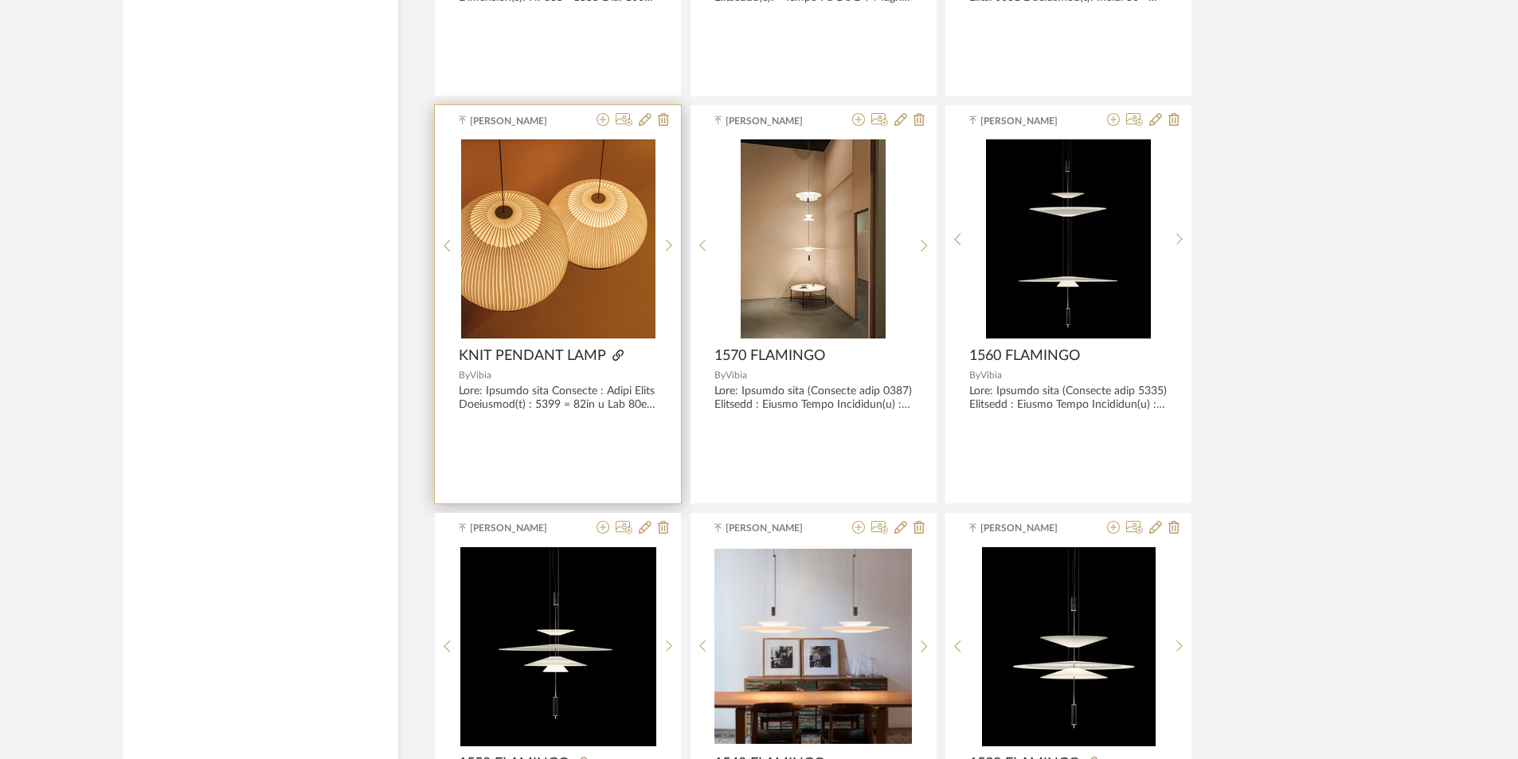
click at [615, 350] on icon at bounding box center [617, 355] width 11 height 11
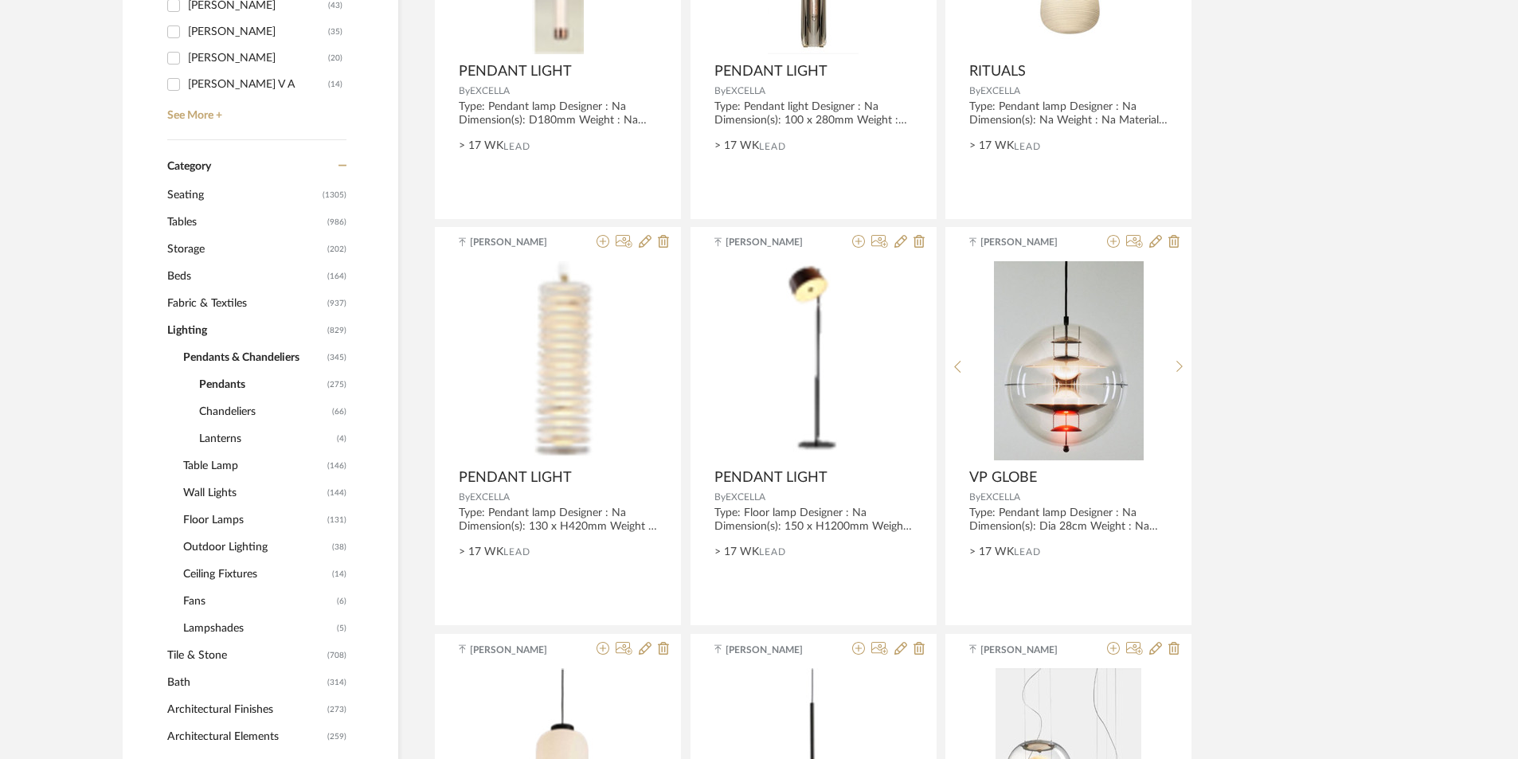
scroll to position [557, 0]
click at [233, 409] on span "Chandeliers" at bounding box center [263, 410] width 129 height 27
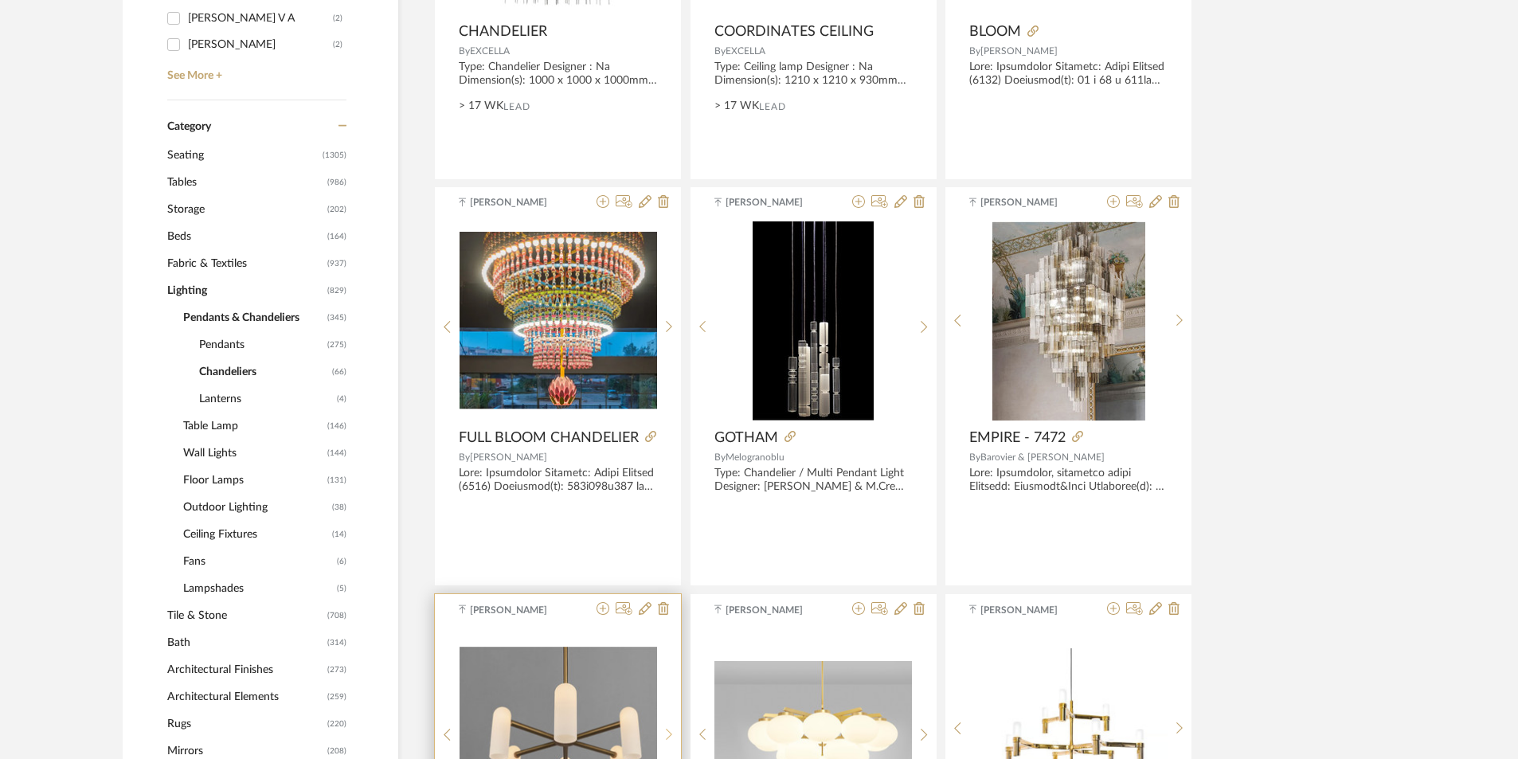
scroll to position [372, 0]
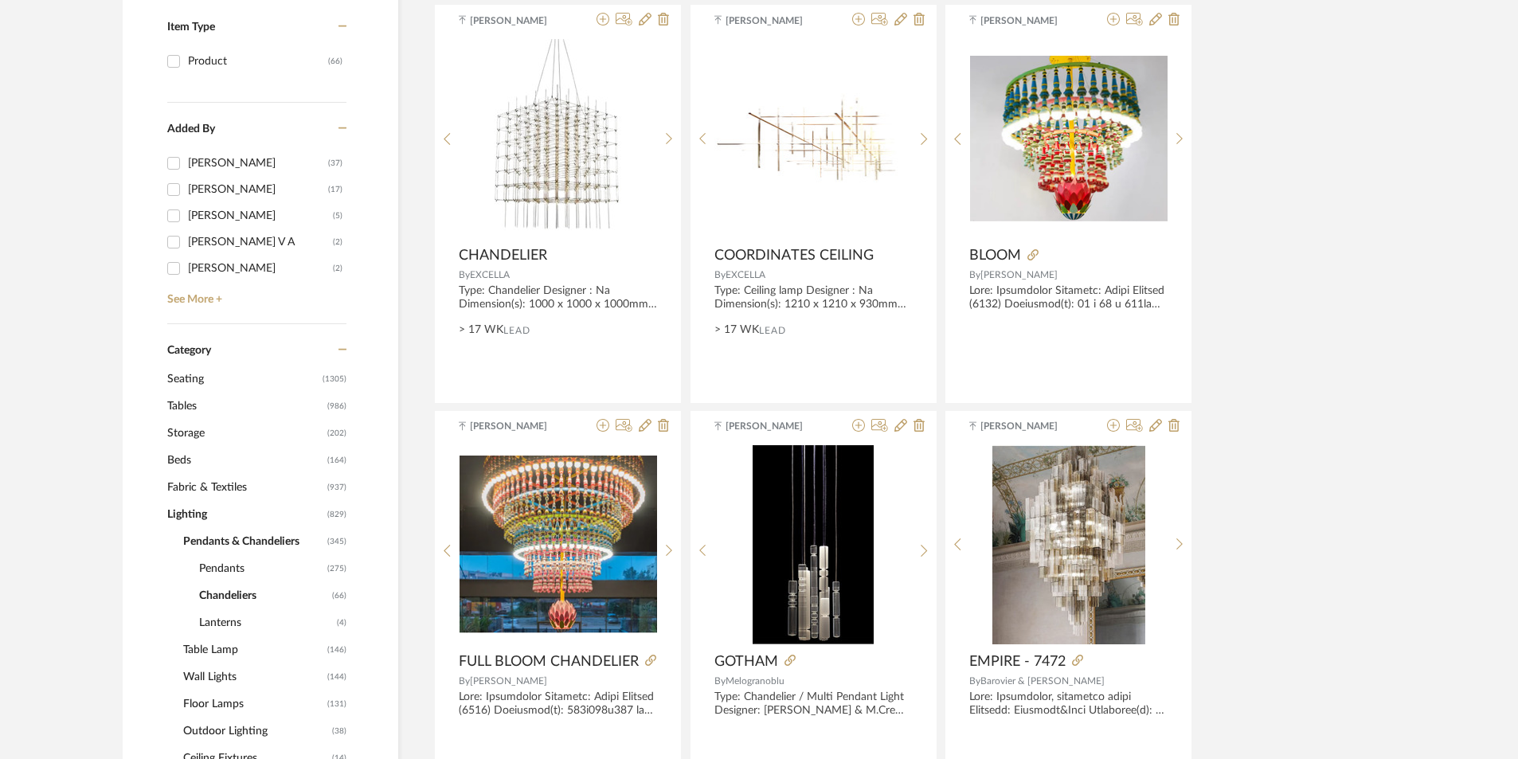
click at [225, 698] on span "Floor Lamps" at bounding box center [253, 703] width 140 height 27
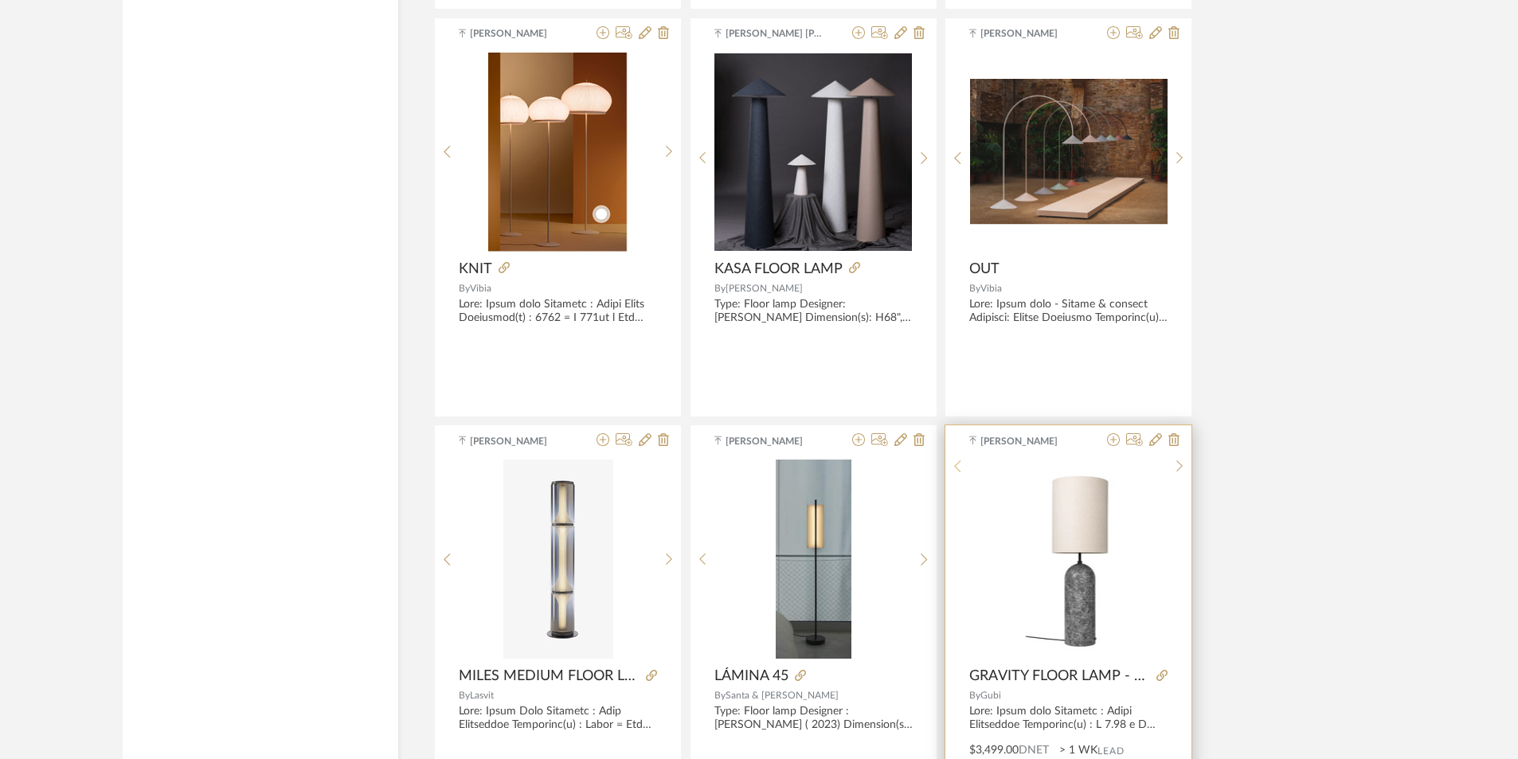
scroll to position [4035, 0]
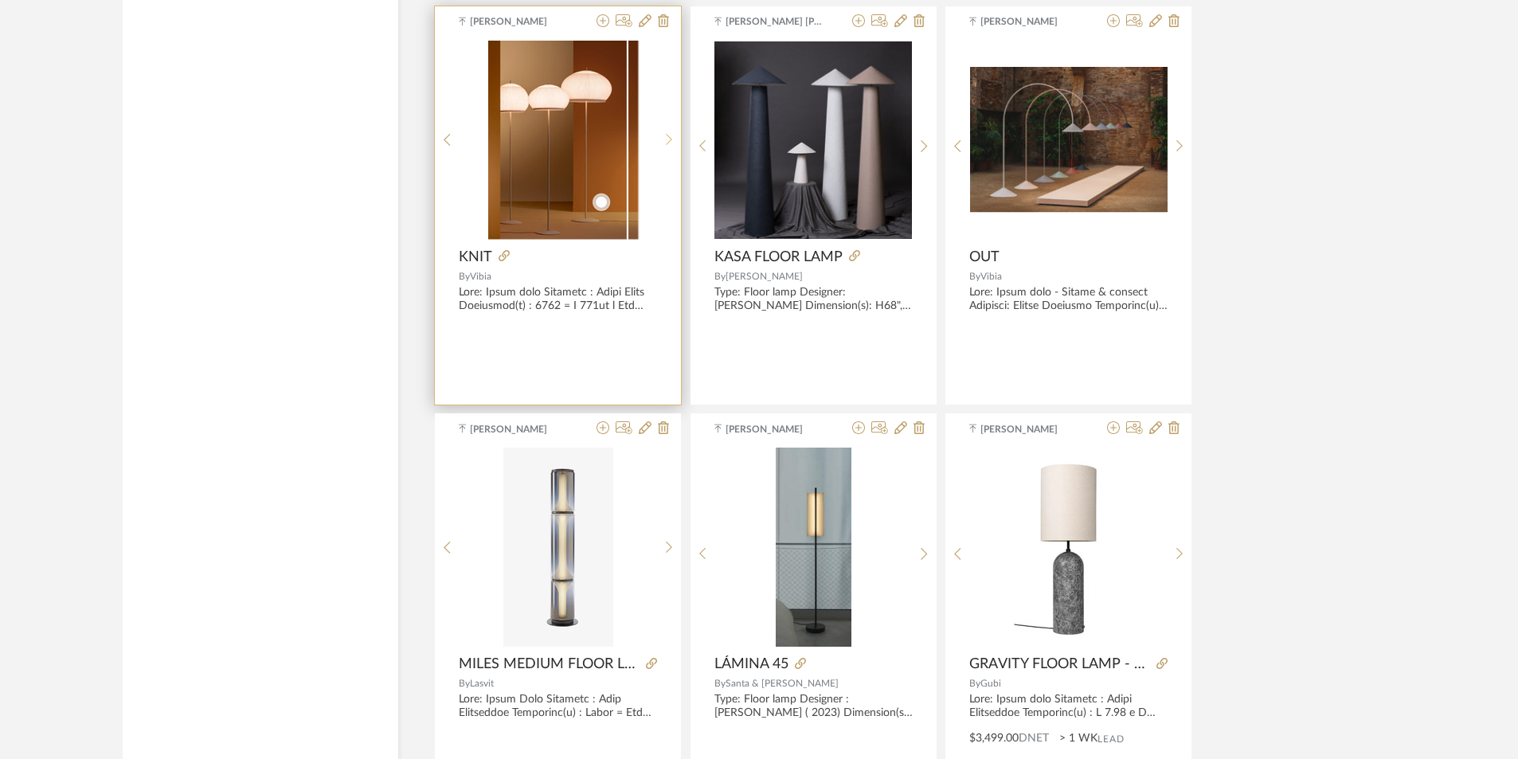
click at [667, 134] on div at bounding box center [669, 140] width 25 height 199
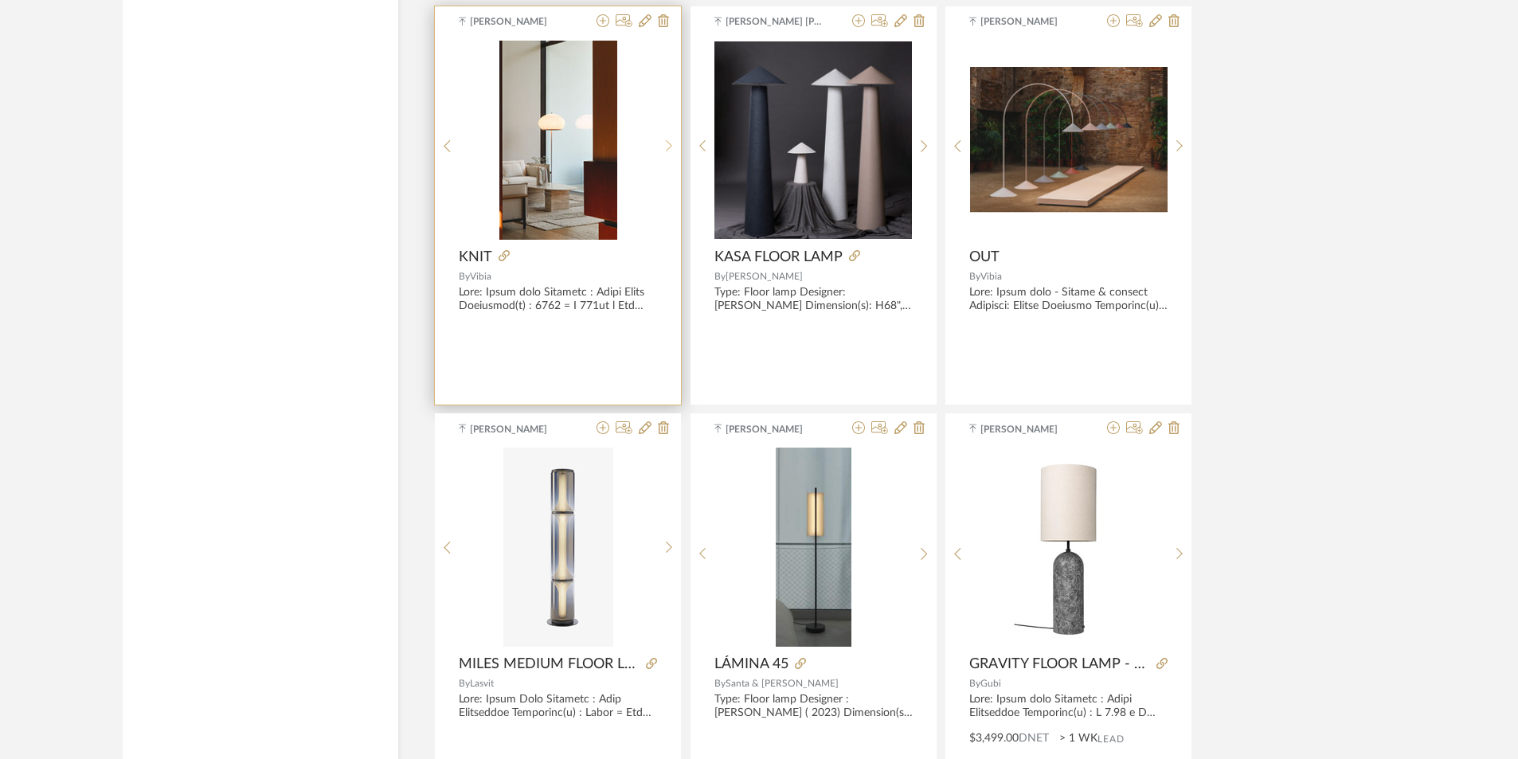
click at [667, 134] on div at bounding box center [669, 147] width 25 height 212
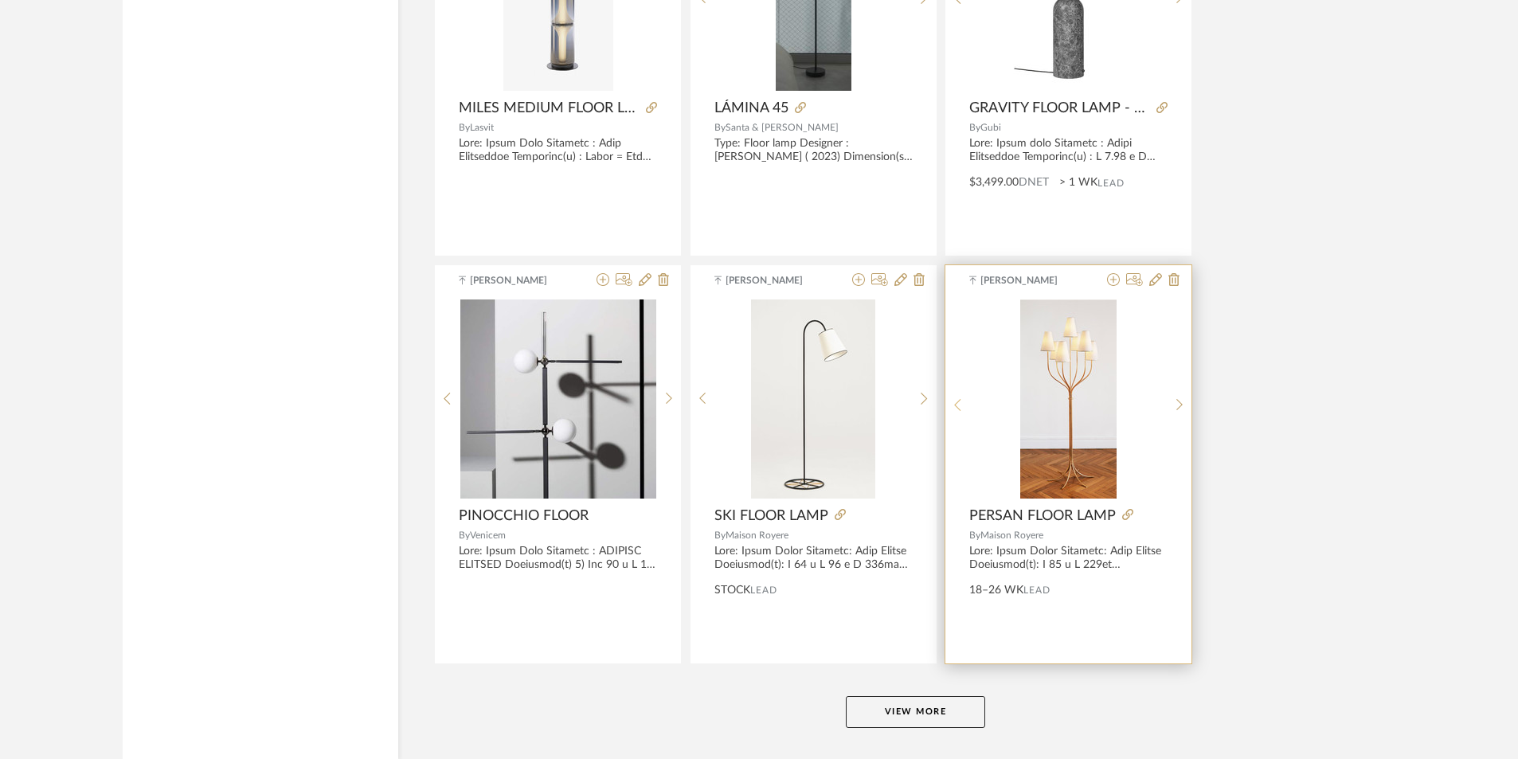
scroll to position [4665, 0]
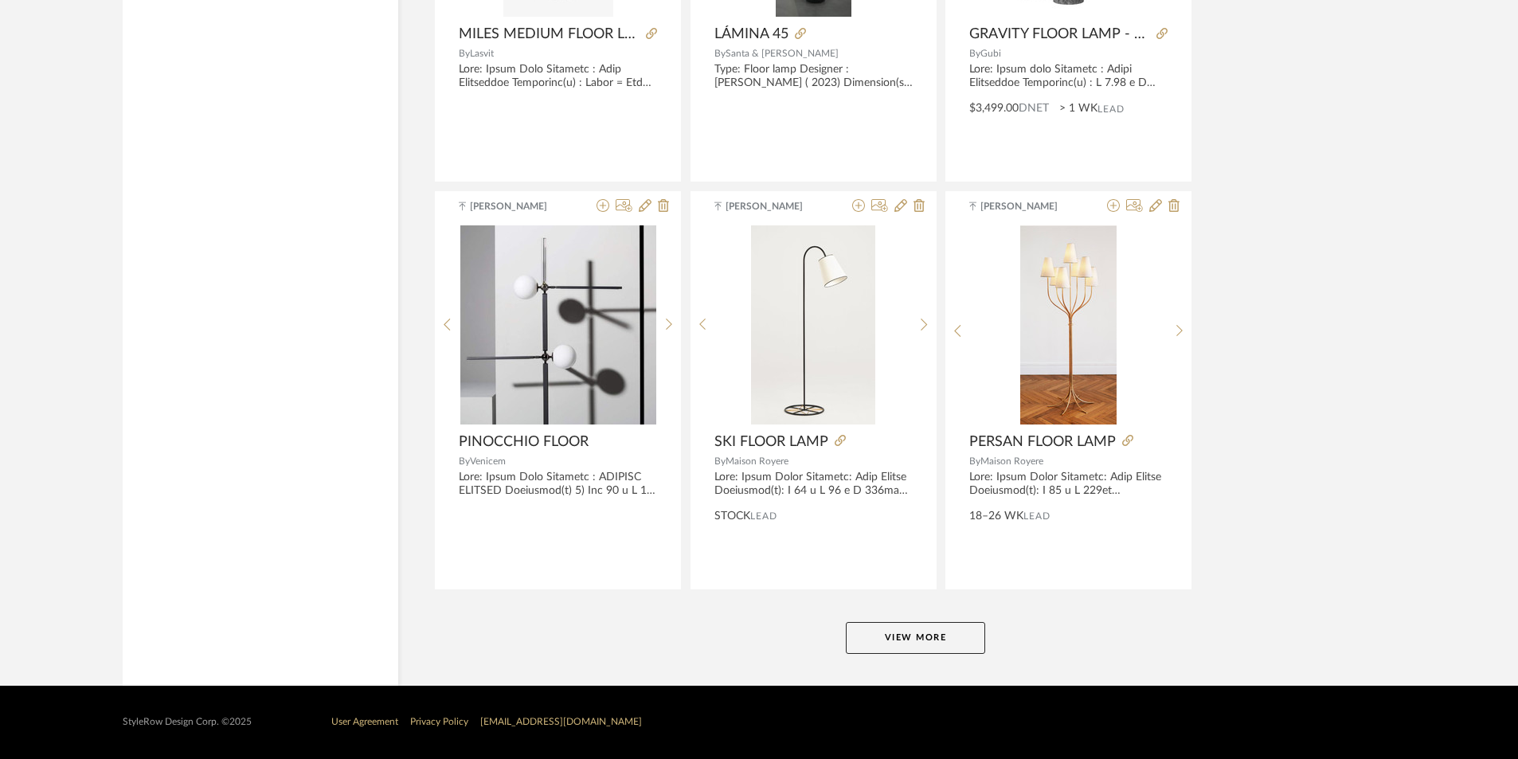
click at [955, 631] on button "View More" at bounding box center [915, 638] width 139 height 32
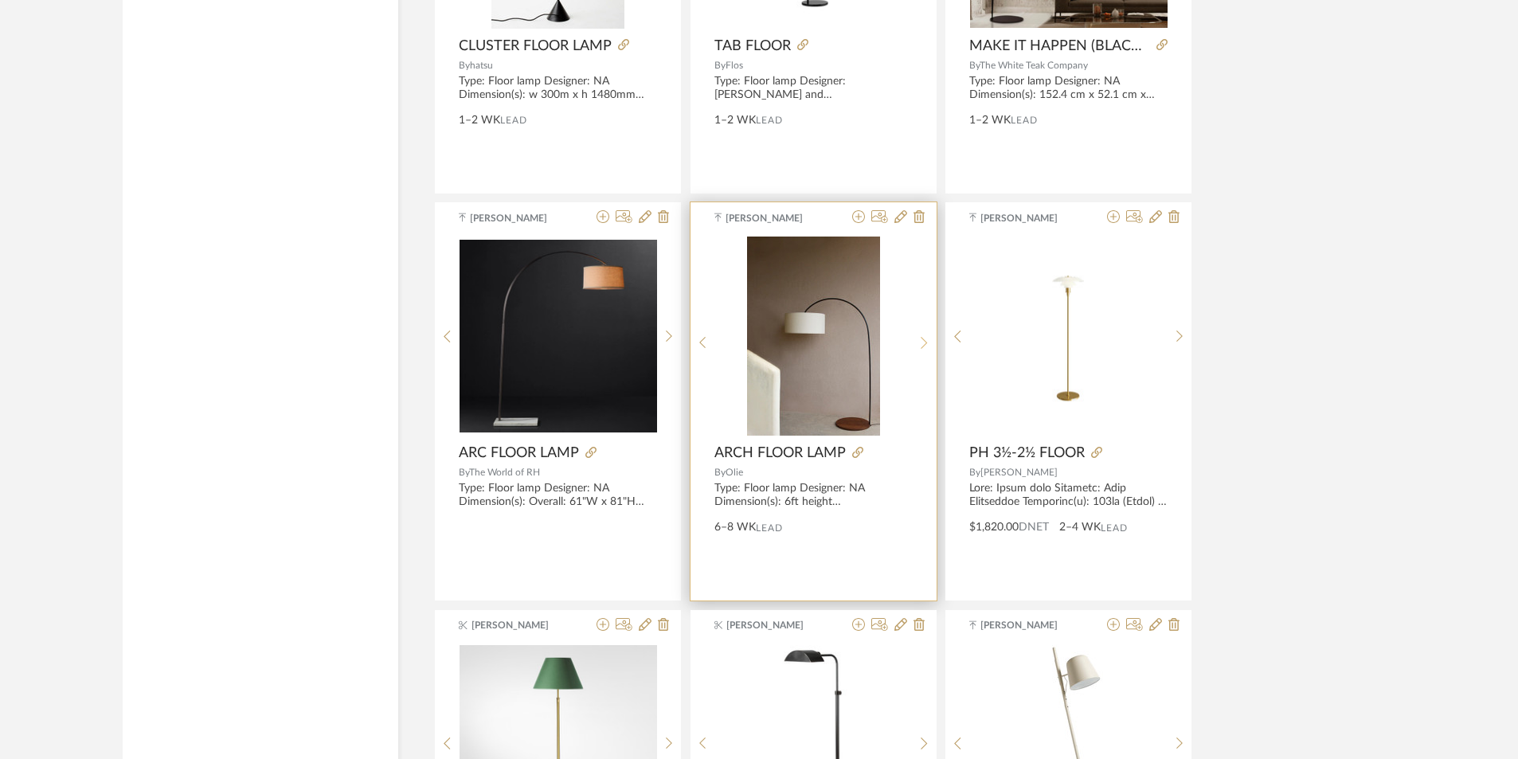
scroll to position [7532, 0]
